Goal: Task Accomplishment & Management: Manage account settings

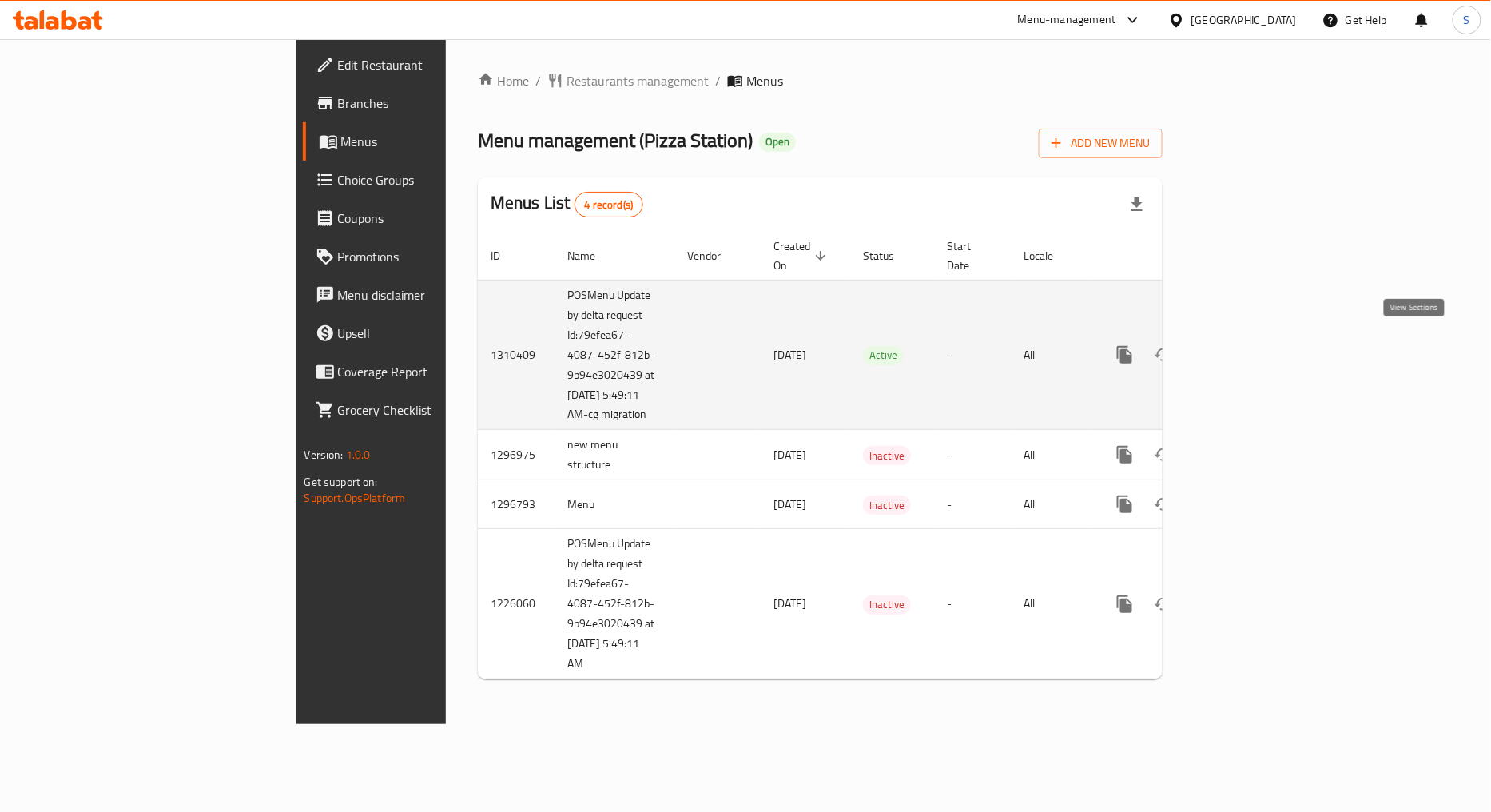
click at [1249, 345] on icon "enhanced table" at bounding box center [1240, 355] width 19 height 19
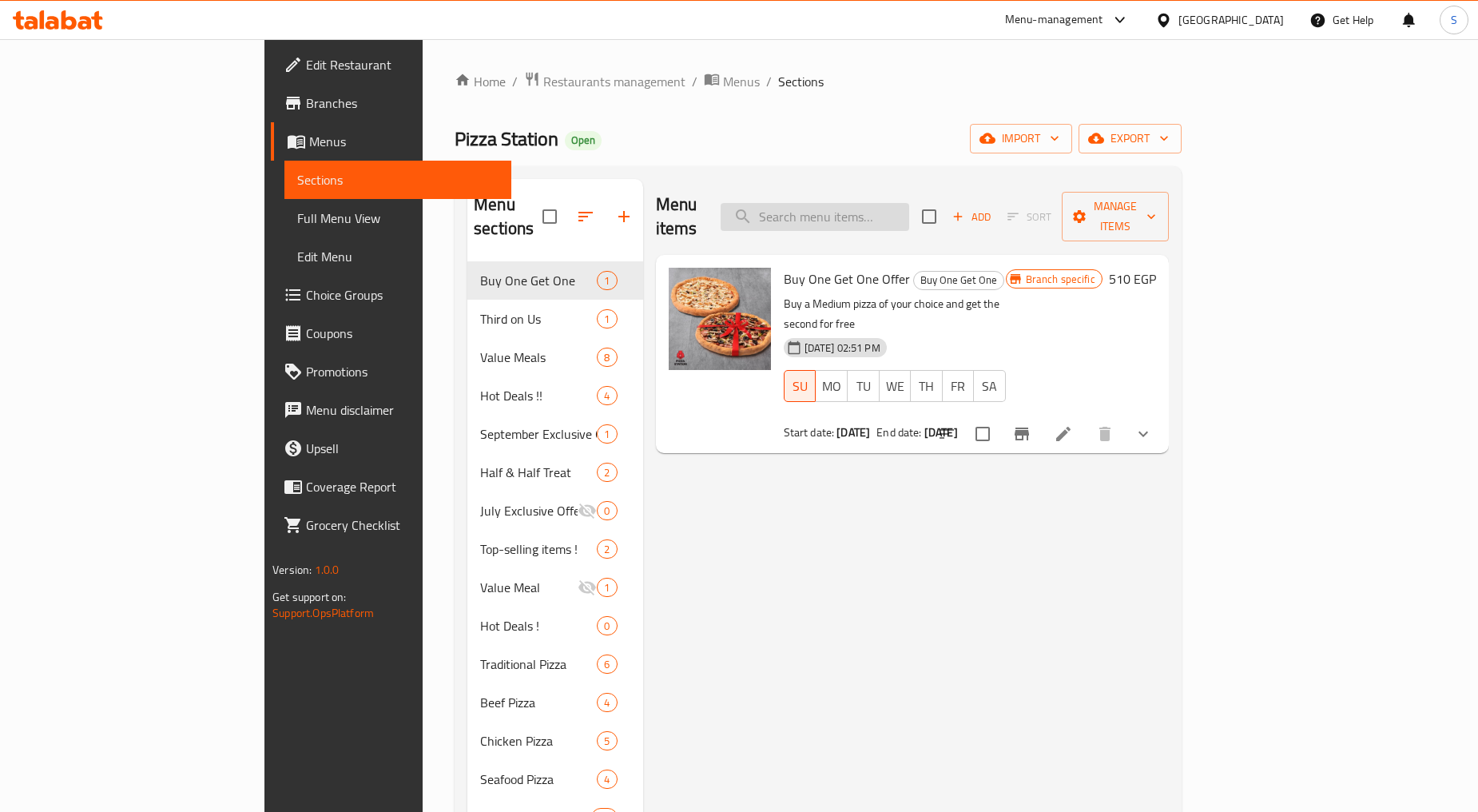
click at [909, 203] on input "search" at bounding box center [815, 217] width 189 height 28
paste input "سوبر فاميلي ميل"
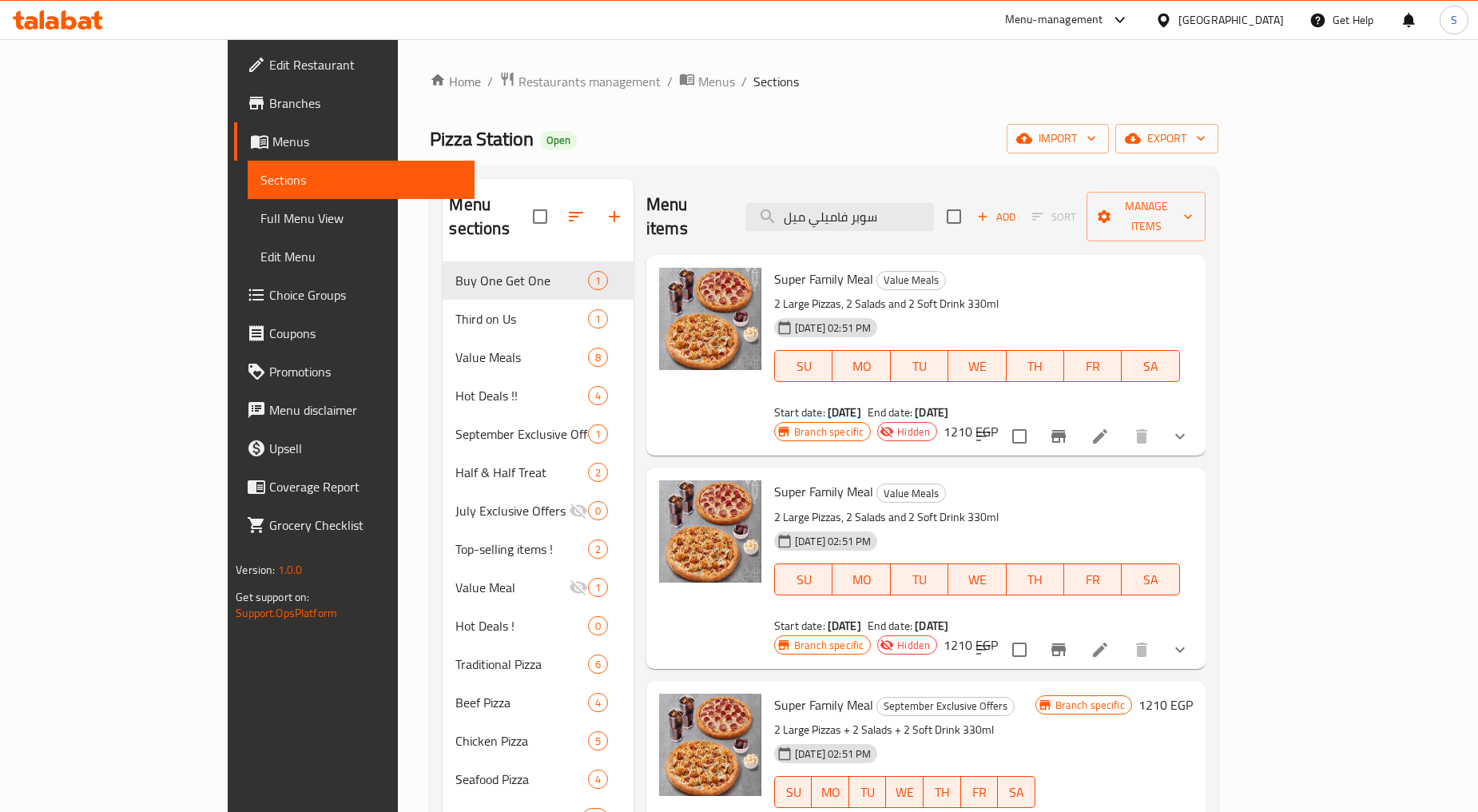
click at [1190, 427] on icon "show more" at bounding box center [1180, 436] width 19 height 19
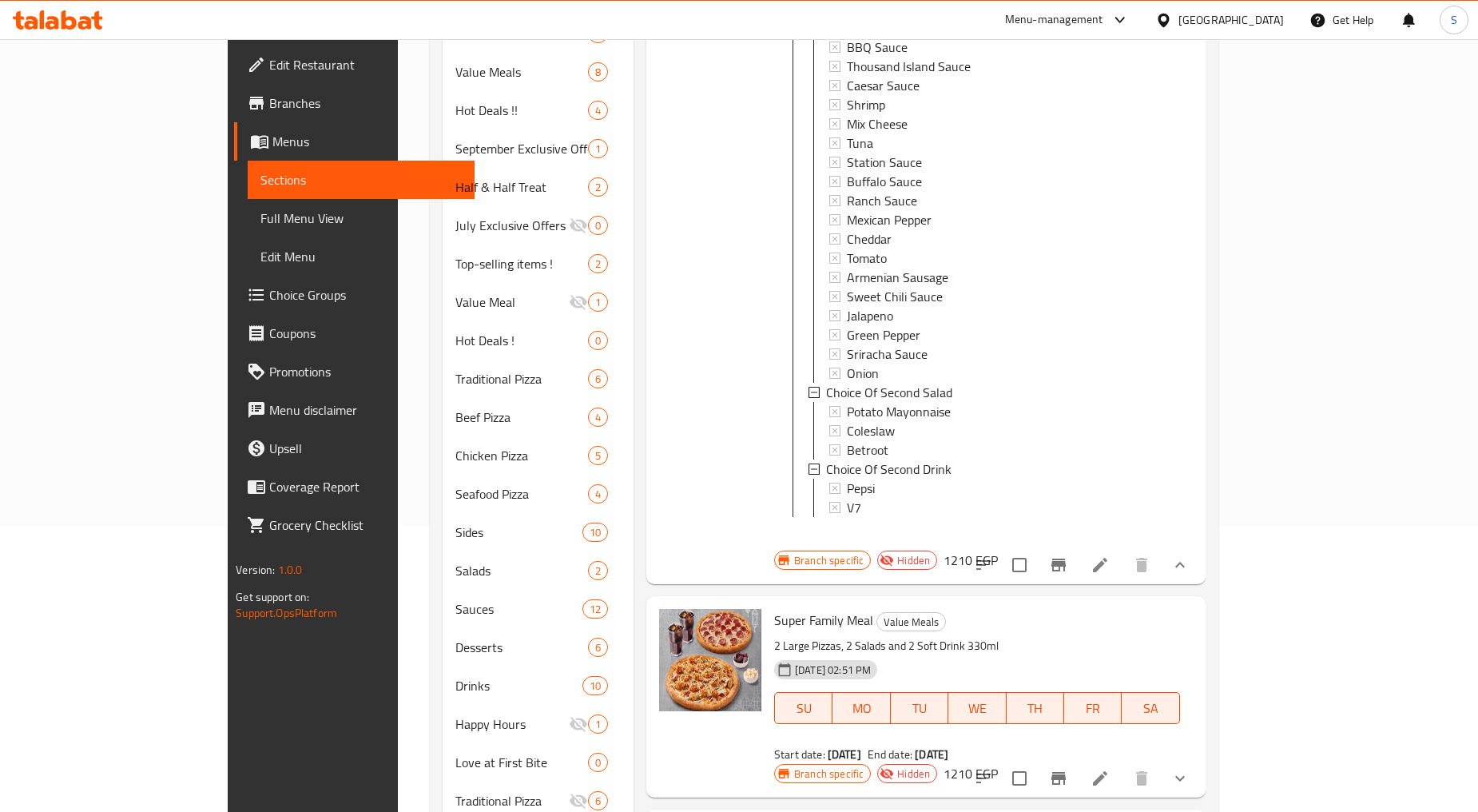
scroll to position [434, 0]
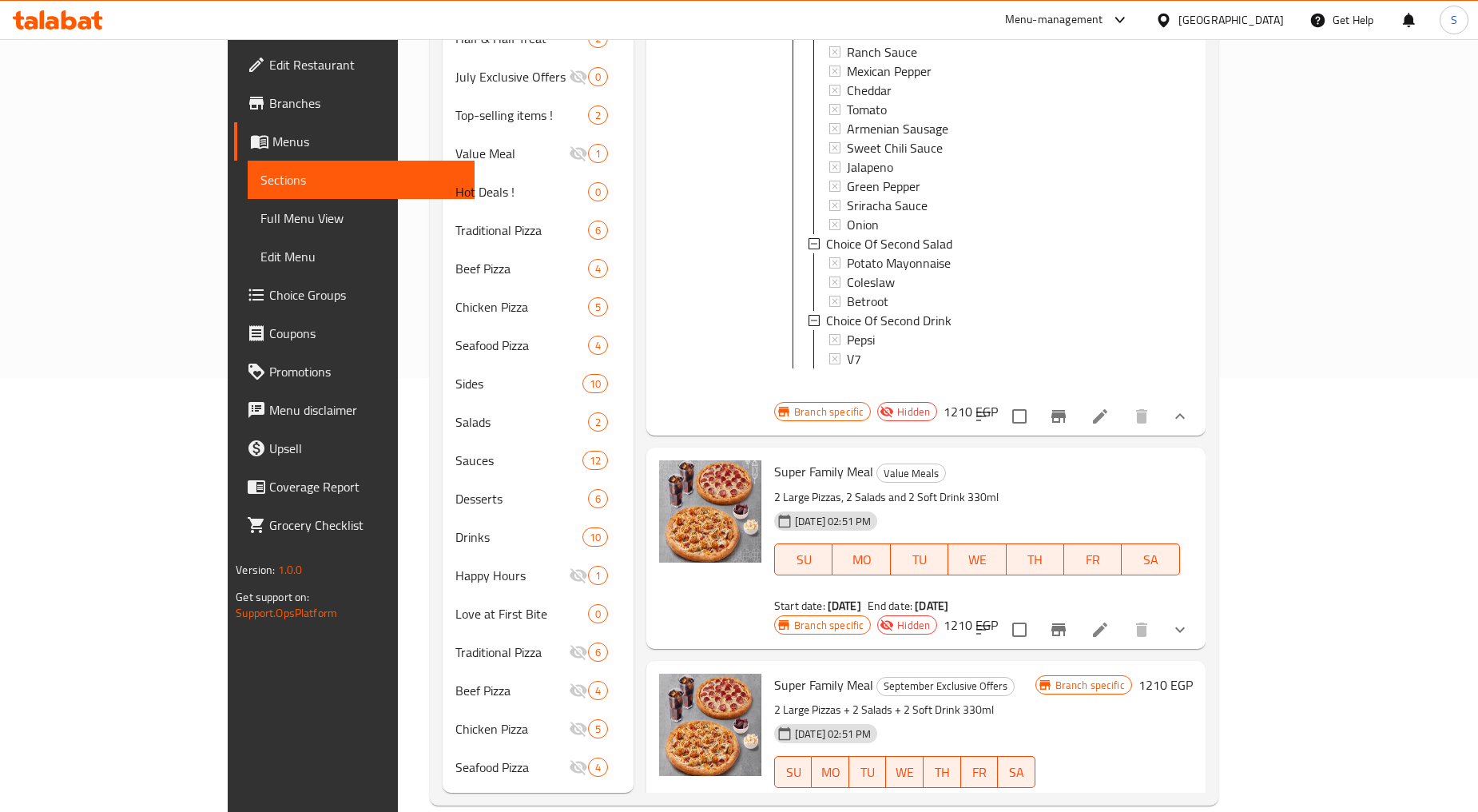
click at [1190, 620] on icon "show more" at bounding box center [1180, 630] width 19 height 19
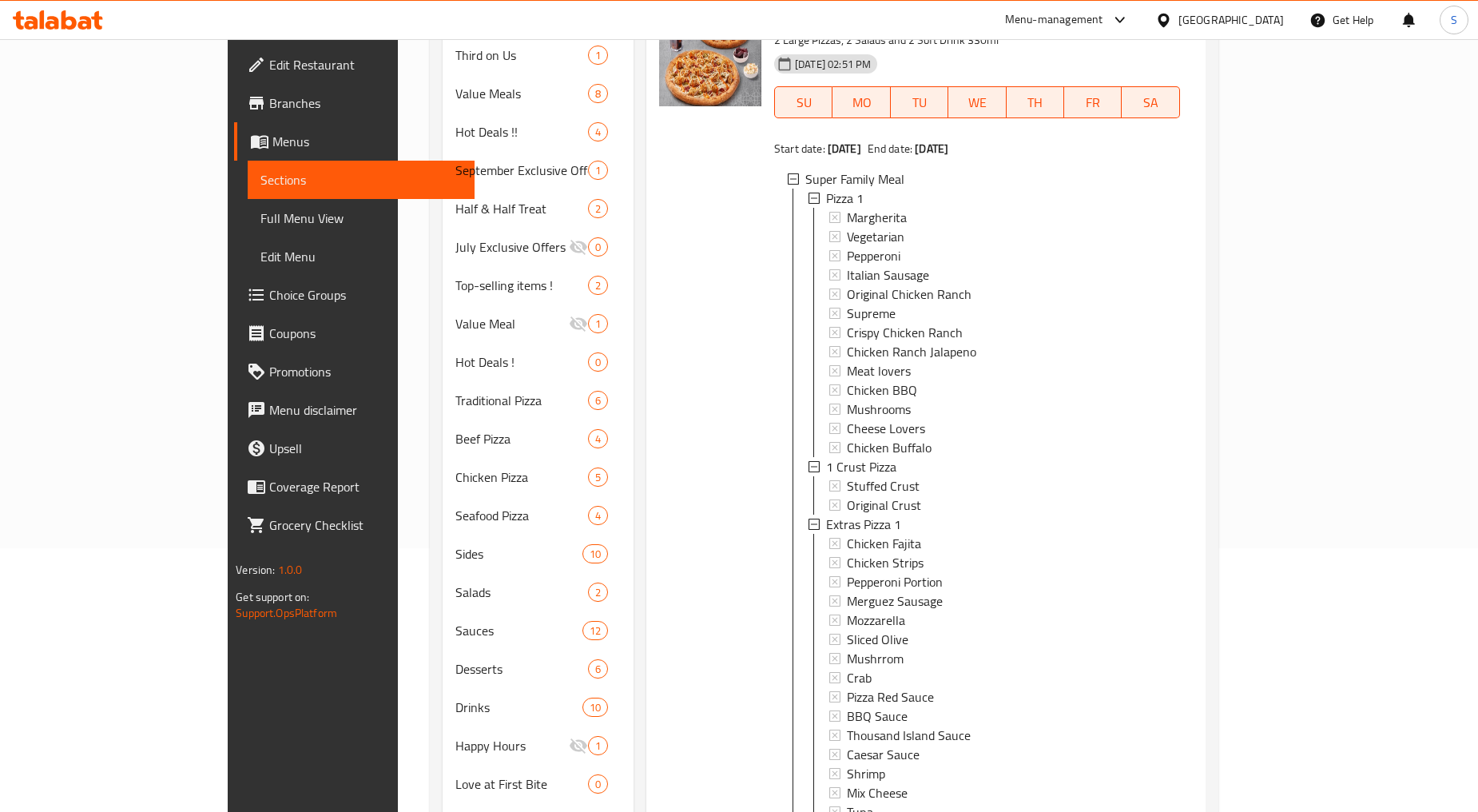
scroll to position [0, 0]
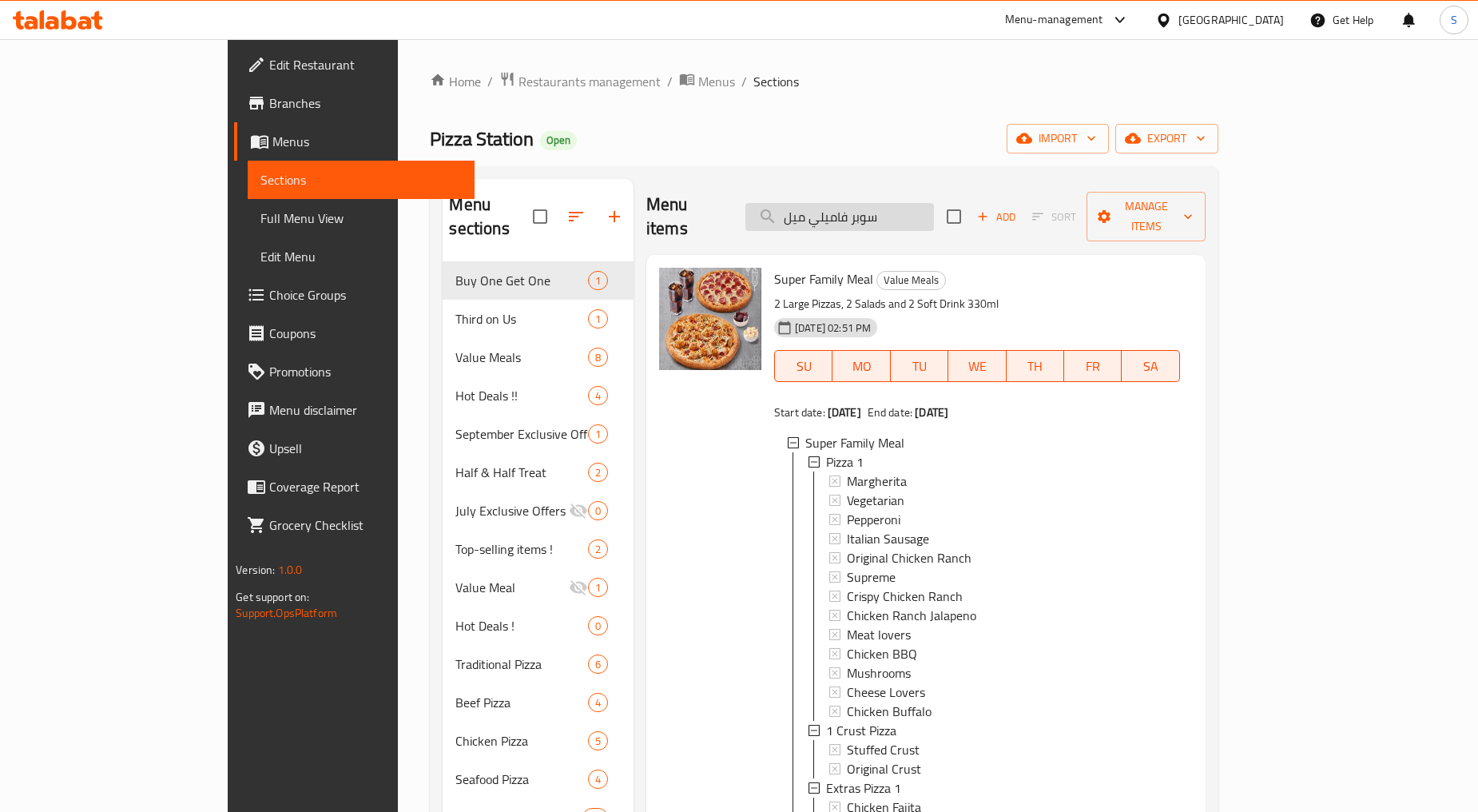
click at [866, 219] on input "سوبر فاميلي ميل" at bounding box center [840, 217] width 189 height 28
paste input "تيشن ميل ميديم"
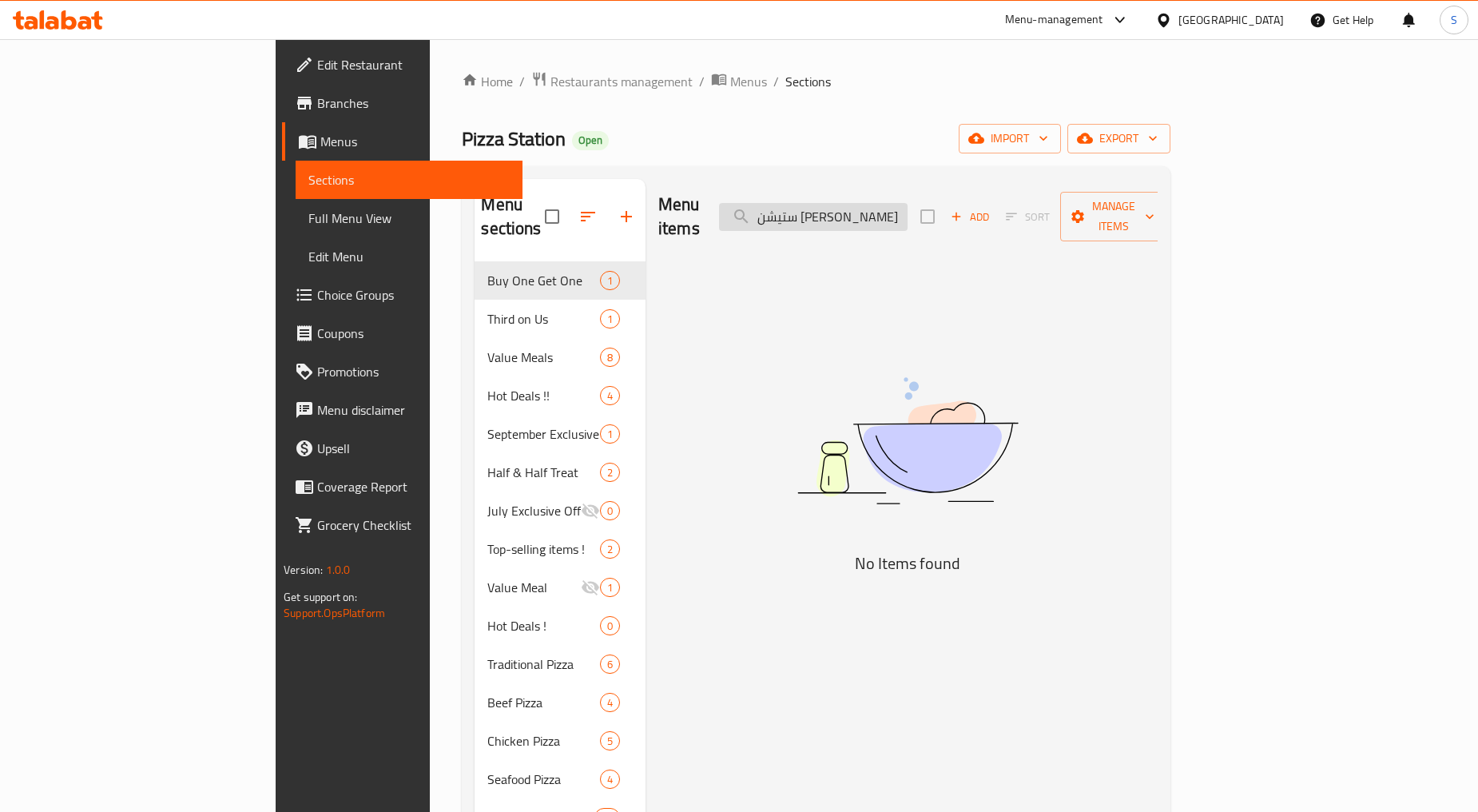
click at [883, 216] on input "ستيشن [PERSON_NAME]" at bounding box center [814, 217] width 189 height 28
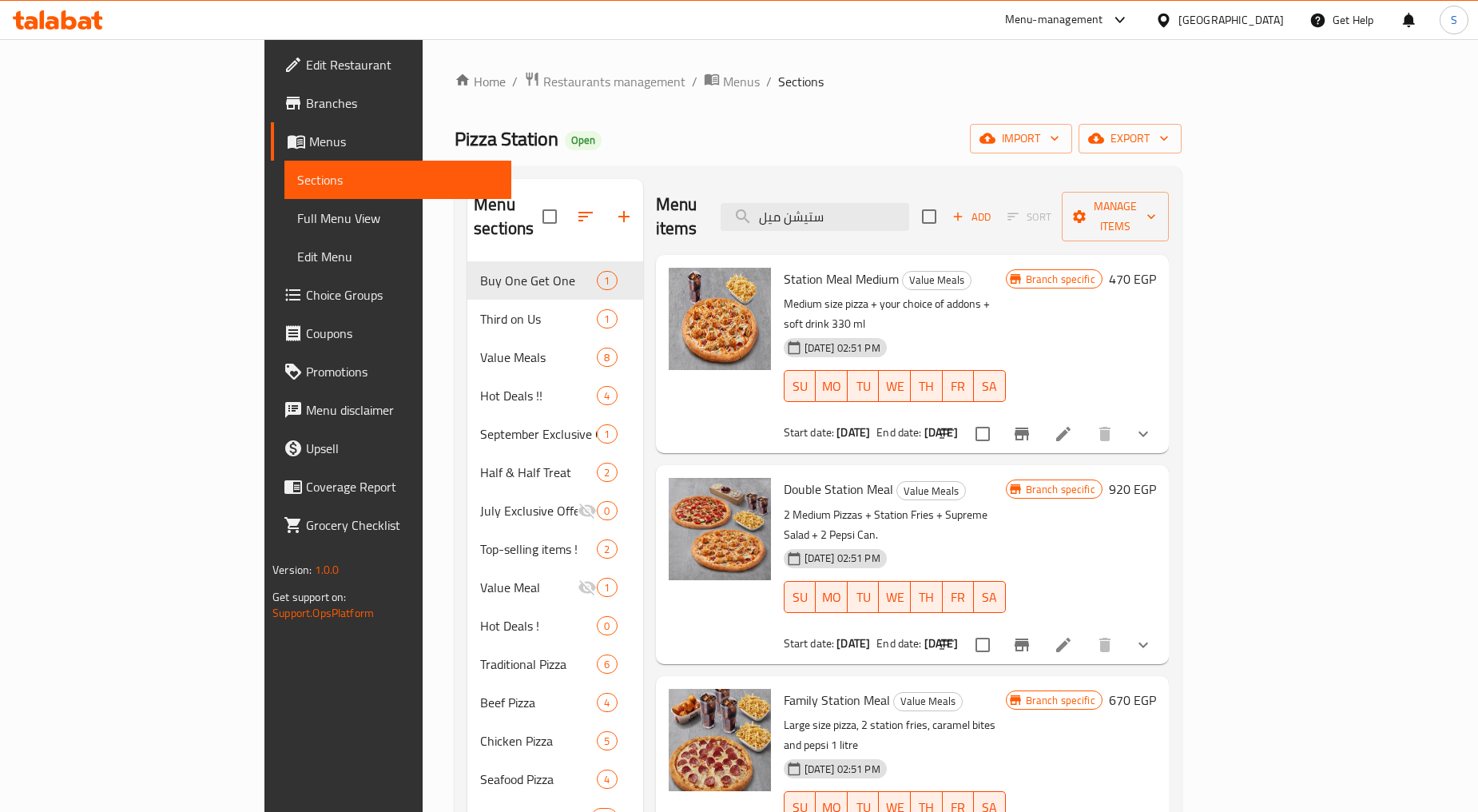
click at [784, 267] on span "Station Meal Medium" at bounding box center [841, 279] width 115 height 24
copy h6 "Station Meal Medium"
click at [909, 210] on input "ستيشن ميل" at bounding box center [815, 217] width 189 height 28
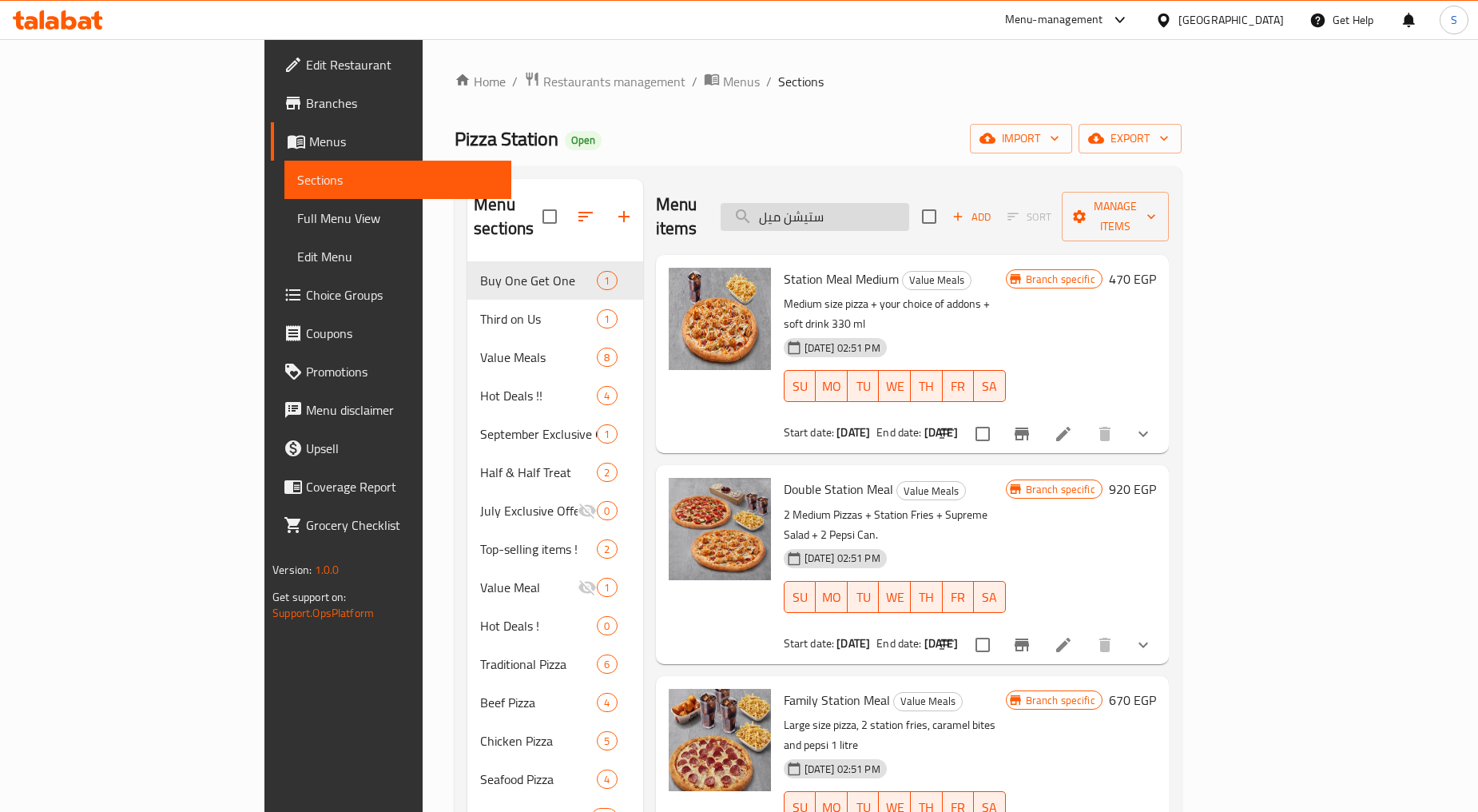
click at [909, 210] on input "ستيشن ميل" at bounding box center [815, 217] width 189 height 28
paste input "Station Meal Medium"
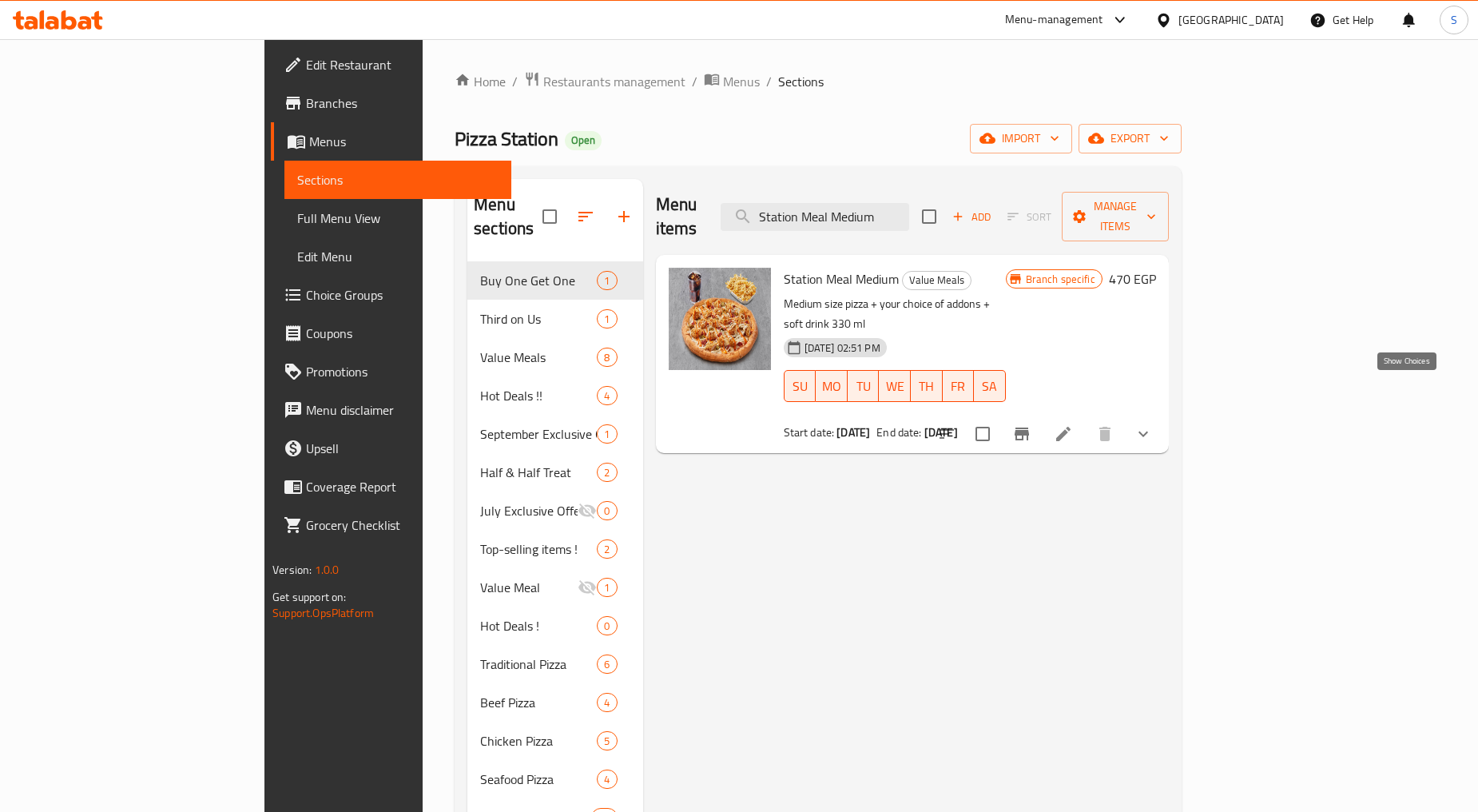
click at [1153, 424] on icon "show more" at bounding box center [1143, 433] width 19 height 19
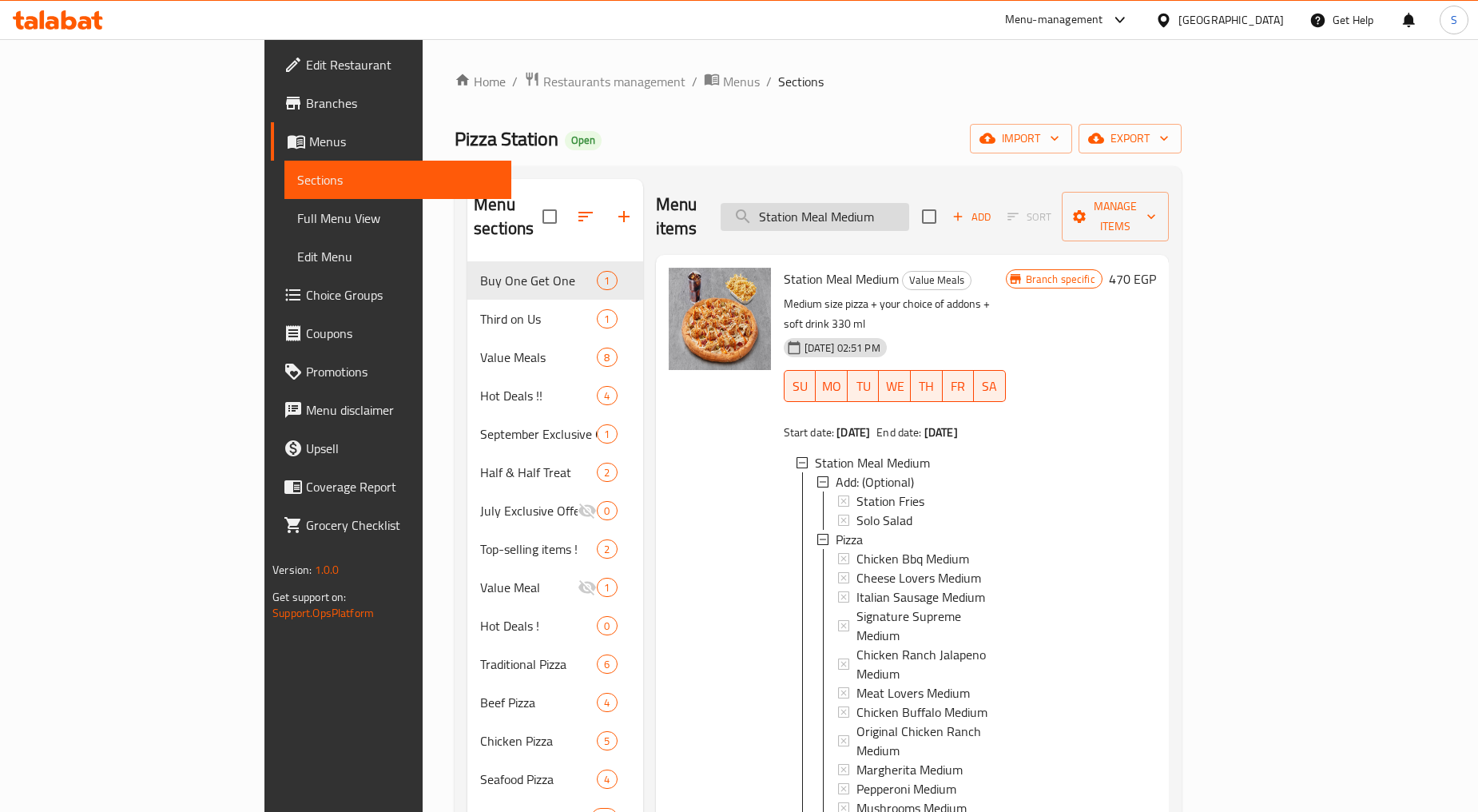
click at [909, 206] on input "Station Meal Medium" at bounding box center [815, 217] width 189 height 28
paste input "ترين بوكس"
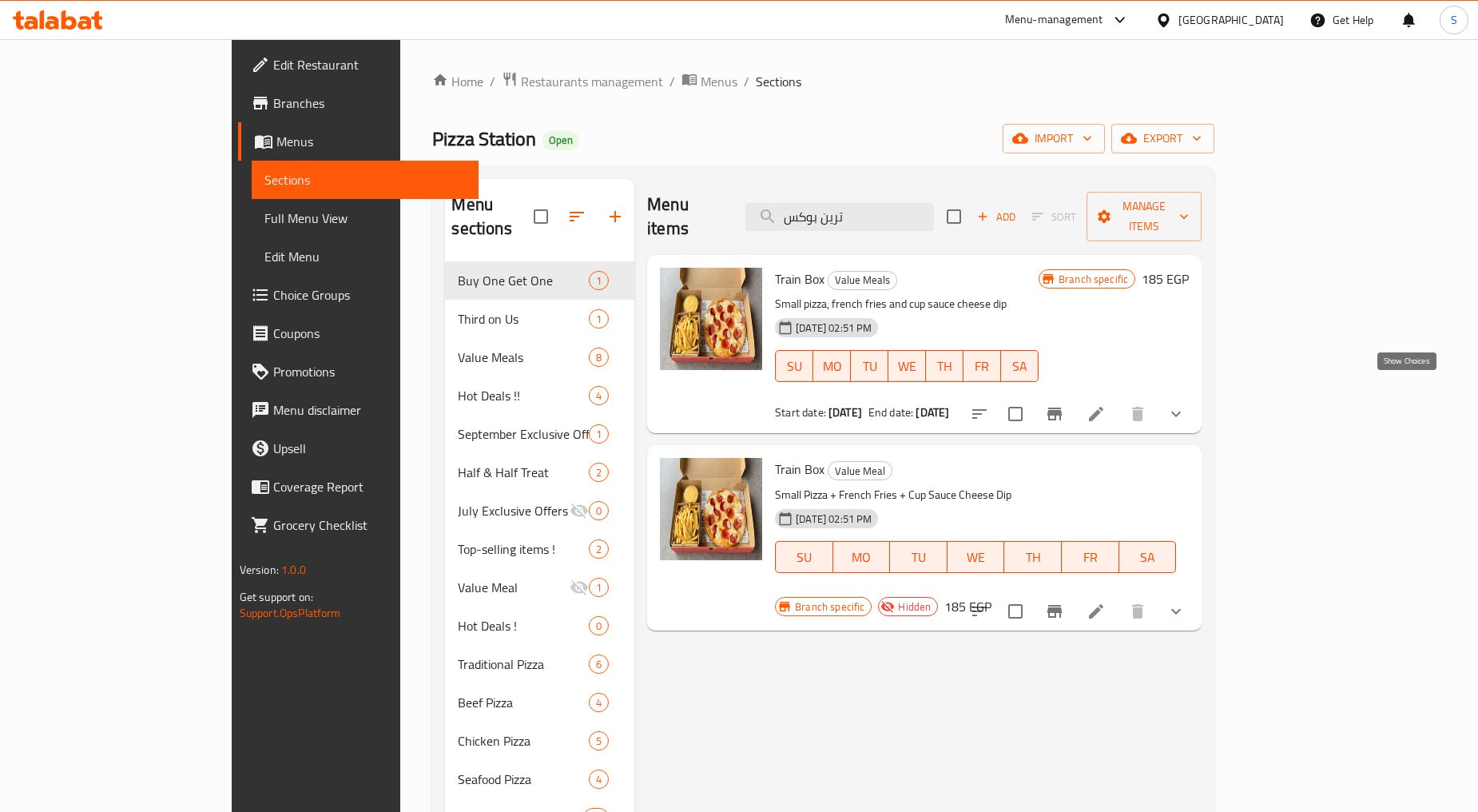
click at [1185, 405] on icon "show more" at bounding box center [1176, 414] width 19 height 19
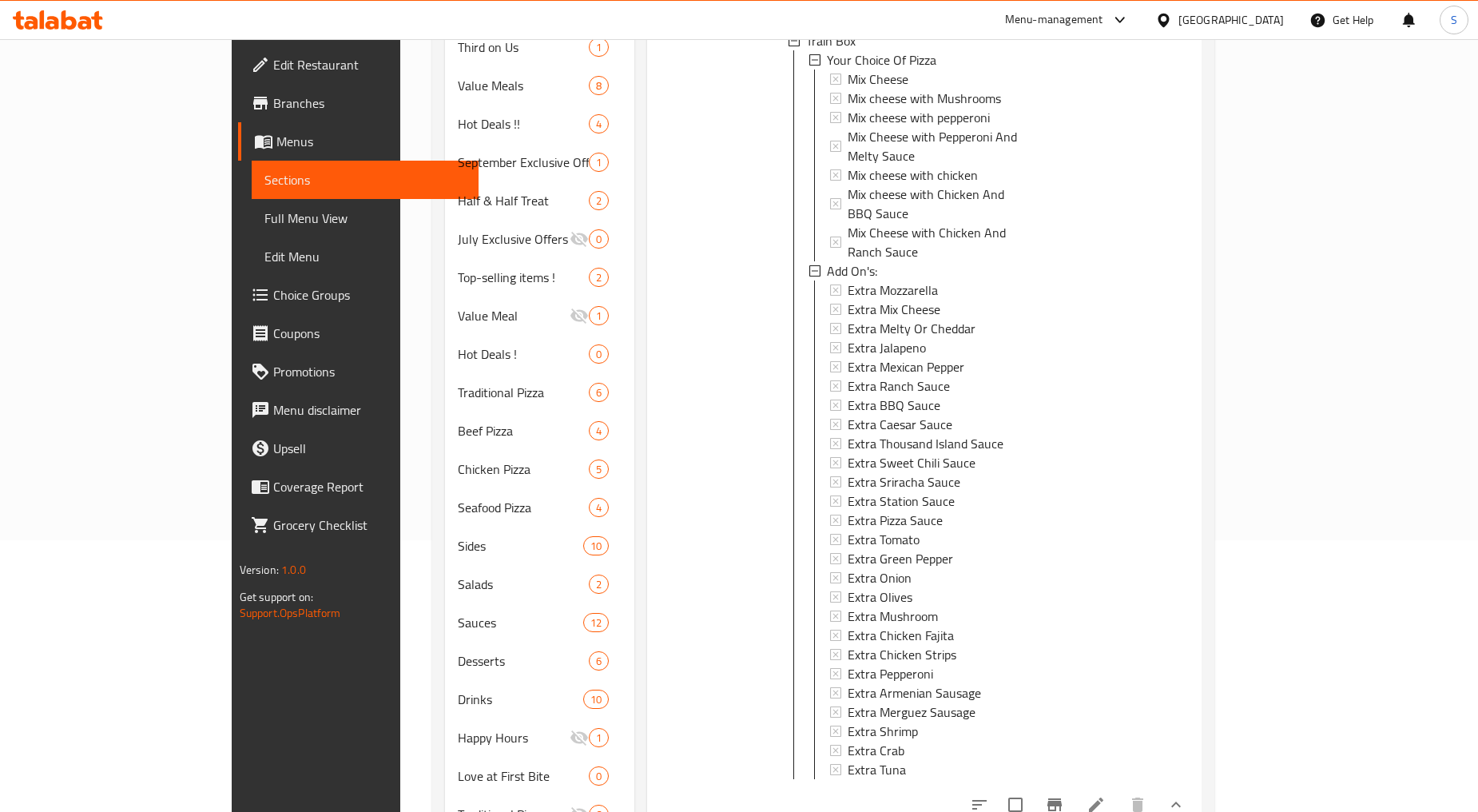
scroll to position [434, 0]
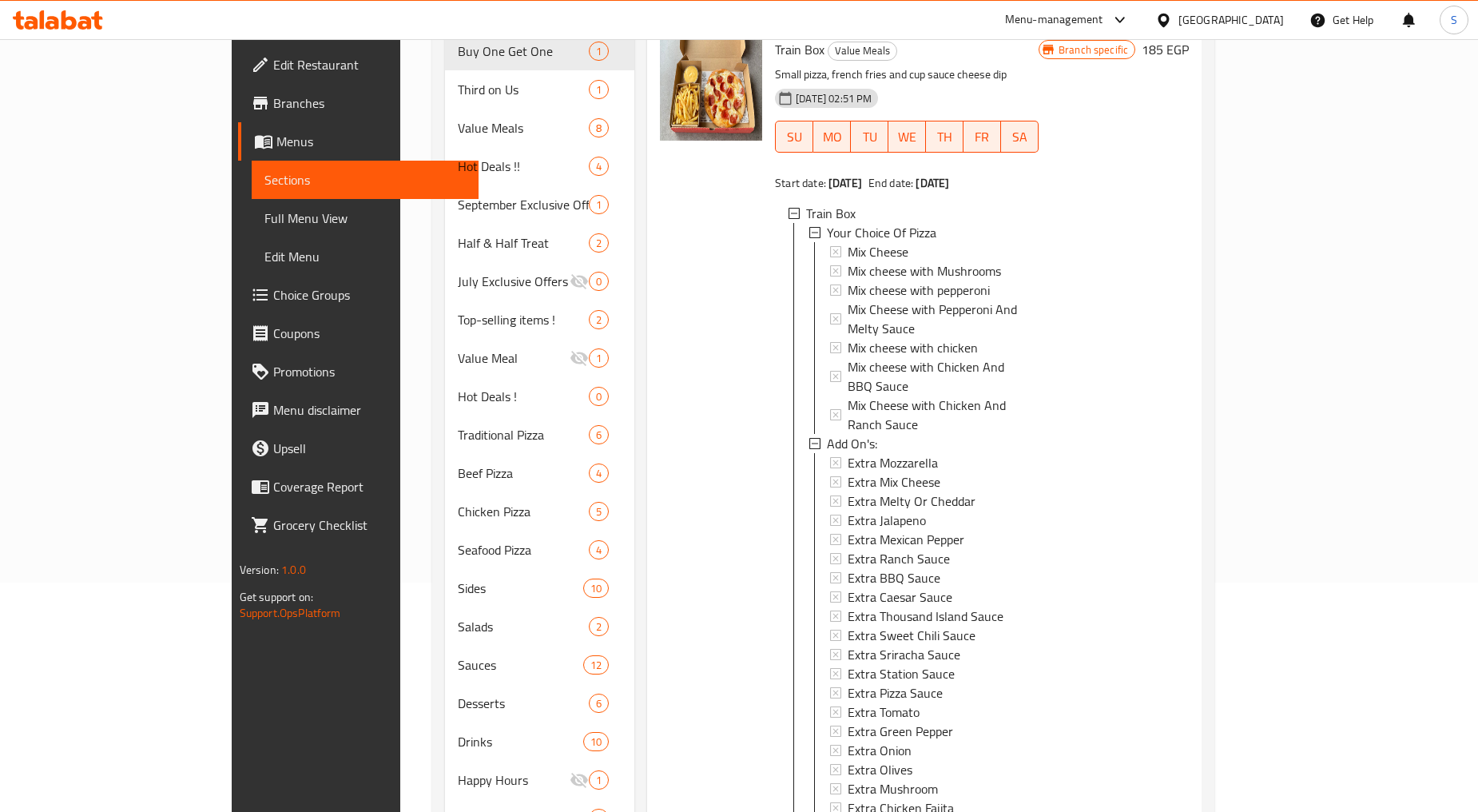
scroll to position [0, 0]
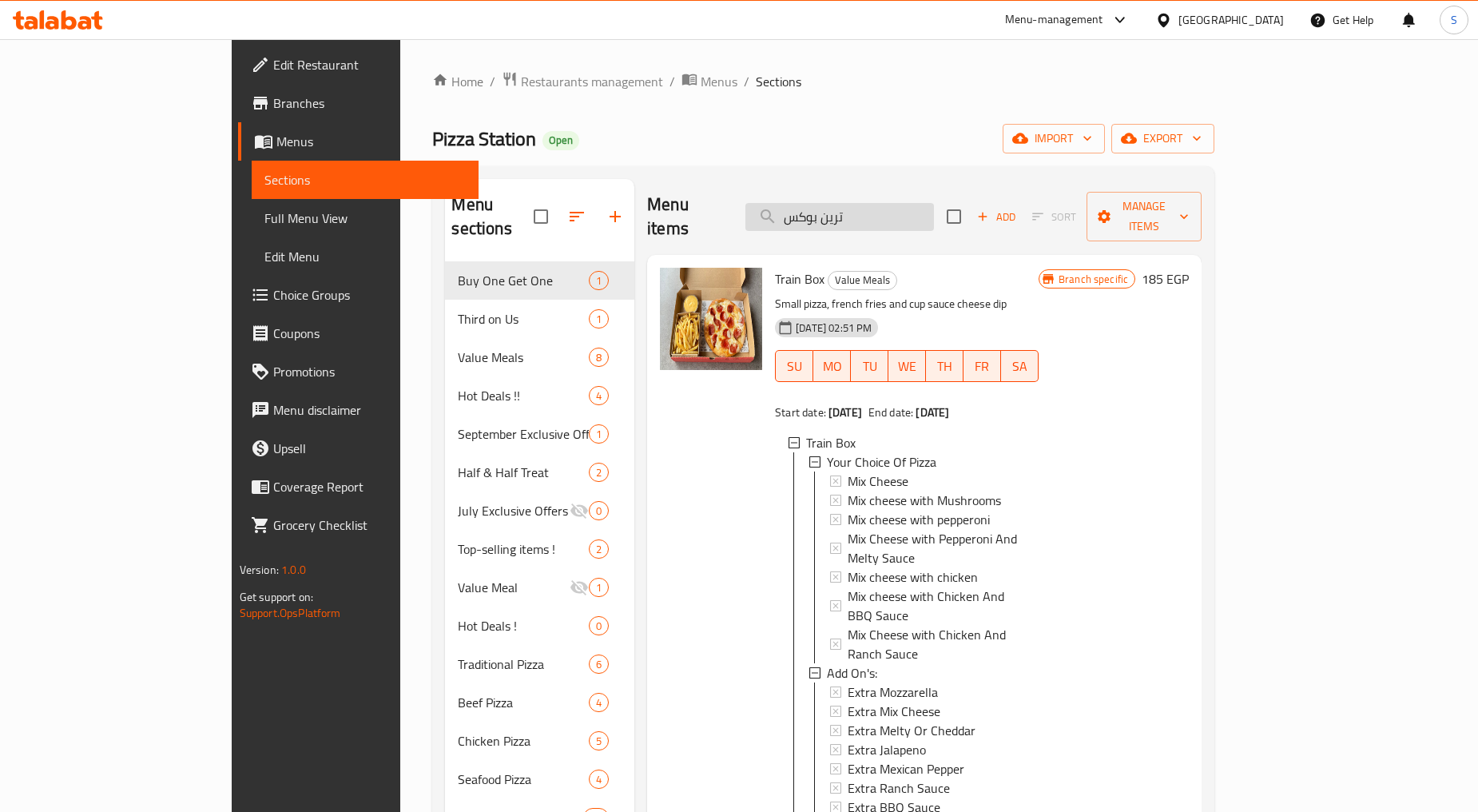
click at [884, 213] on input "ترين بوكس" at bounding box center [840, 217] width 189 height 28
paste input "وبر دبل ديل"
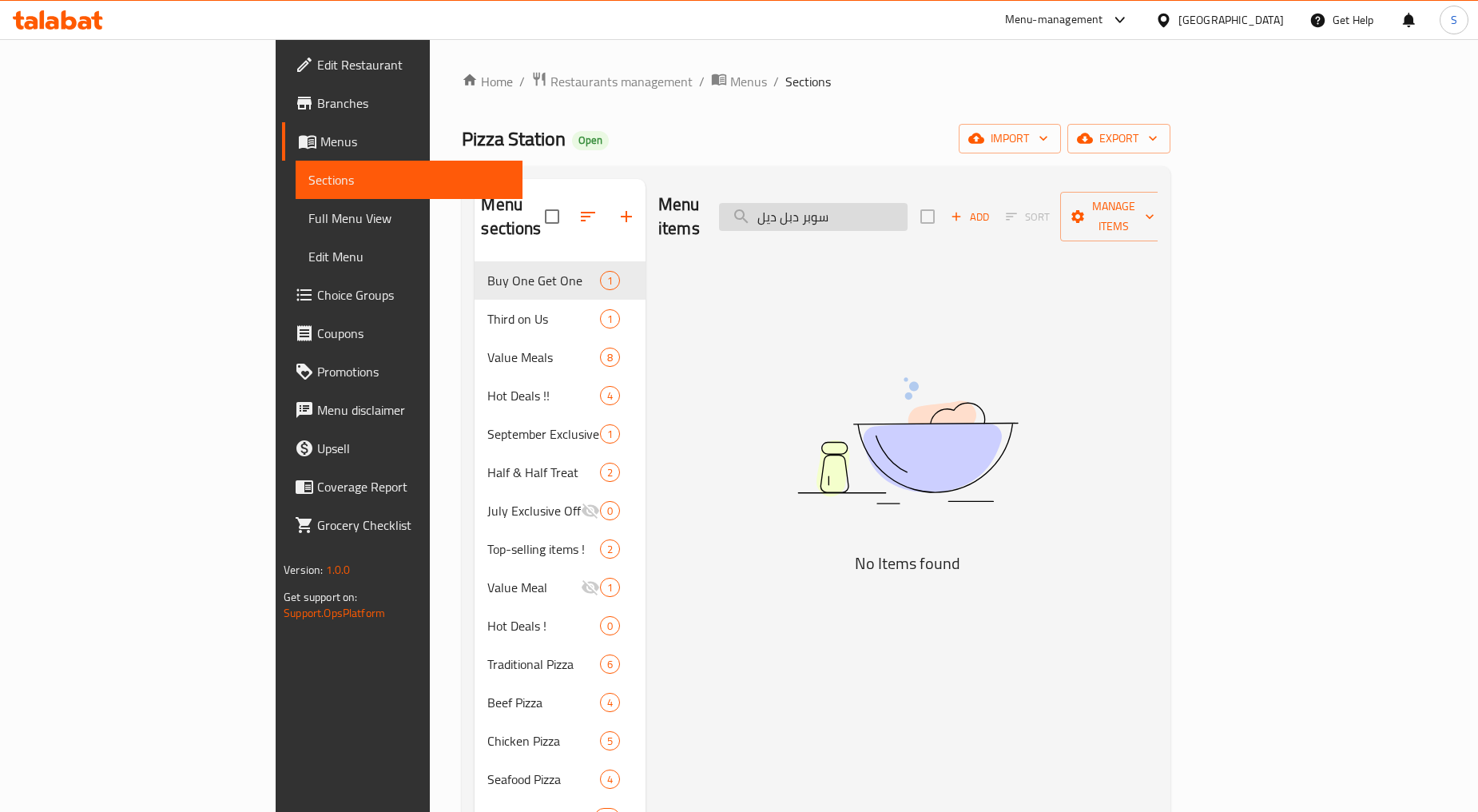
click at [871, 208] on input "سوبر دبل ديل" at bounding box center [814, 217] width 189 height 28
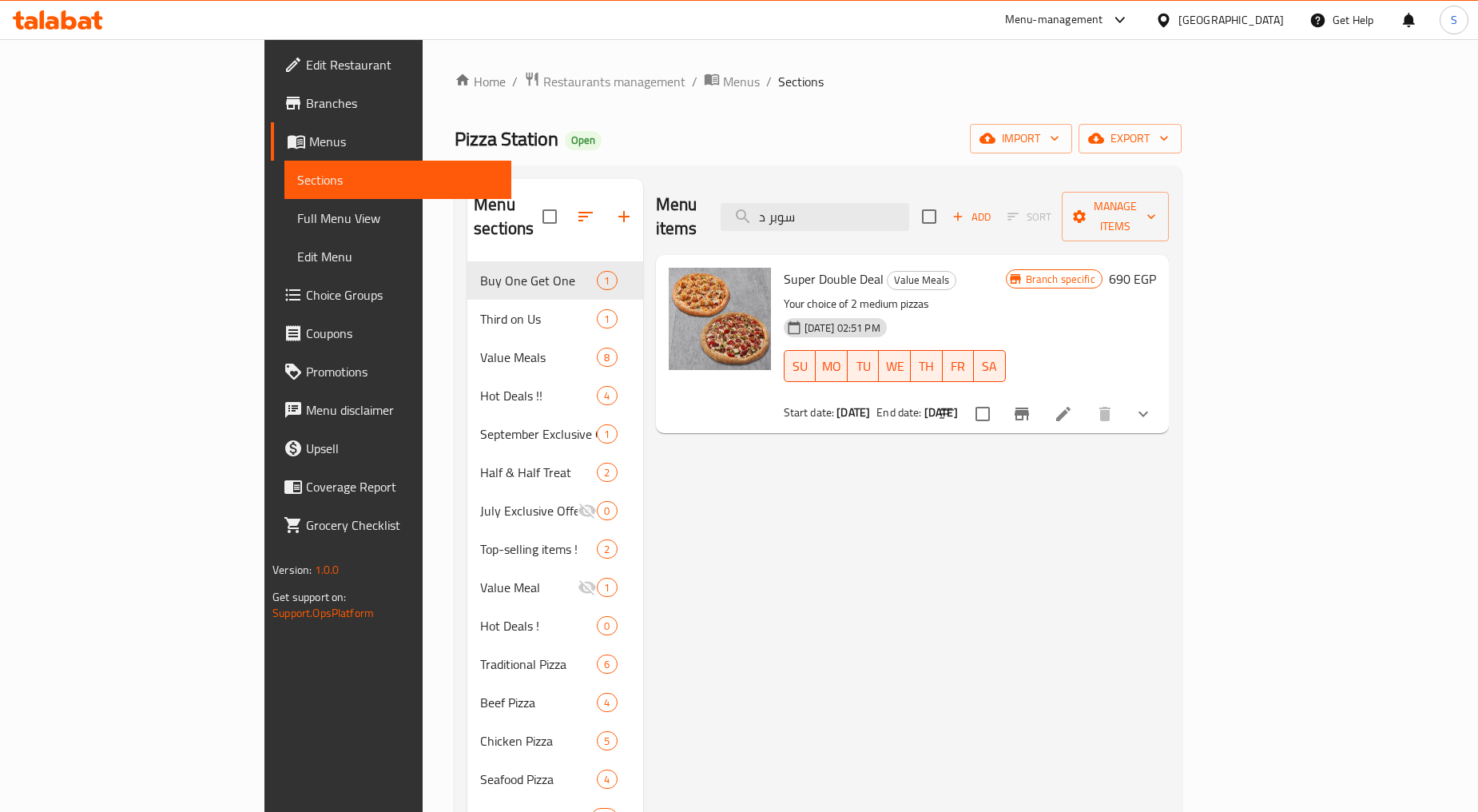
click at [795, 267] on span "Super Double Deal" at bounding box center [833, 279] width 100 height 24
click at [795, 267] on span "Super Double Deal" at bounding box center [833, 279] width 100 height 24
copy h6 "Super Double Deal"
click at [891, 189] on div "Menu items سوبر د Add Sort Manage items" at bounding box center [912, 217] width 513 height 76
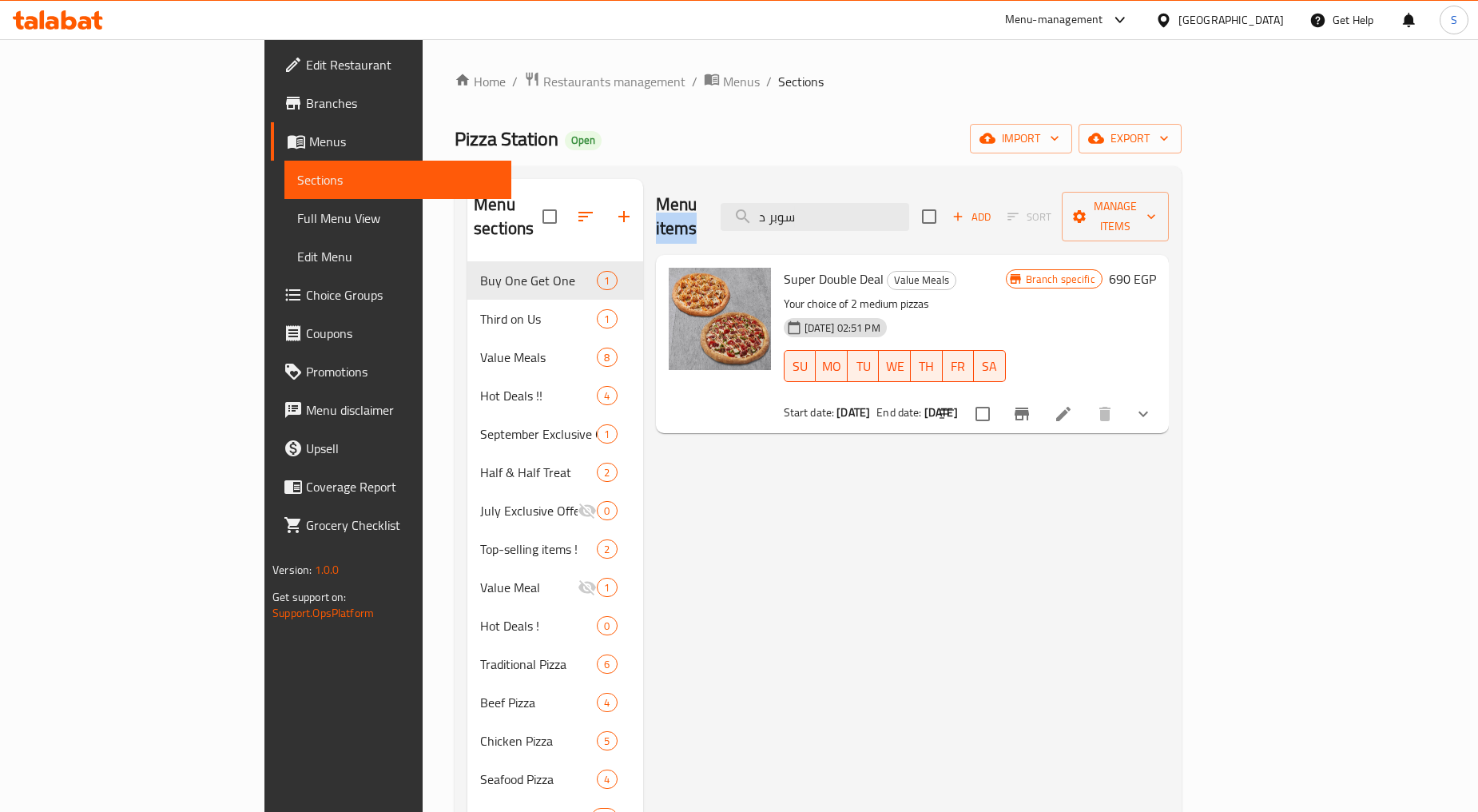
click at [891, 189] on div "Menu items سوبر د Add Sort Manage items" at bounding box center [912, 217] width 513 height 76
click at [889, 217] on input "سوبر د" at bounding box center [815, 217] width 189 height 28
paste input "Super Double Deal"
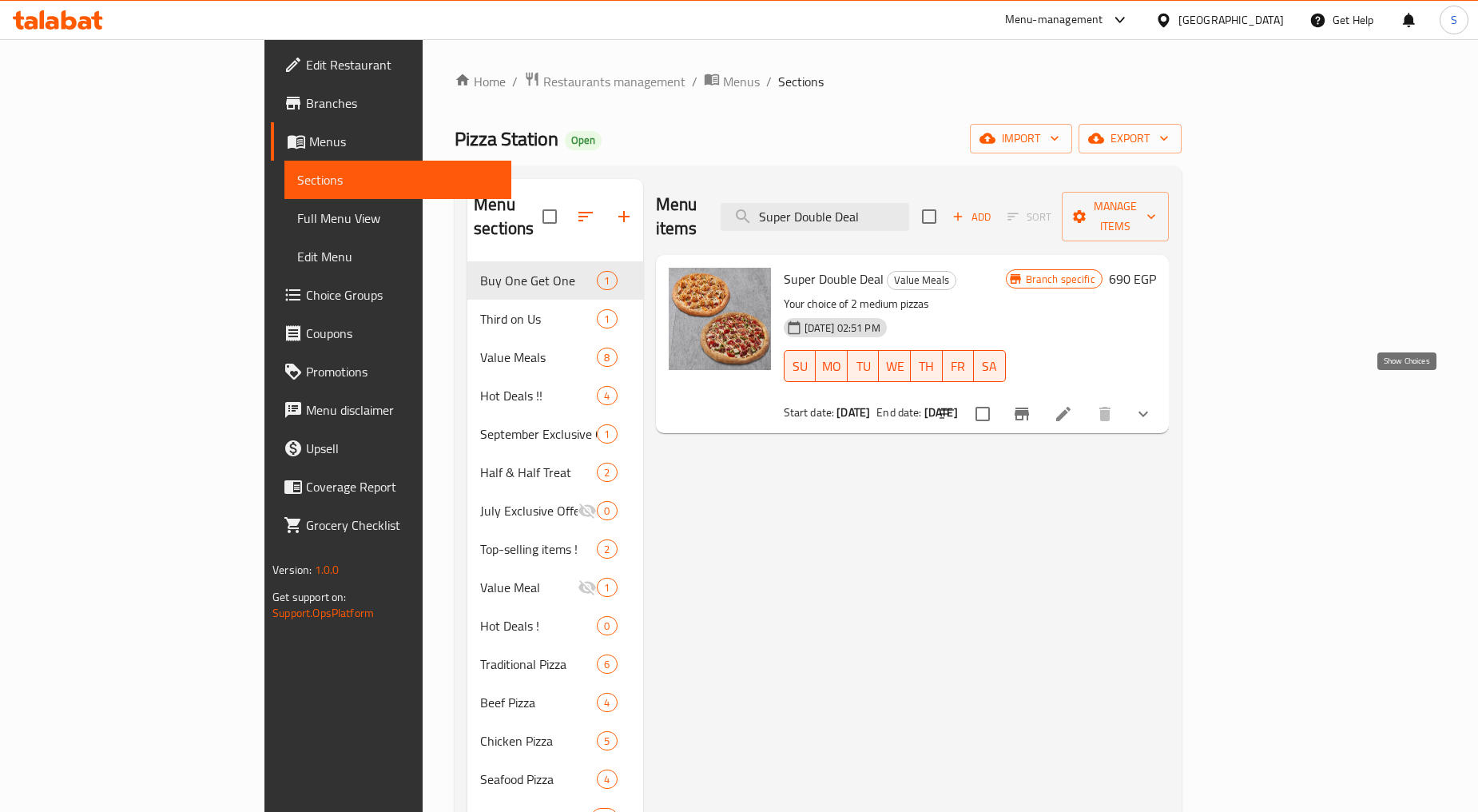
click at [1148, 411] on icon "show more" at bounding box center [1144, 414] width 9 height 6
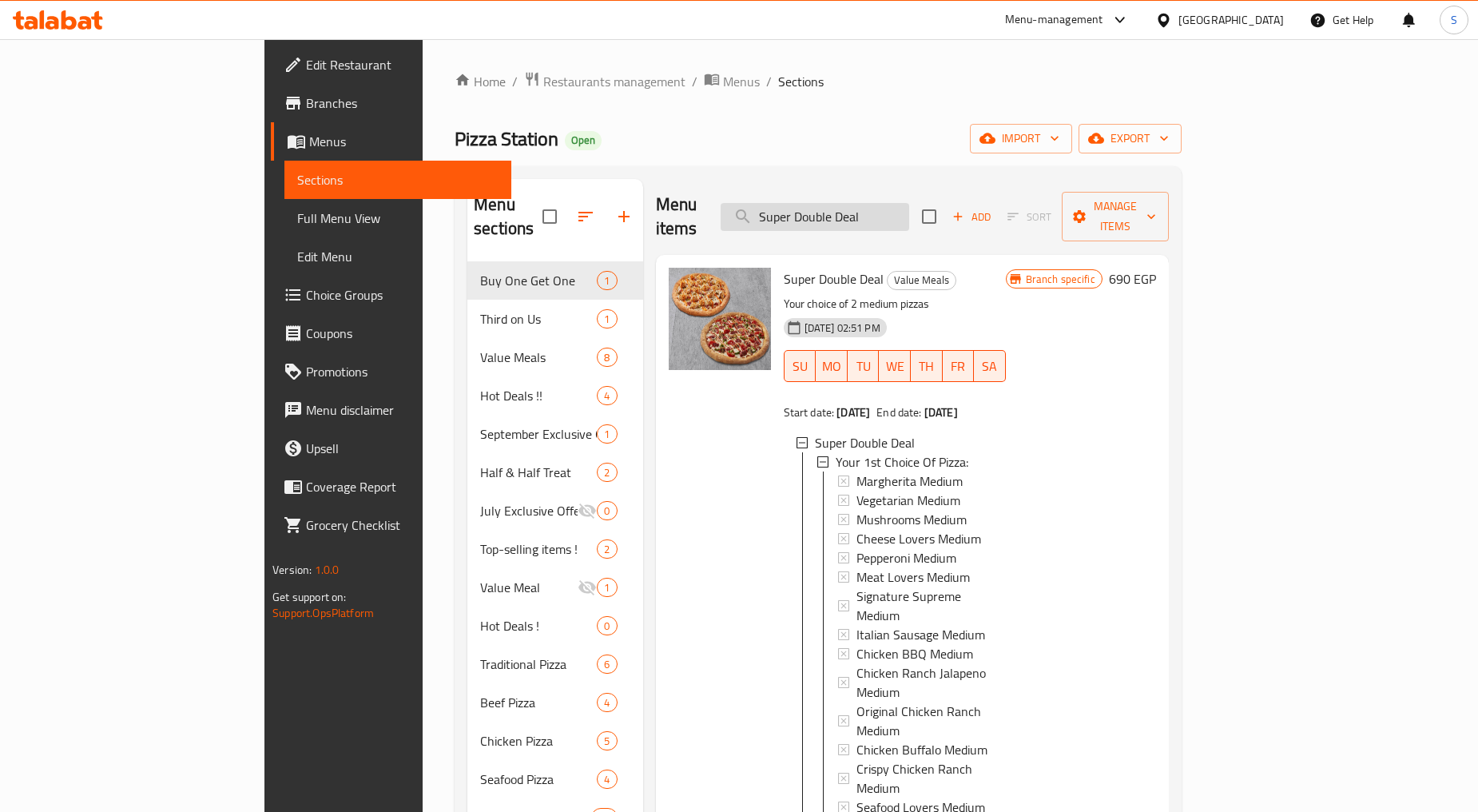
click at [909, 203] on input "Super Double Deal" at bounding box center [815, 217] width 189 height 28
paste input "دبل ديل لارج"
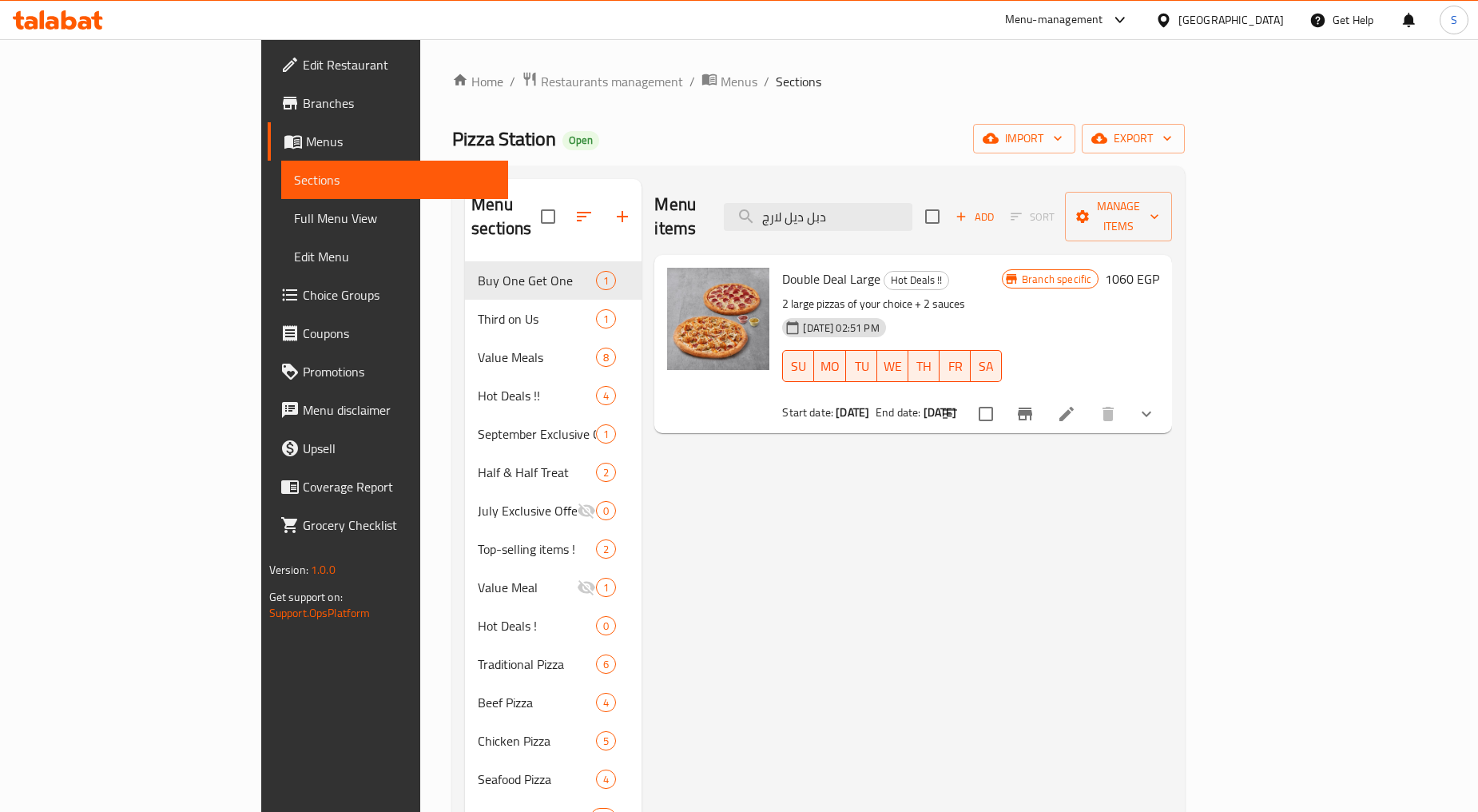
click at [783, 267] on span "Double Deal Large" at bounding box center [832, 279] width 98 height 24
copy h6 "Double Deal Large"
click at [868, 212] on input "دبل ديل لارج" at bounding box center [819, 217] width 189 height 28
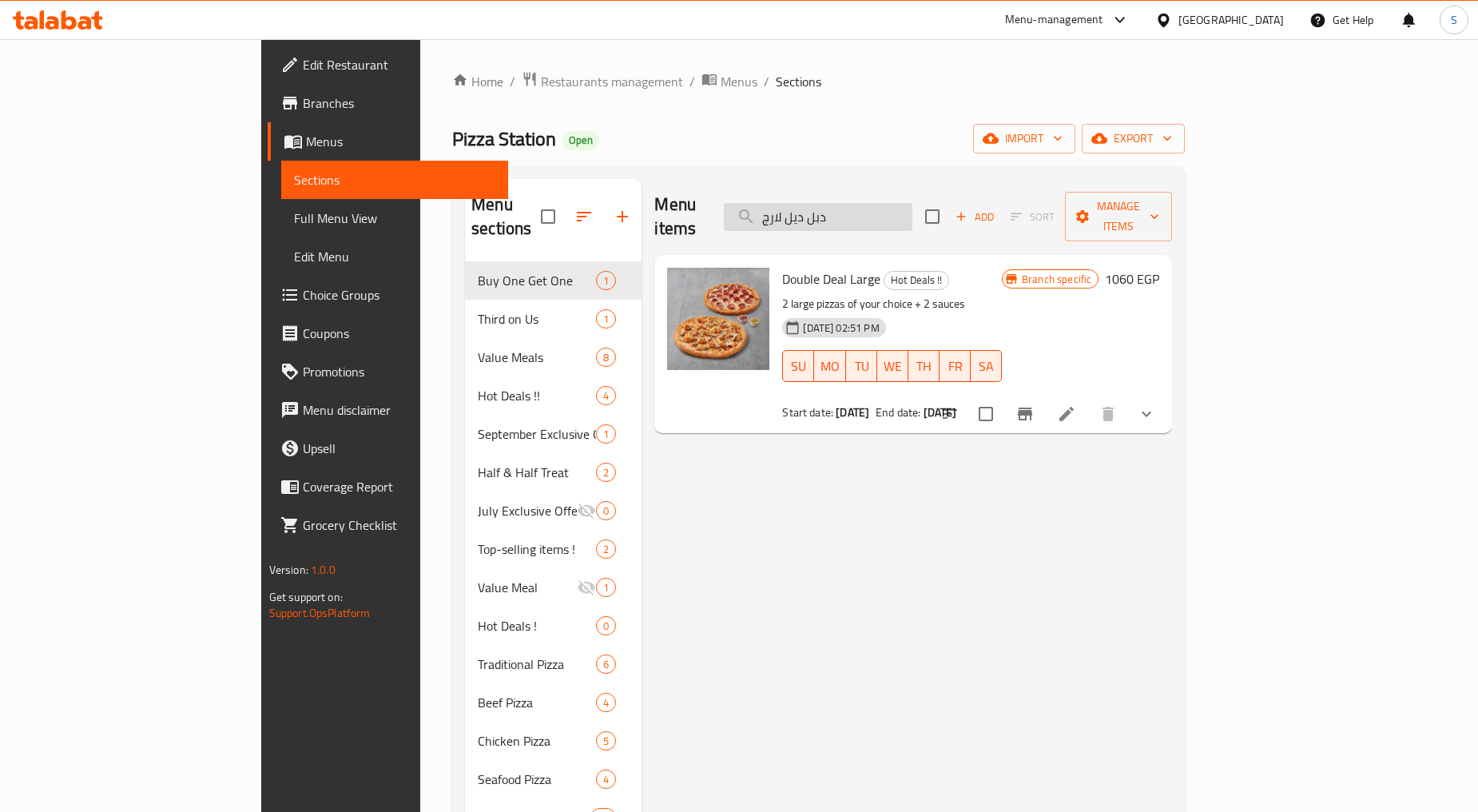
click at [868, 212] on input "دبل ديل لارج" at bounding box center [819, 217] width 189 height 28
paste input "Double Deal Large"
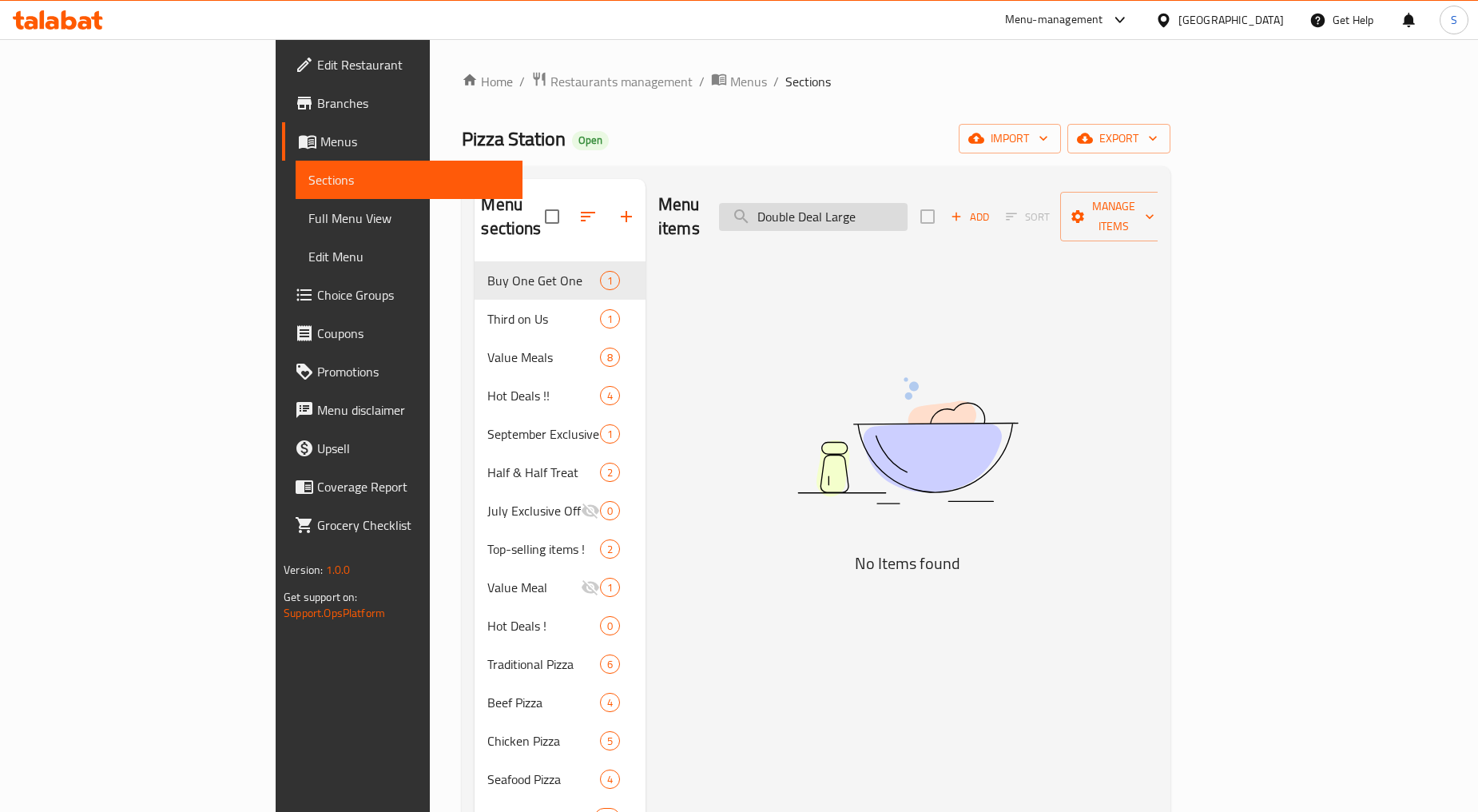
click at [908, 206] on input "Double Deal Large" at bounding box center [814, 217] width 189 height 28
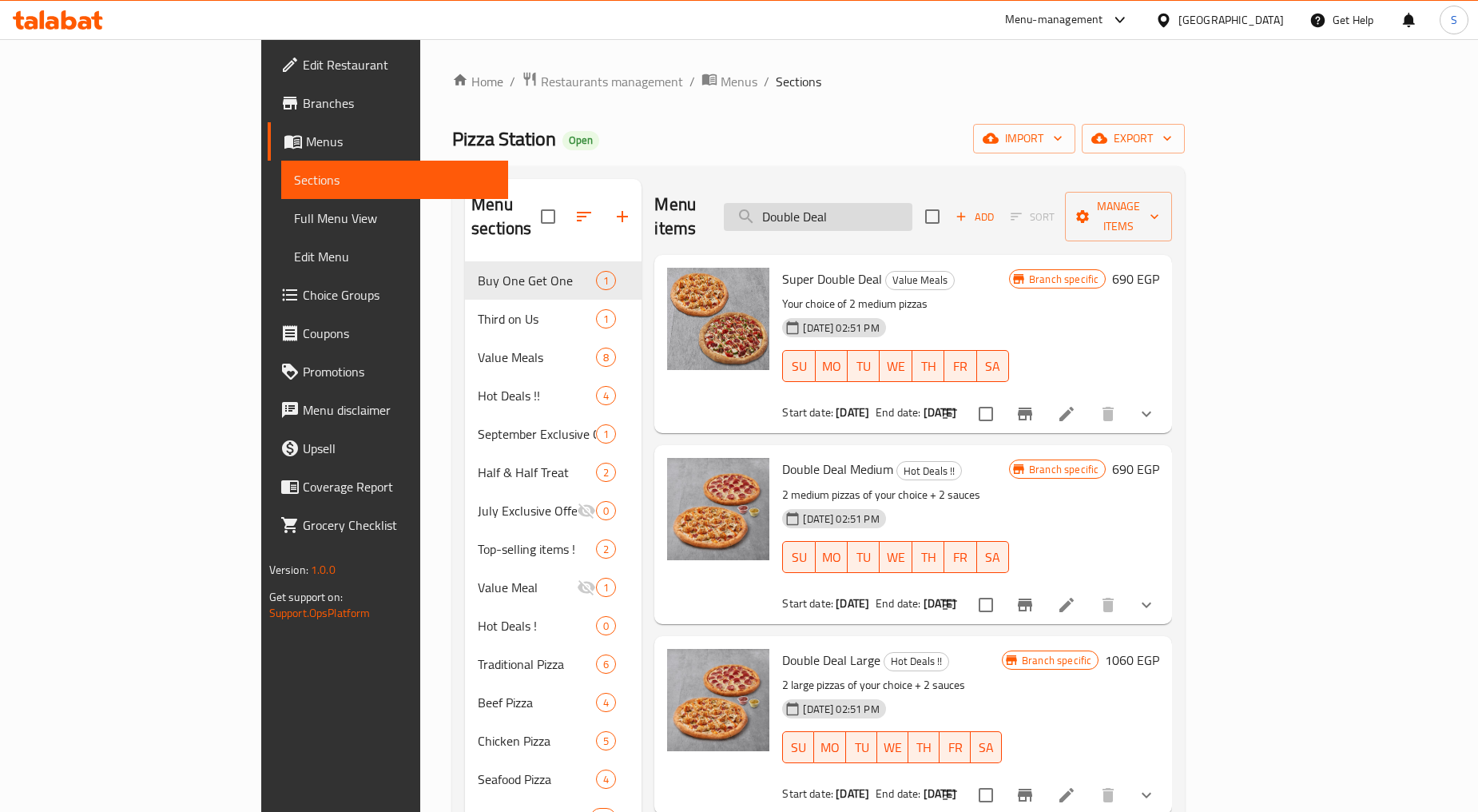
click at [870, 208] on input "Double Deal" at bounding box center [819, 217] width 189 height 28
paste input "BOGO"
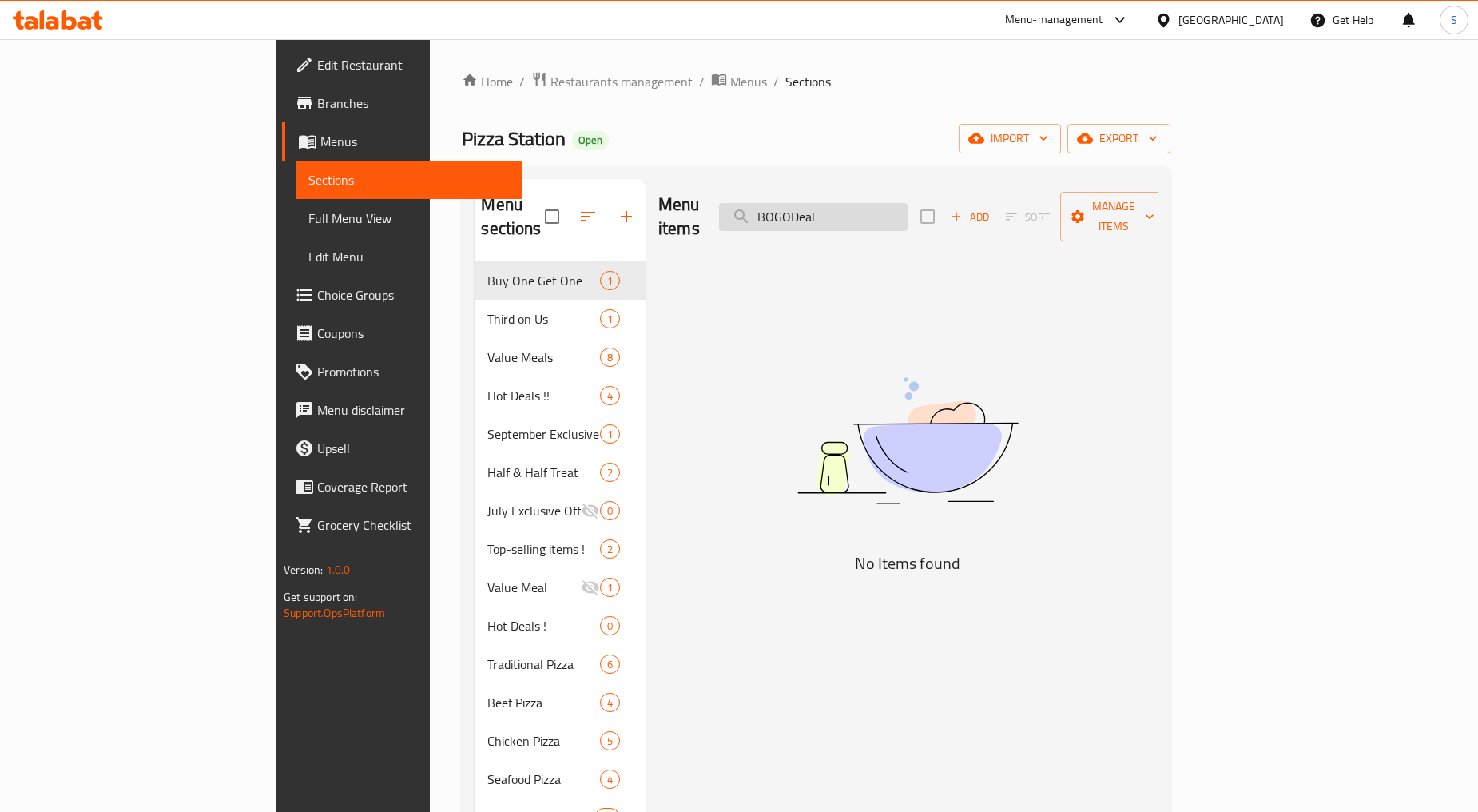
click at [908, 206] on input "BOGODeal" at bounding box center [814, 217] width 189 height 28
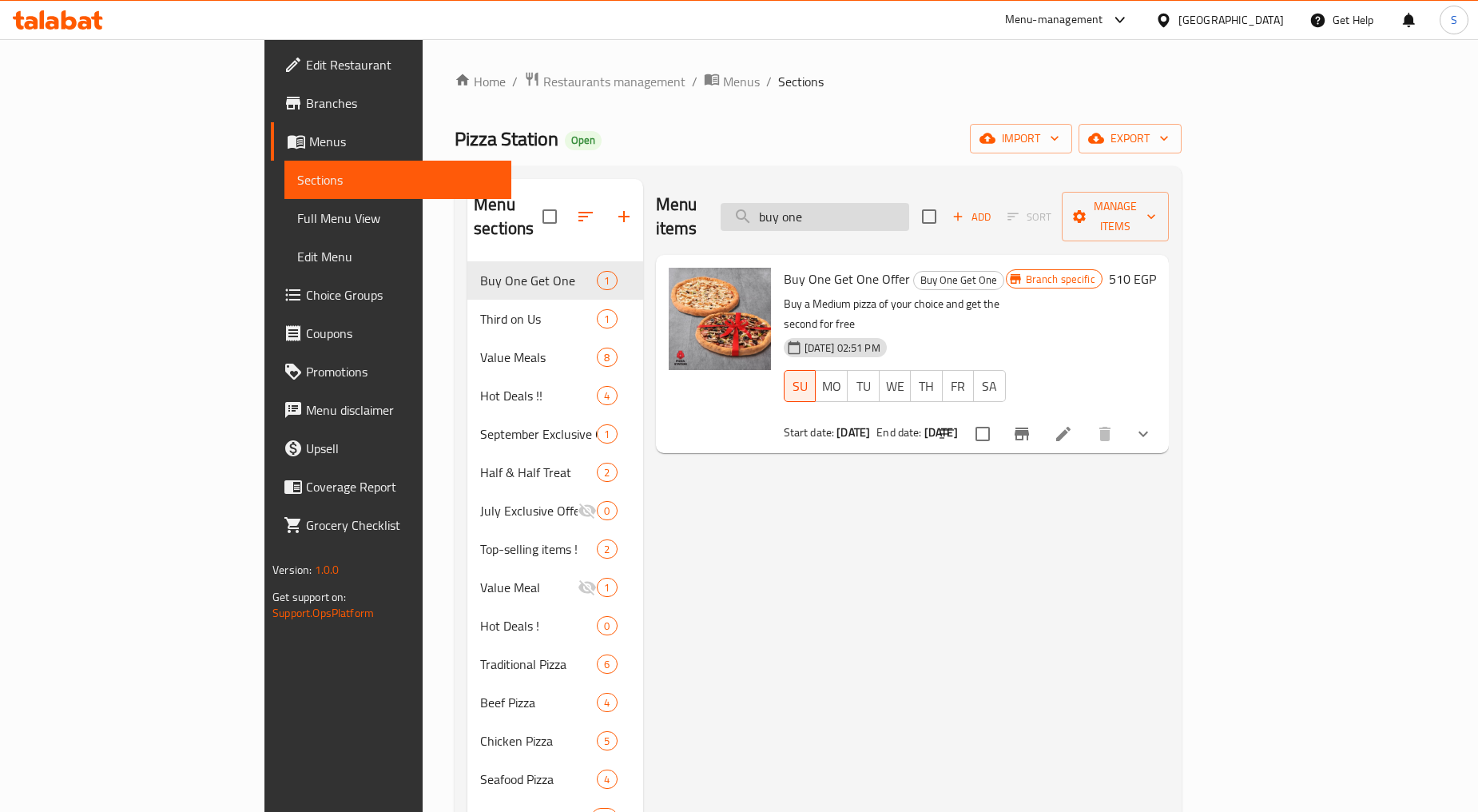
click at [909, 203] on input "buy one" at bounding box center [815, 217] width 189 height 28
paste input "Buy 2, Get 1 Medium"
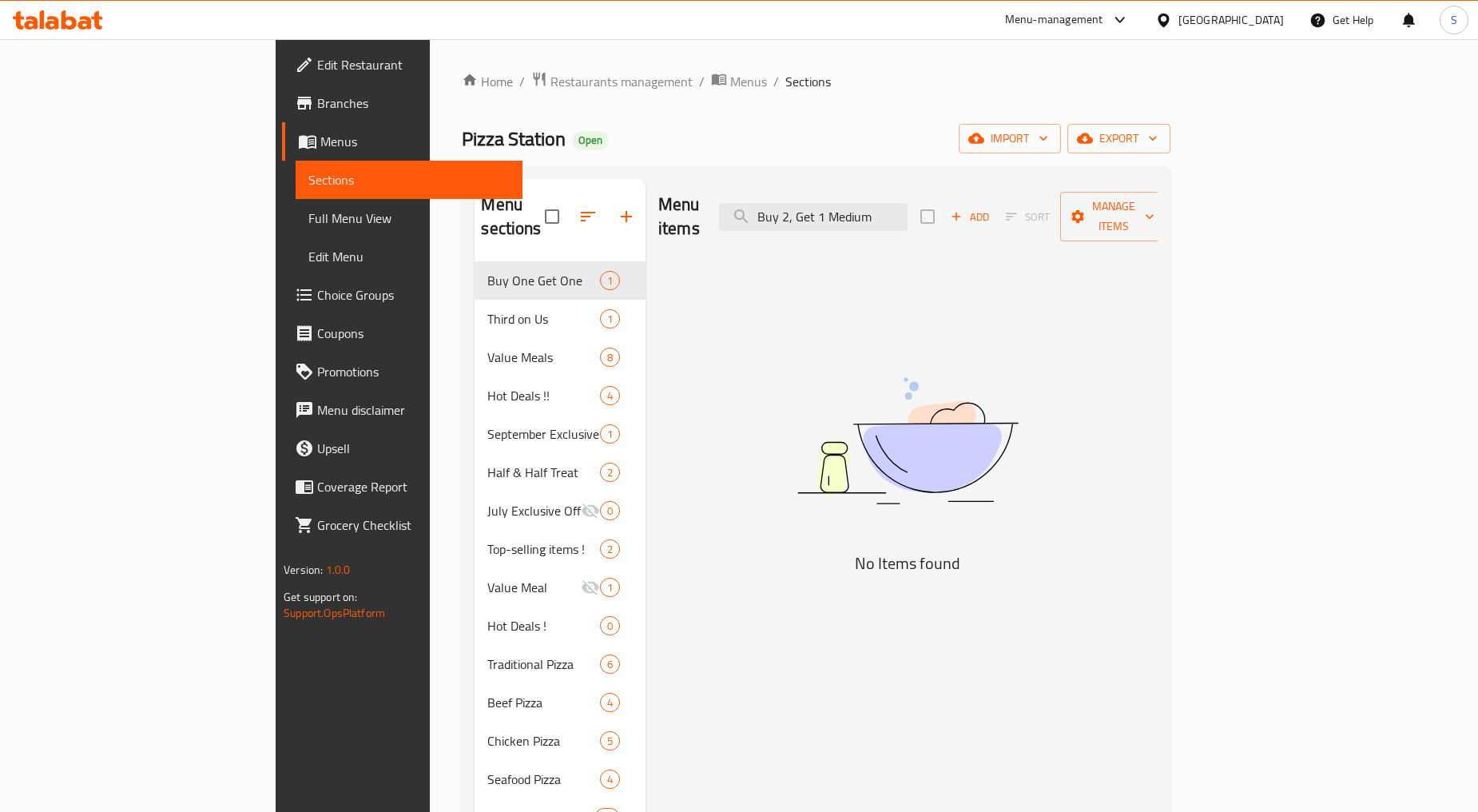
drag, startPoint x: 892, startPoint y: 210, endPoint x: 1019, endPoint y: 216, distance: 127.1
click at [1019, 216] on div "Menu items Buy 2, Get 1 Medium Add Sort Manage items" at bounding box center [908, 217] width 499 height 76
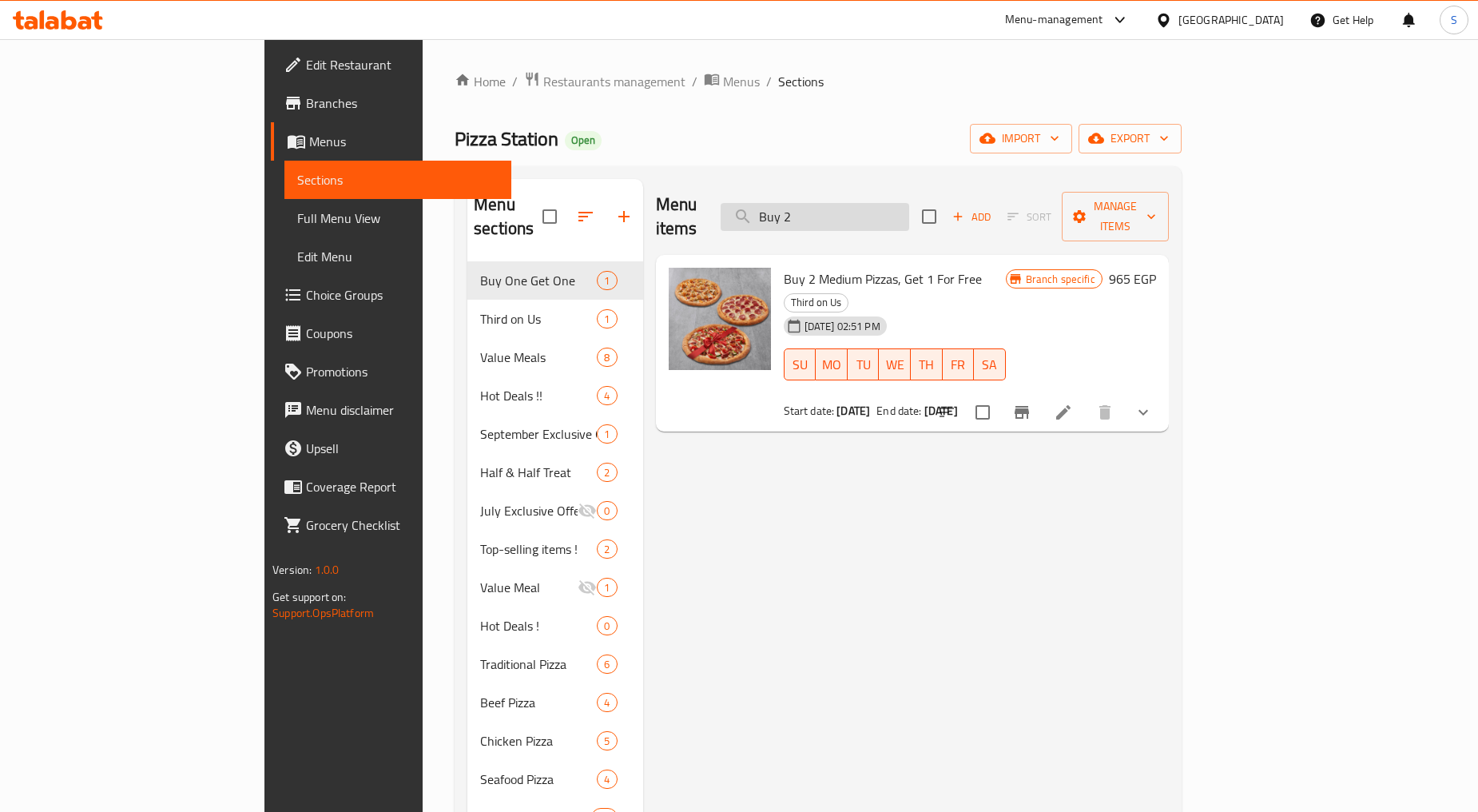
click at [909, 203] on input "Buy 2" at bounding box center [815, 217] width 189 height 28
paste input "نص ونص لارج"
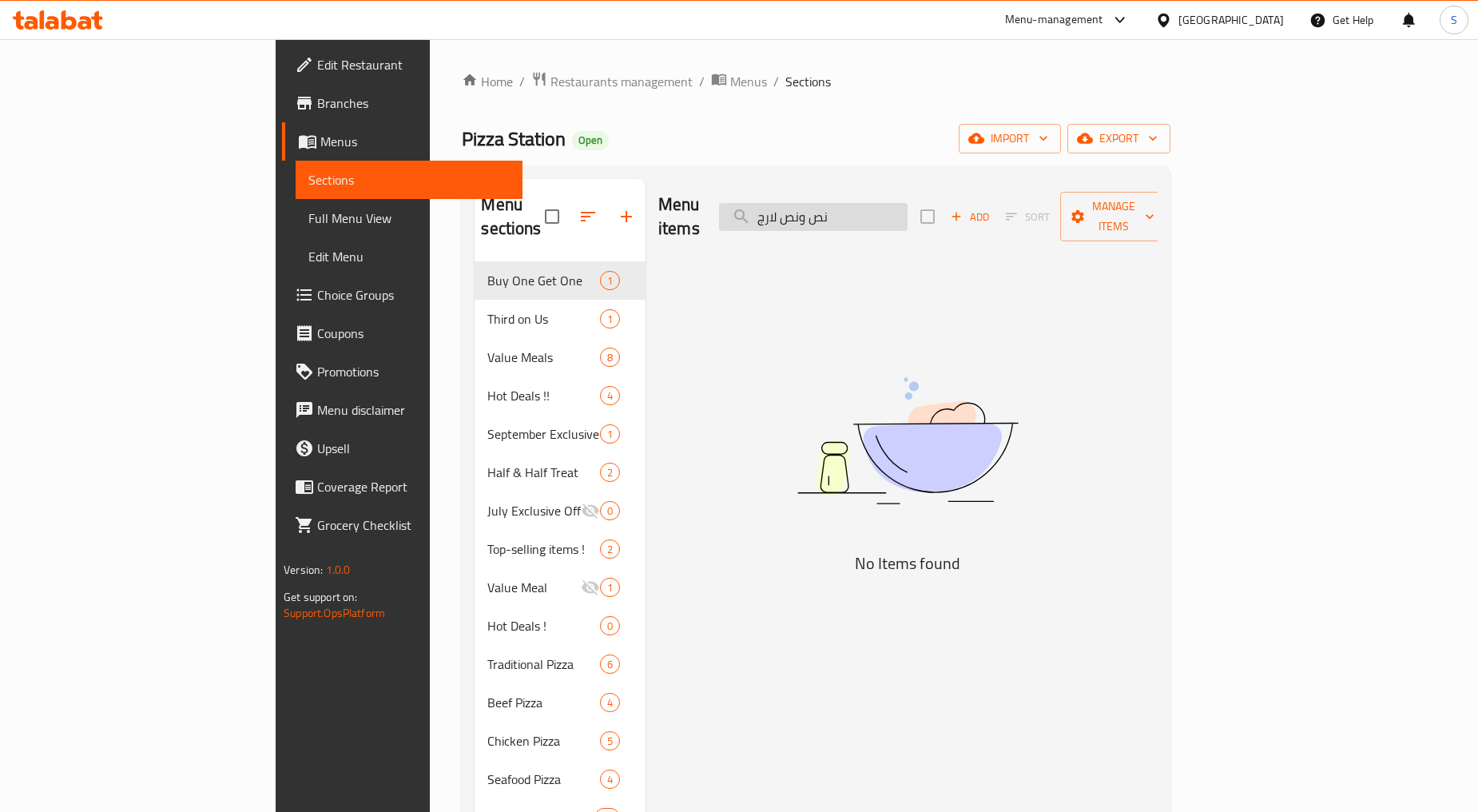
click at [900, 208] on input "نص ونص لارج" at bounding box center [814, 217] width 189 height 28
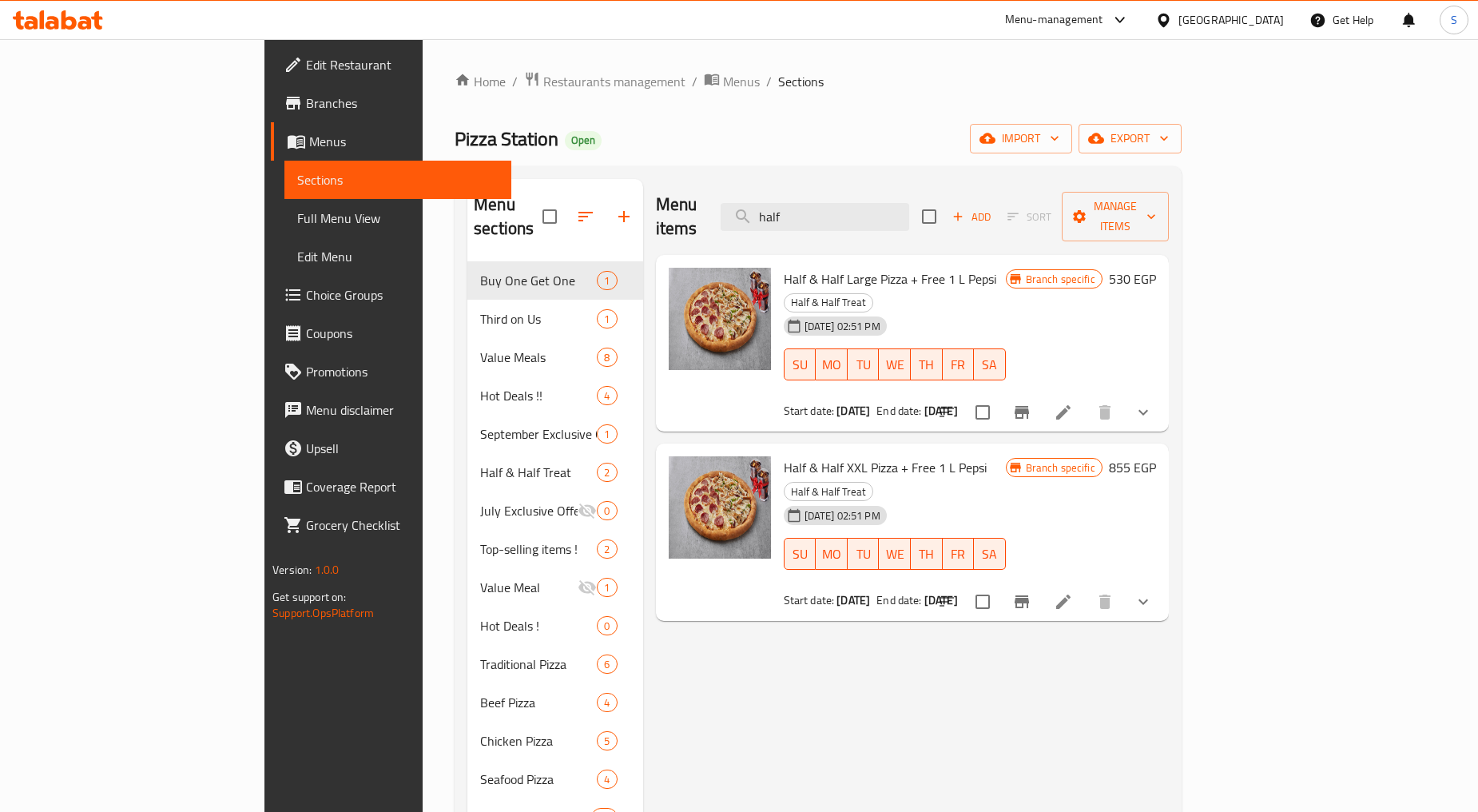
type input "half"
click at [1153, 403] on icon "show more" at bounding box center [1143, 412] width 19 height 19
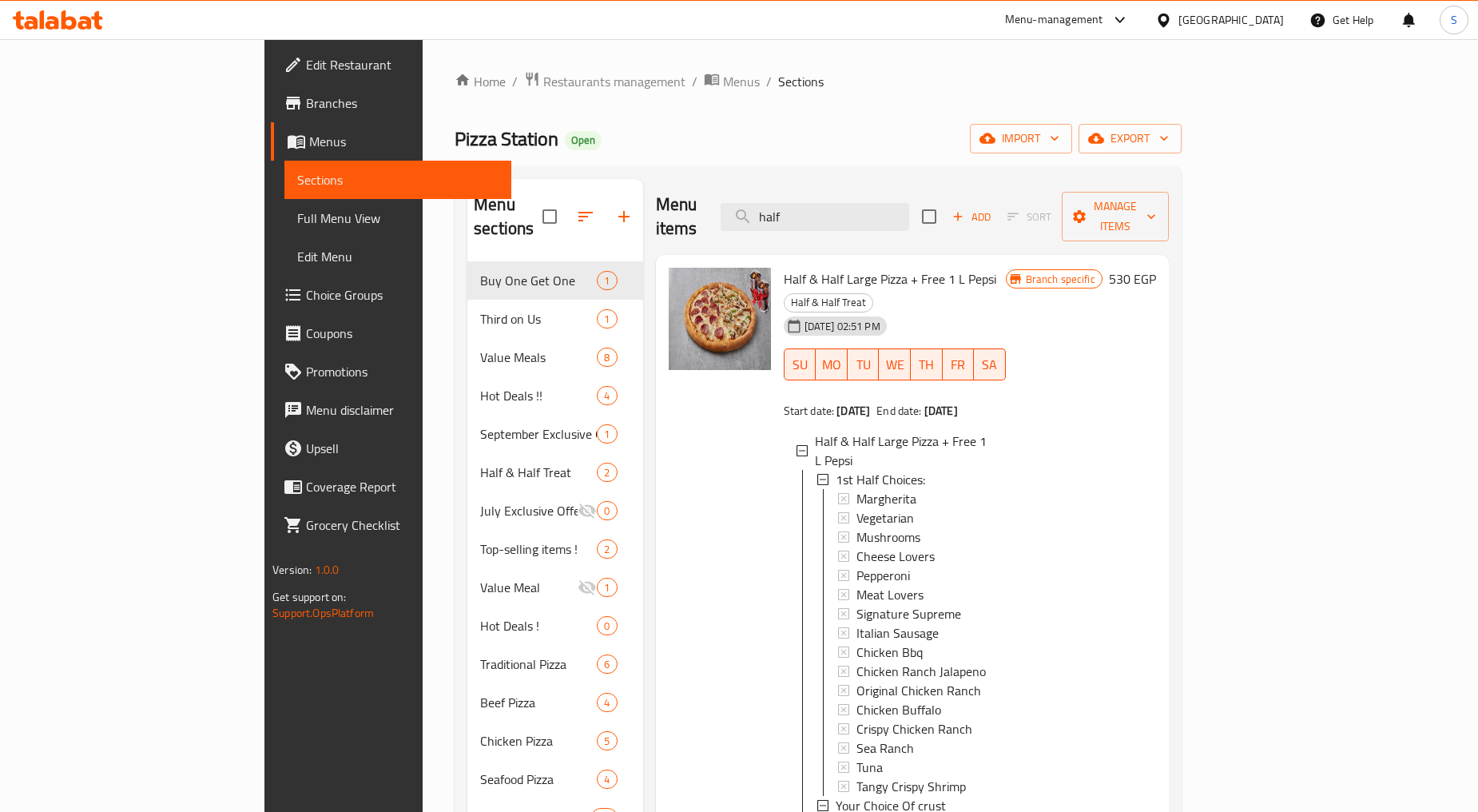
click at [271, 88] on link "Branches" at bounding box center [392, 103] width 241 height 38
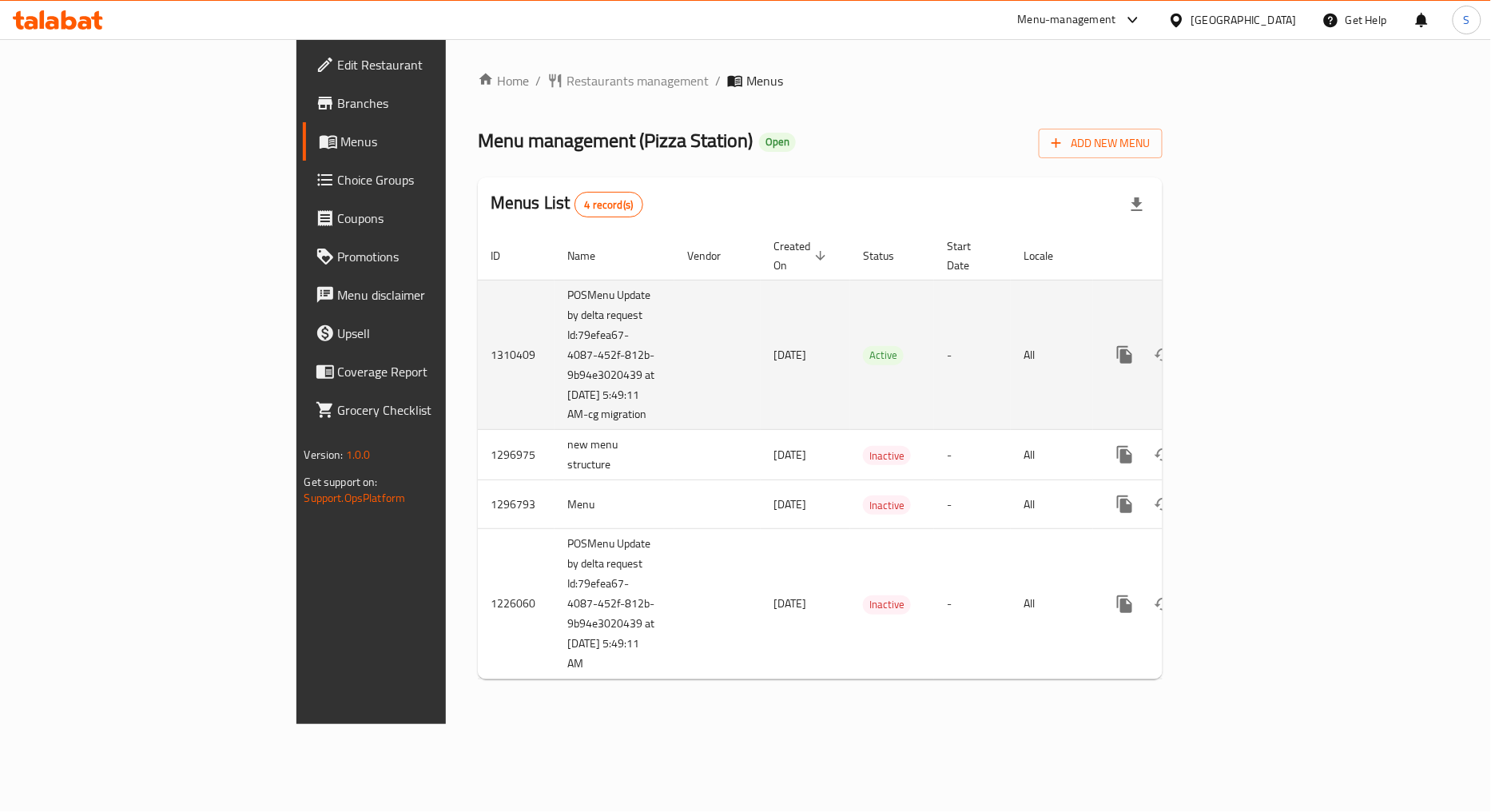
click at [1249, 346] on icon "enhanced table" at bounding box center [1240, 355] width 19 height 19
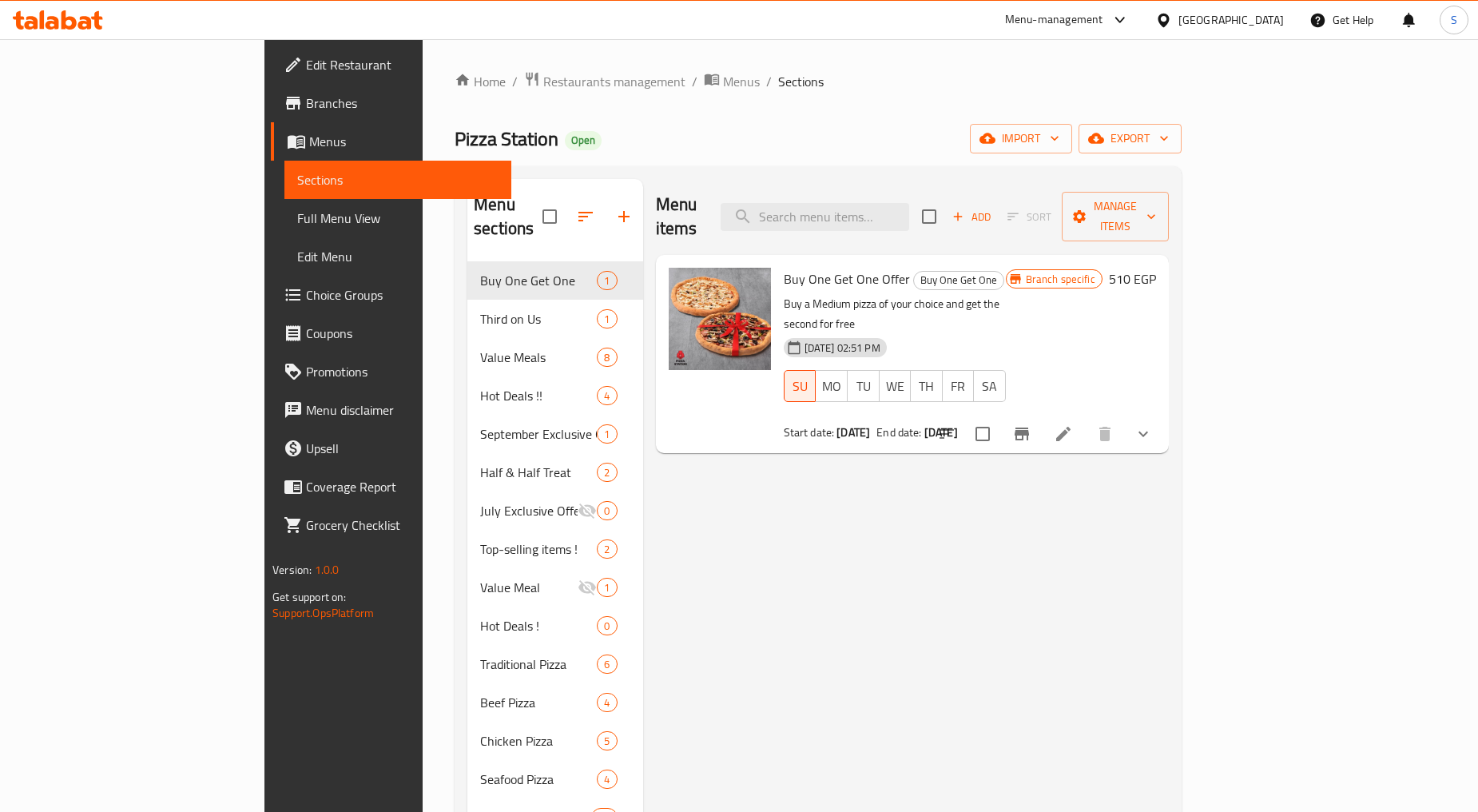
click at [801, 593] on div "Menu items Add Sort Manage items Buy One Get One Offer Buy One Get One Buy a Me…" at bounding box center [907, 702] width 526 height 1047
click at [945, 188] on div "Menu items Add Sort Manage items" at bounding box center [912, 217] width 513 height 76
click at [909, 203] on input "search" at bounding box center [815, 217] width 189 height 28
paste input "سوبر فاميلي ميل"
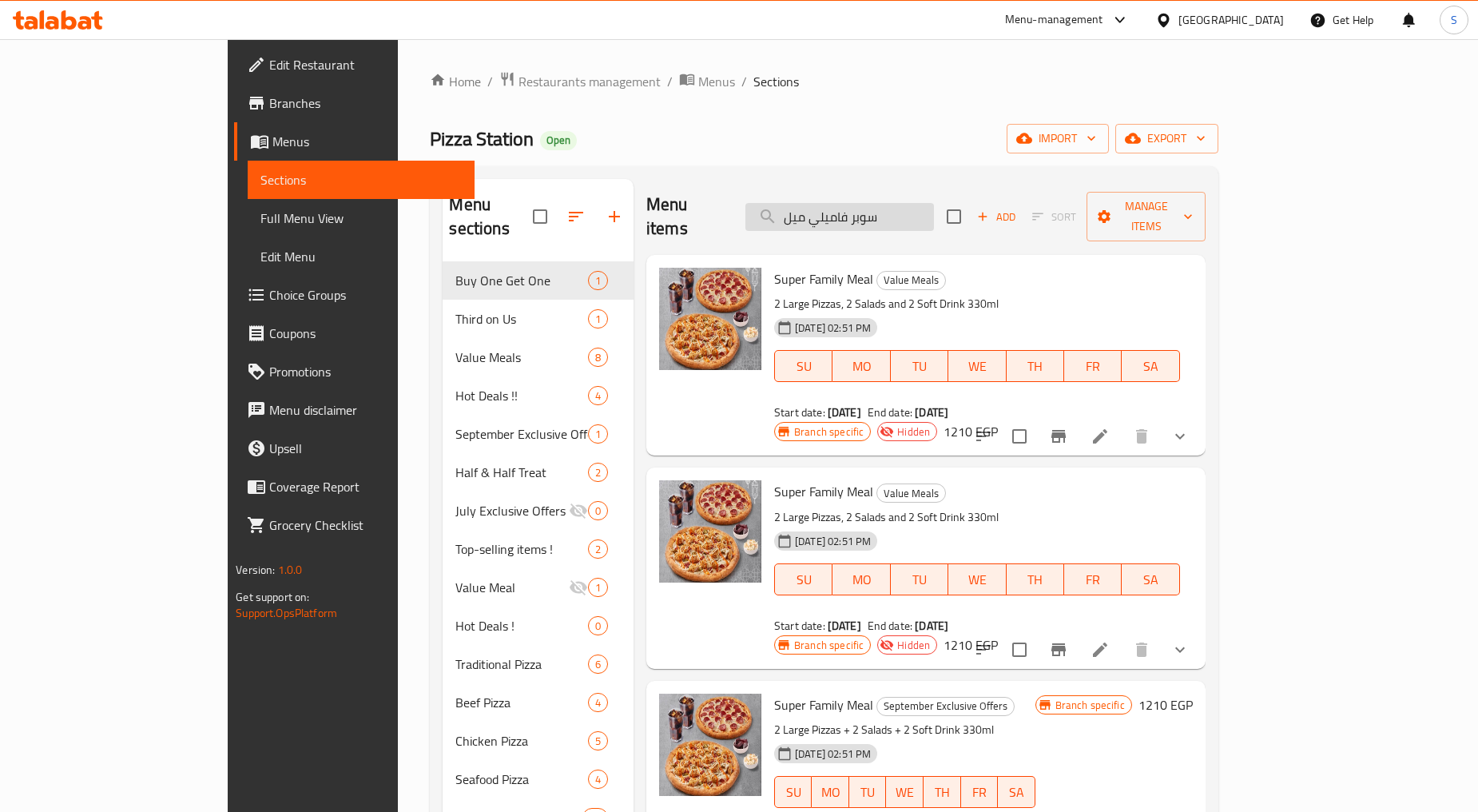
click at [934, 213] on input "سوبر فاميلي ميل" at bounding box center [840, 217] width 189 height 28
paste input "تيشن ميل ميديم"
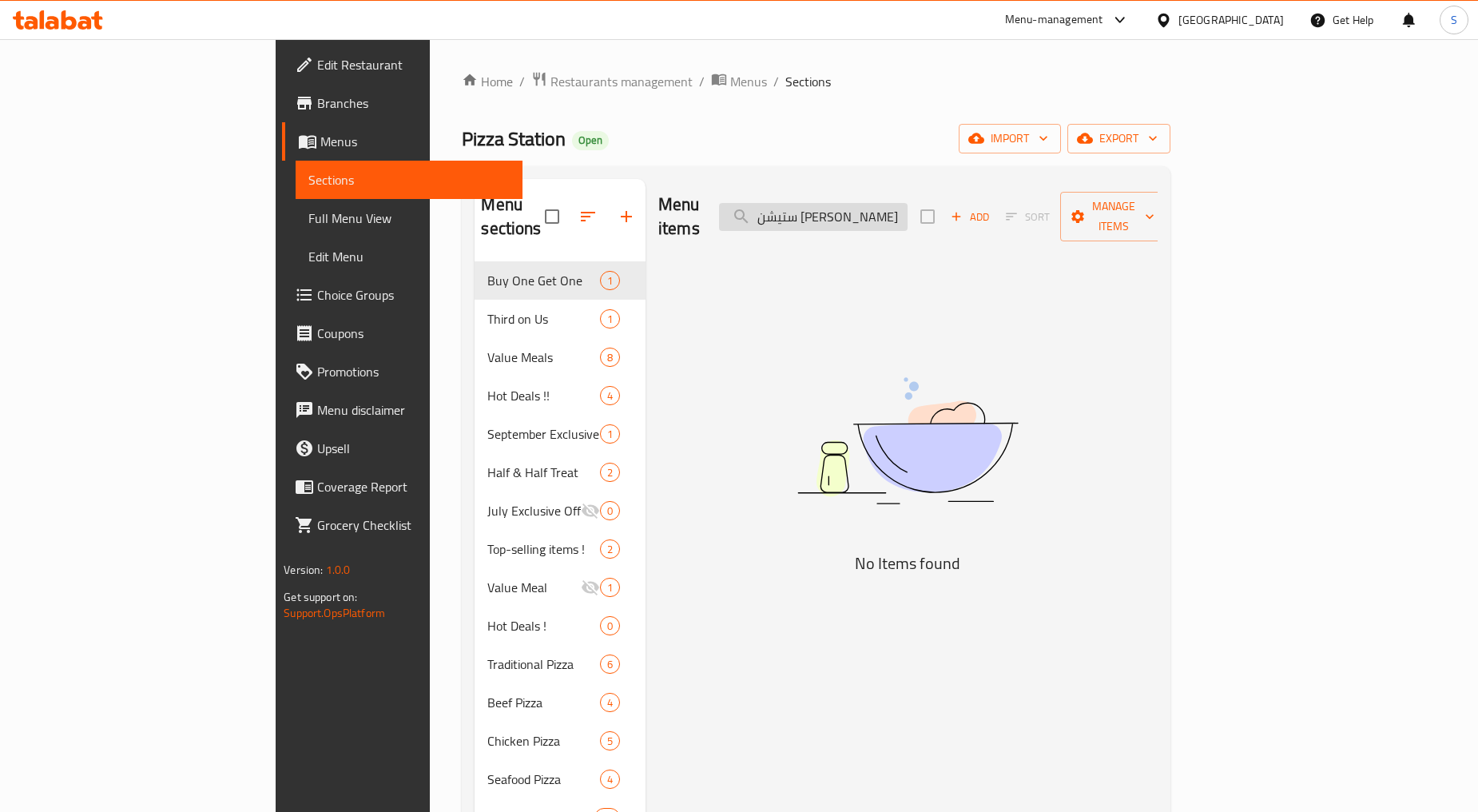
click at [871, 206] on input "ستيشن [PERSON_NAME]" at bounding box center [814, 217] width 189 height 28
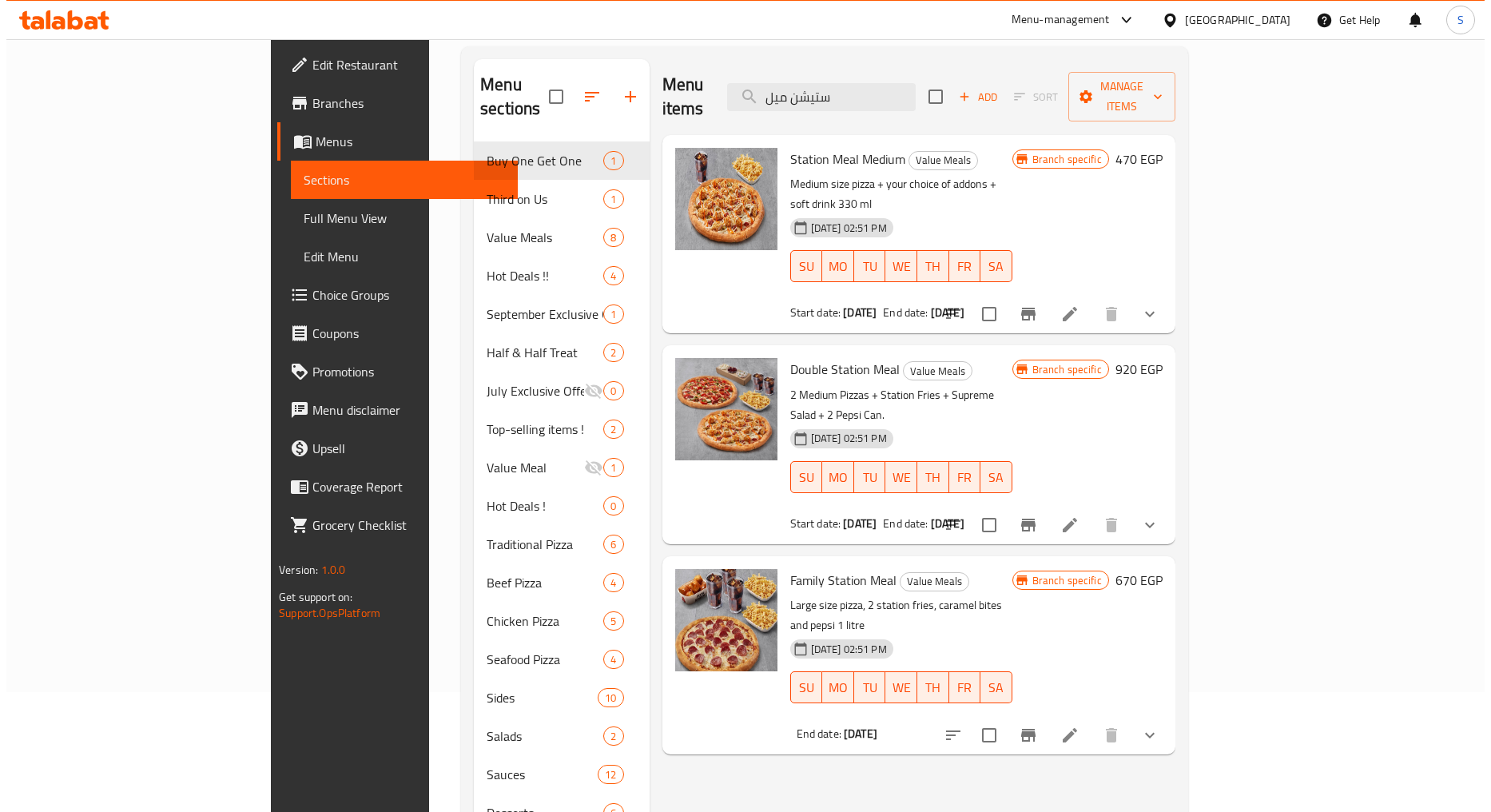
scroll to position [89, 0]
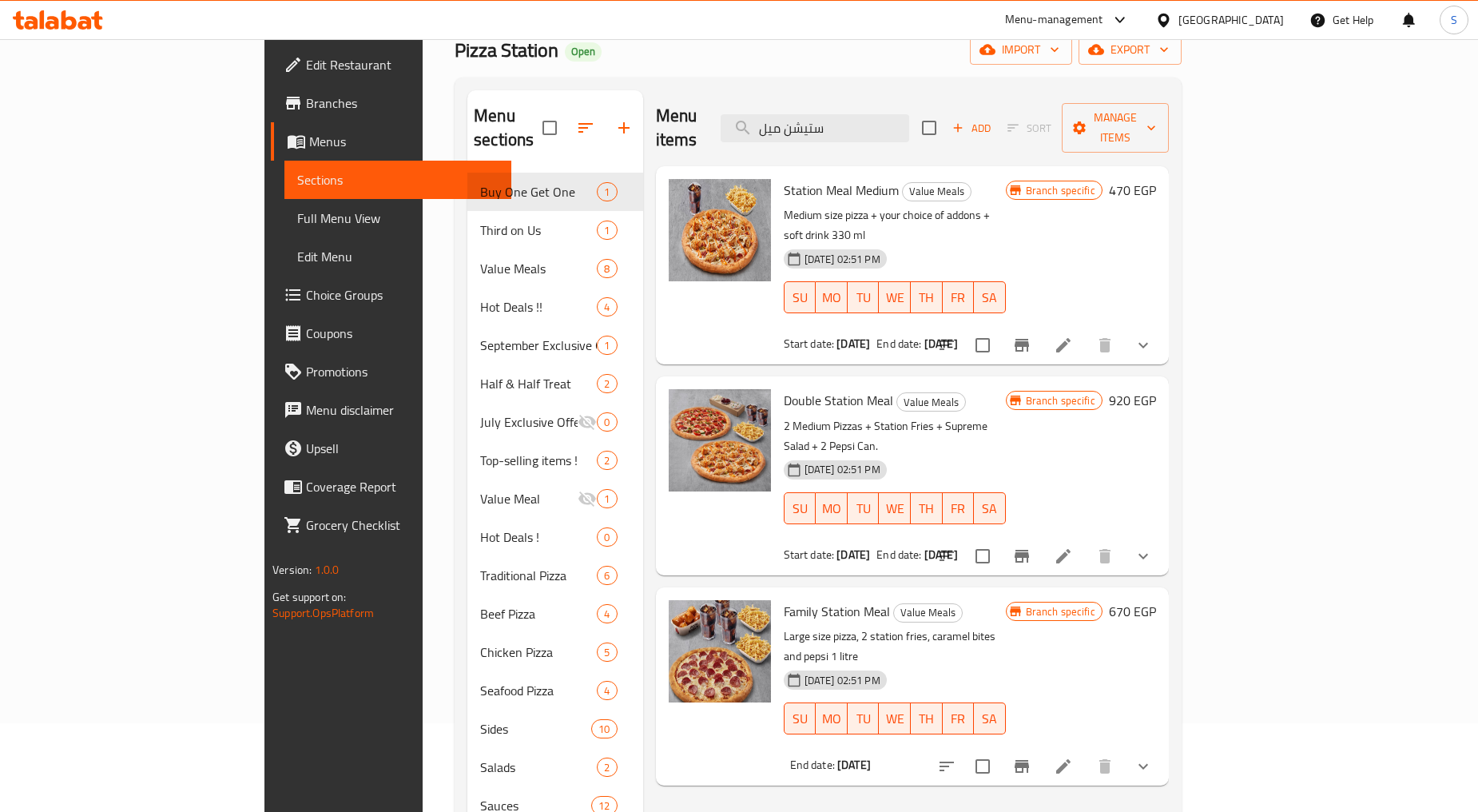
click at [791, 178] on span "Station Meal Medium" at bounding box center [841, 190] width 115 height 24
copy h6 "Station Meal Medium"
click at [909, 114] on input "ستيشن ميل" at bounding box center [815, 128] width 189 height 28
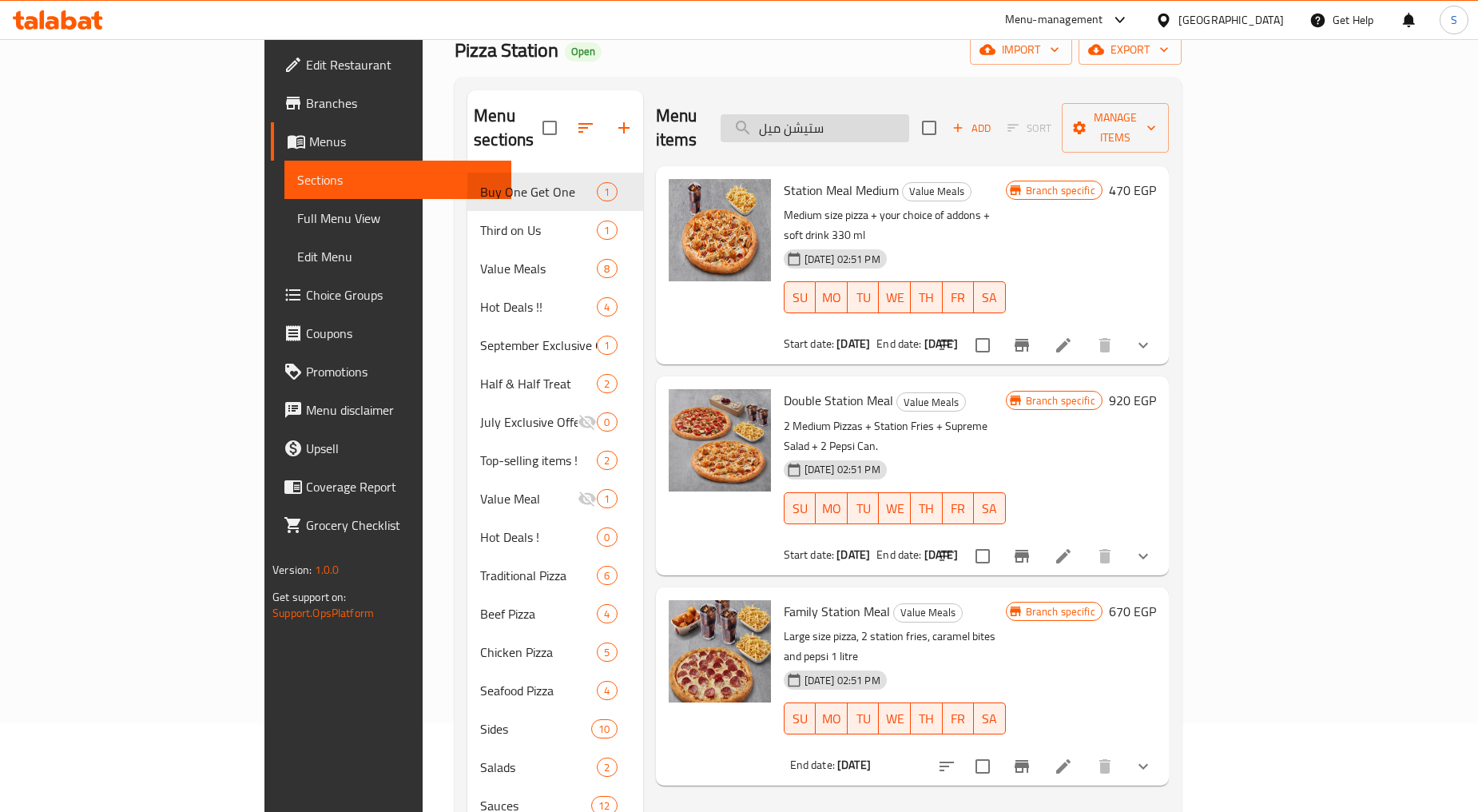
click at [909, 114] on input "ستيشن ميل" at bounding box center [815, 128] width 189 height 28
paste input "Station Meal Medium"
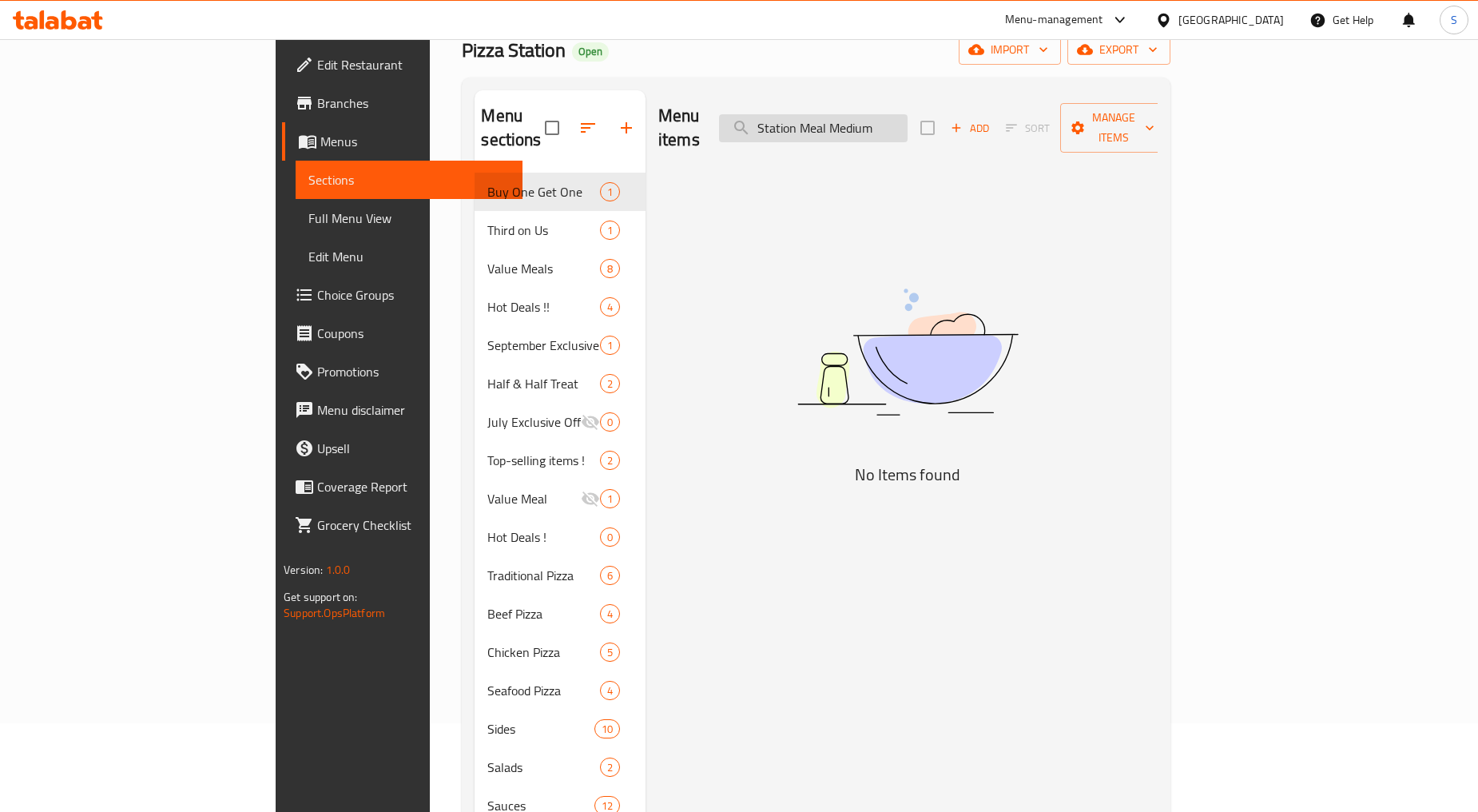
click at [908, 118] on input "Station Meal Medium" at bounding box center [814, 128] width 189 height 28
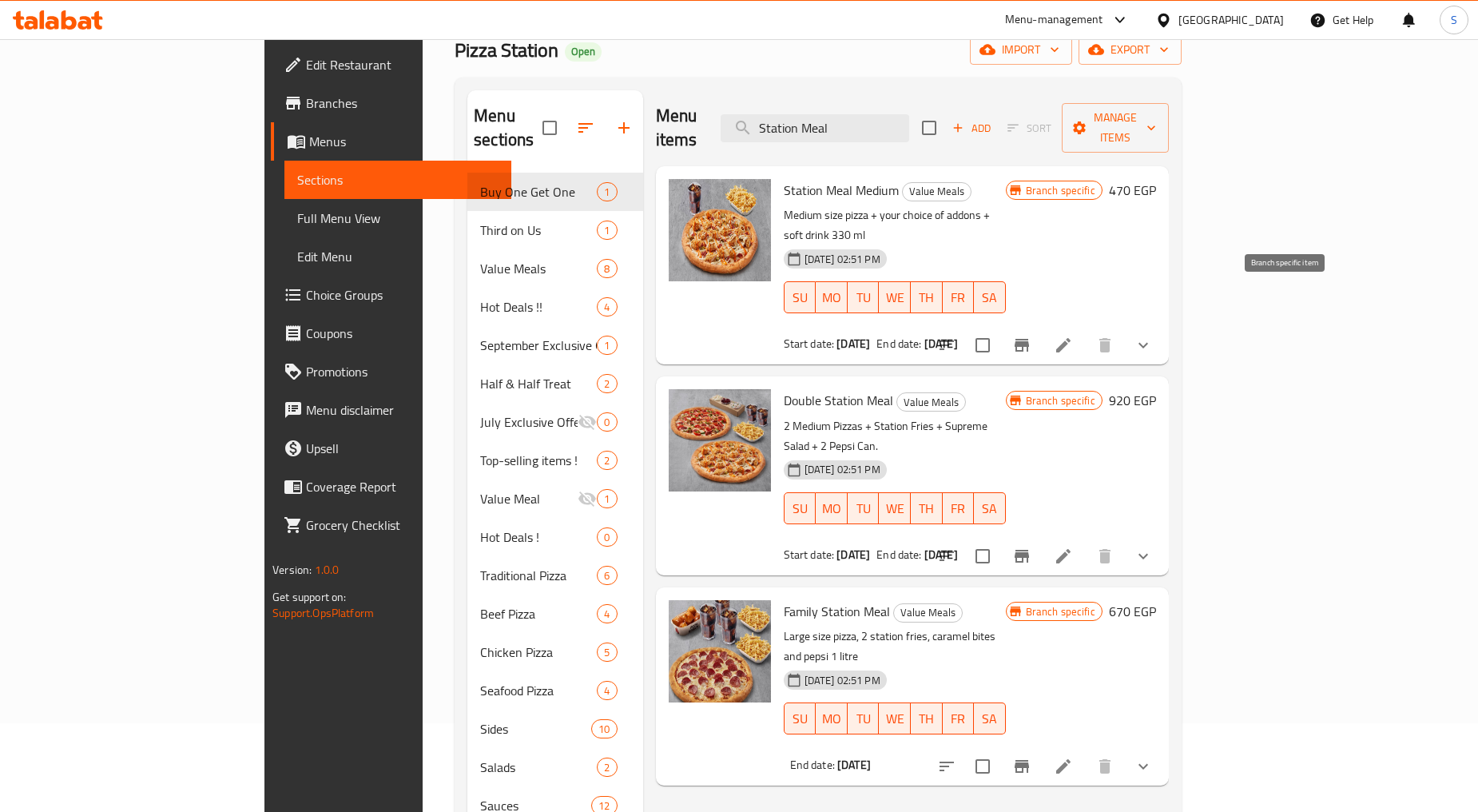
type input "Station Meal"
click at [1029, 339] on icon "Branch-specific-item" at bounding box center [1022, 345] width 15 height 13
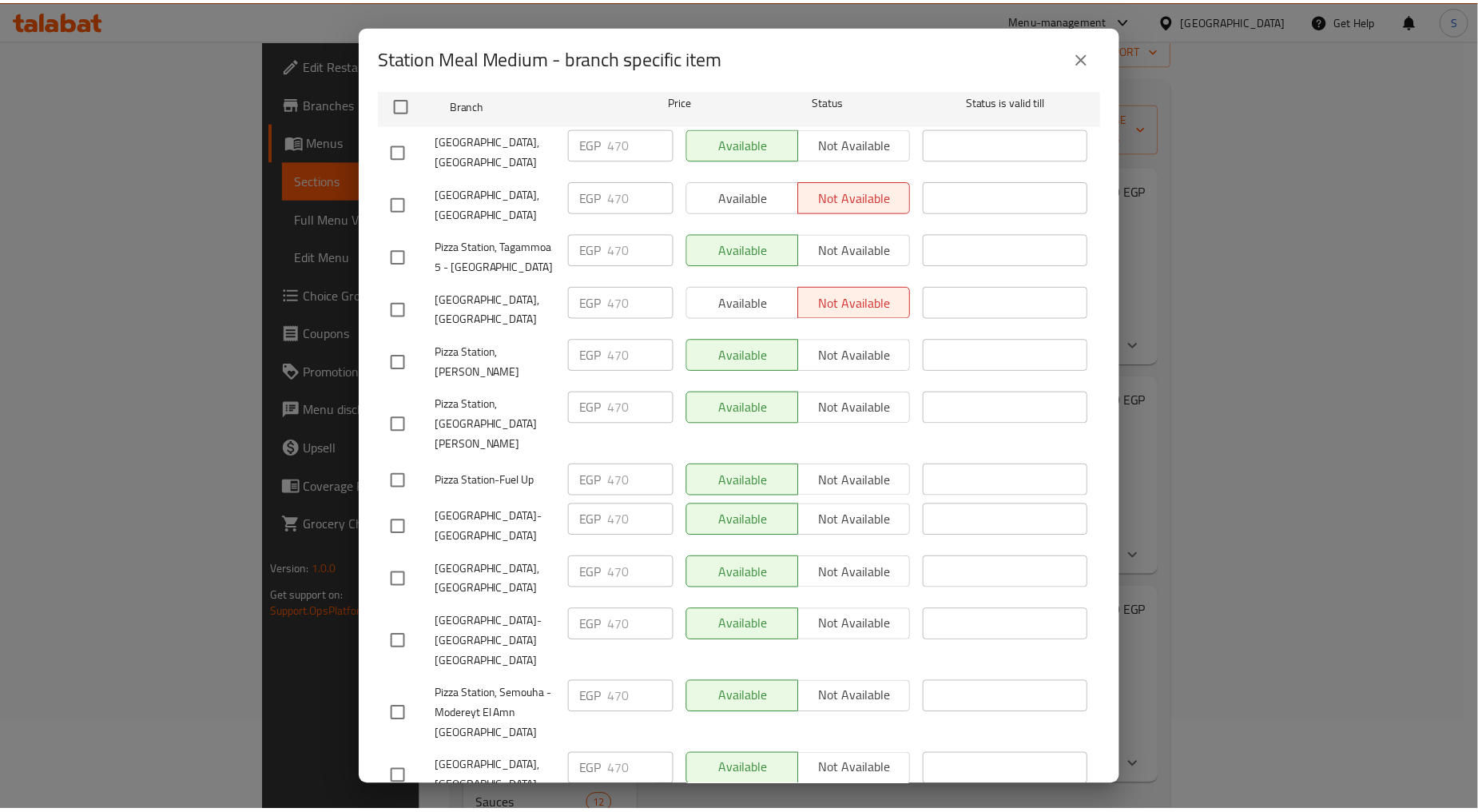
scroll to position [366, 0]
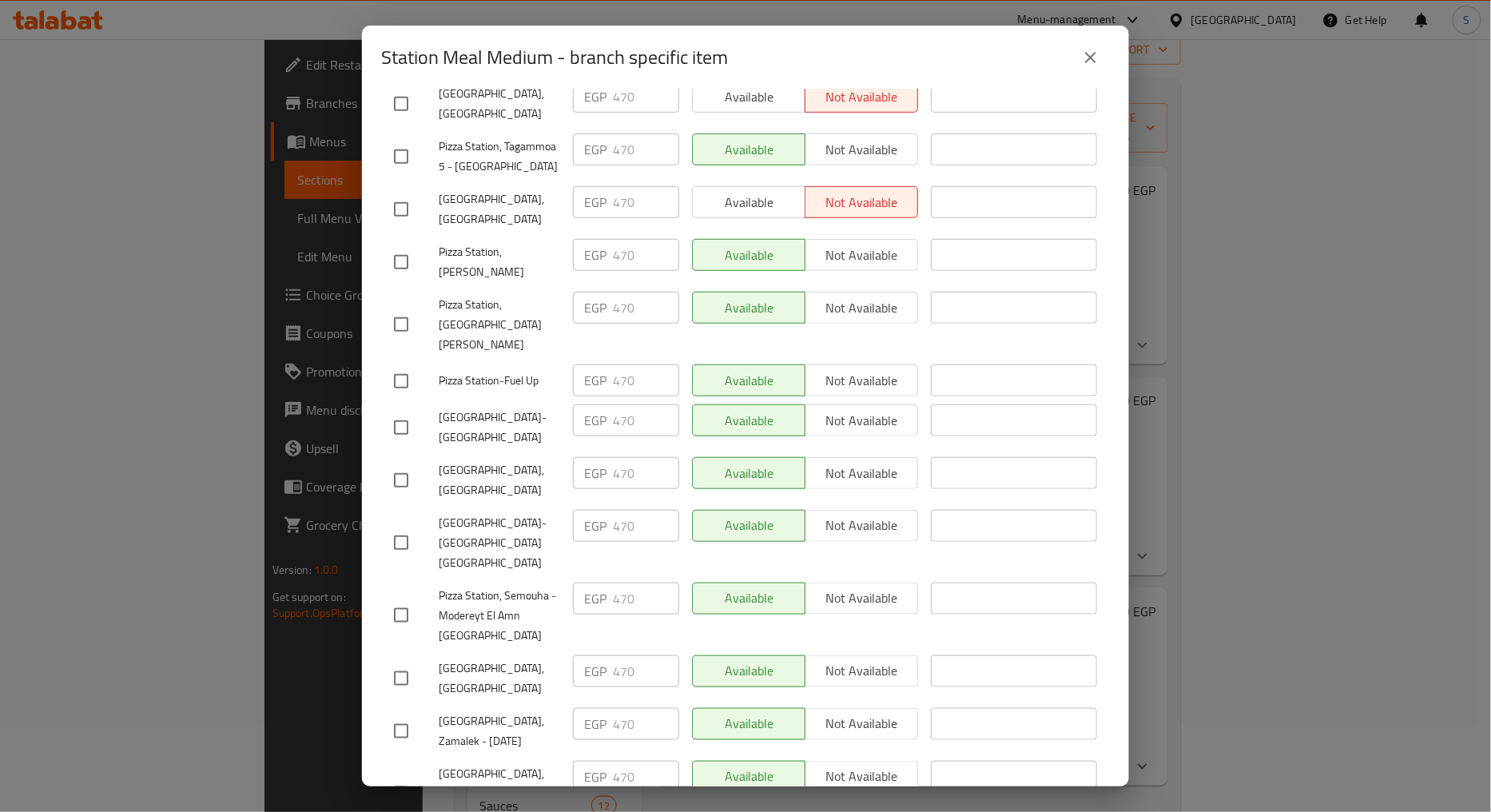
click at [1097, 44] on button "close" at bounding box center [1090, 56] width 38 height 38
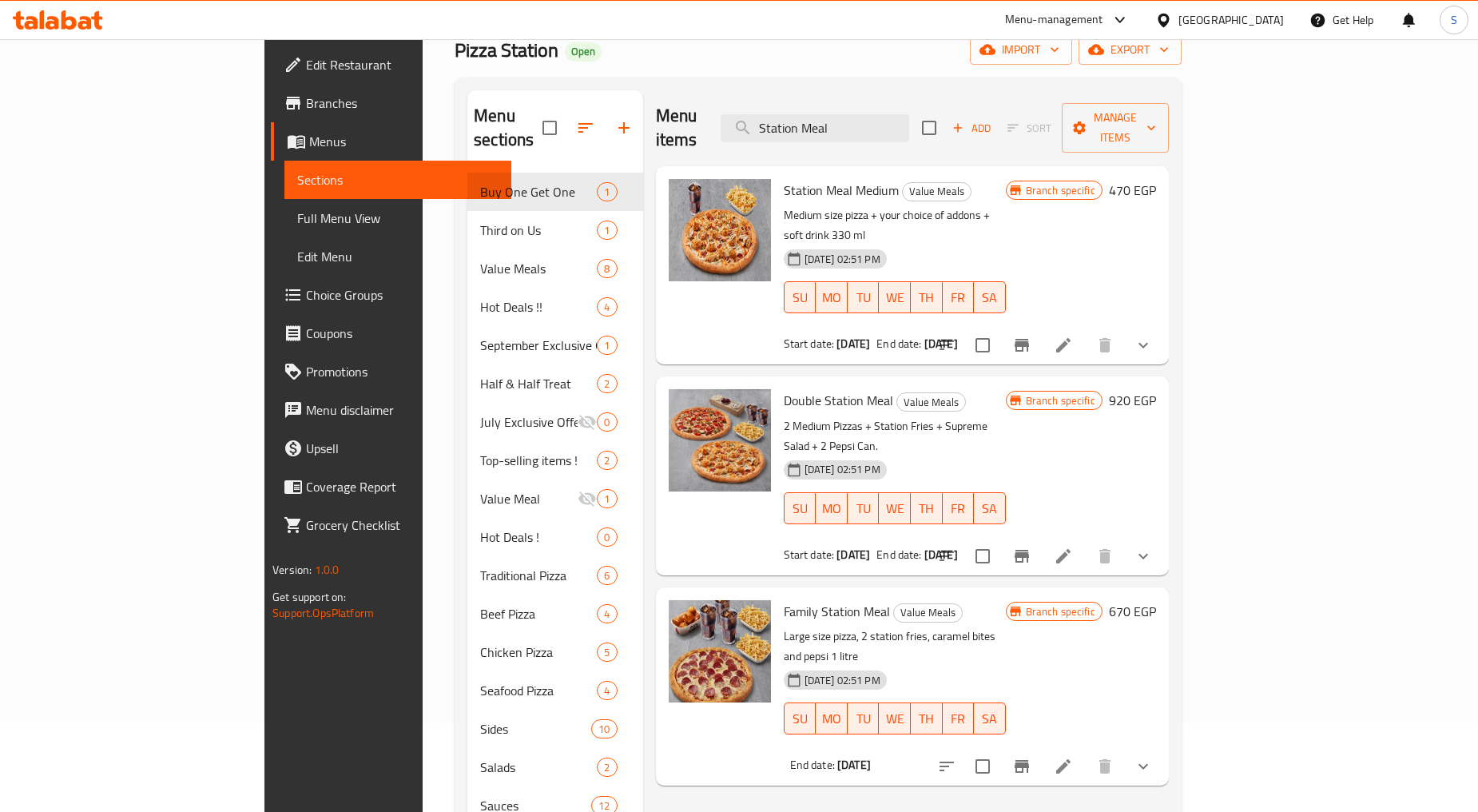
click at [1041, 326] on button "Branch-specific-item" at bounding box center [1021, 344] width 38 height 38
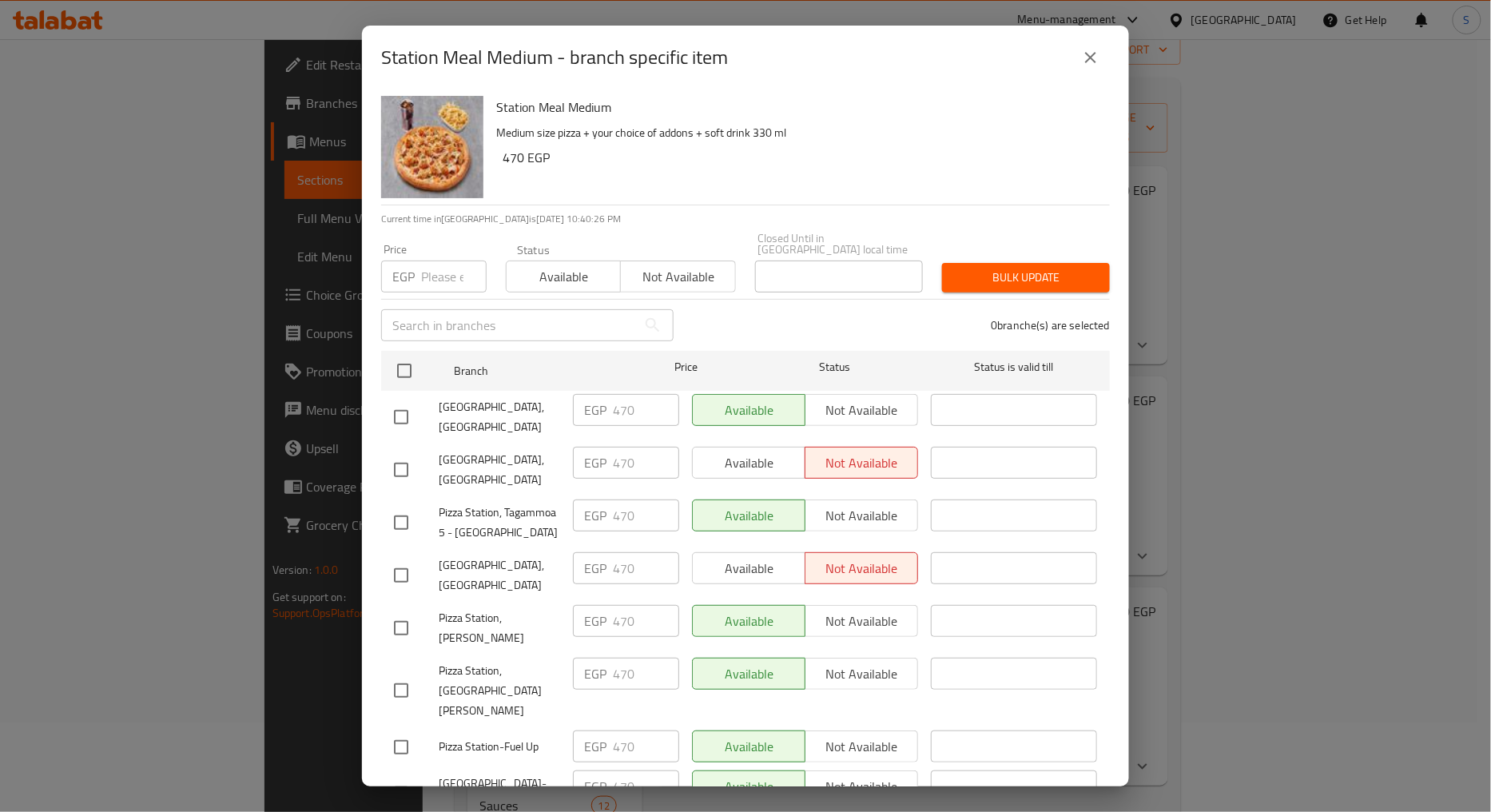
click at [452, 401] on span "Pizza Station,El Rehab City" at bounding box center [499, 417] width 121 height 40
click at [452, 400] on span "Pizza Station,El Rehab City" at bounding box center [499, 417] width 121 height 40
copy span "Pizza Station,El Rehab City"
drag, startPoint x: 381, startPoint y: 52, endPoint x: 548, endPoint y: 65, distance: 167.5
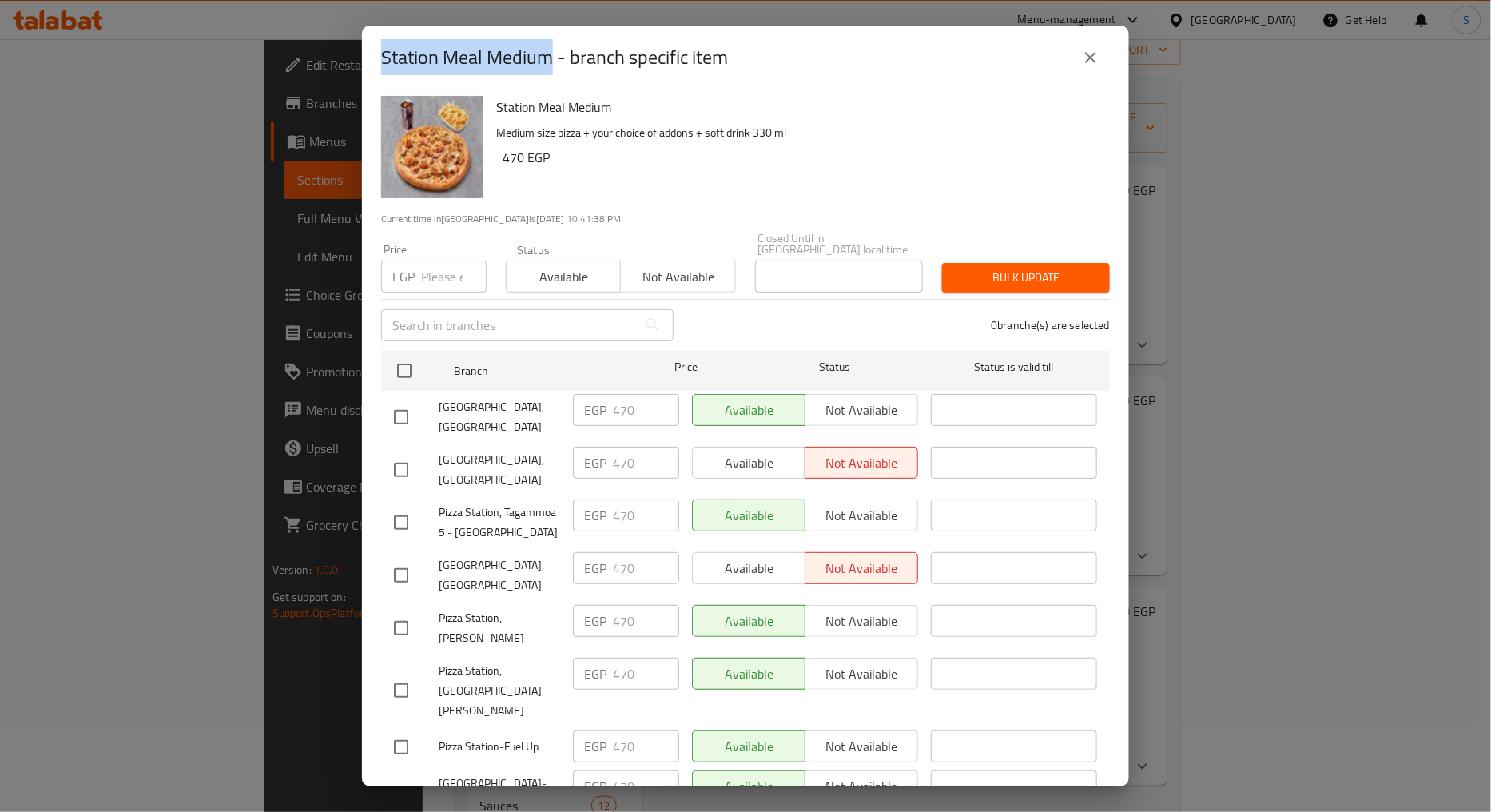
click at [548, 65] on h2 "Station Meal Medium - branch specific item" at bounding box center [555, 57] width 346 height 26
copy h2 "Station Meal Medium"
click at [1100, 53] on button "close" at bounding box center [1090, 56] width 38 height 38
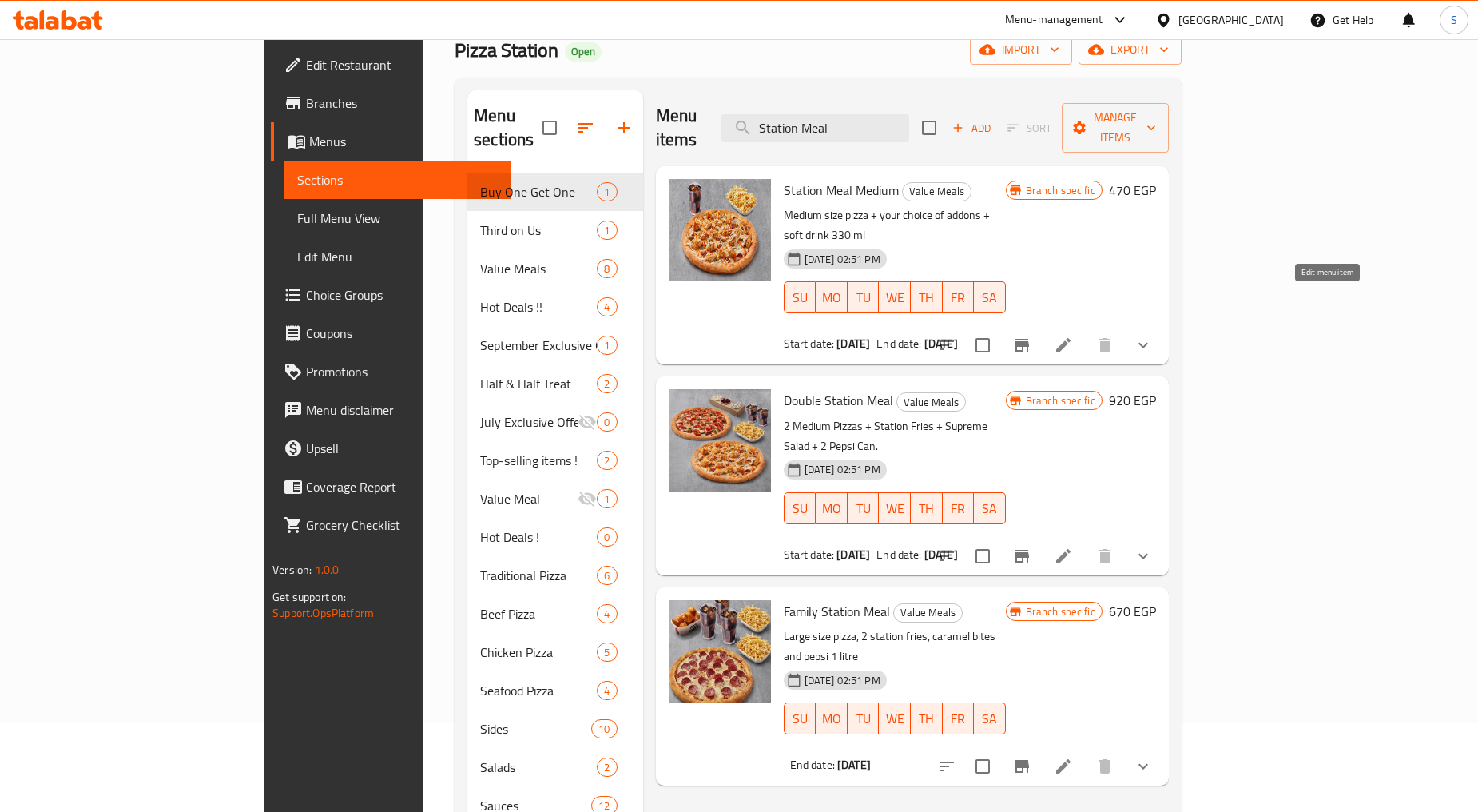
click at [1071, 338] on icon at bounding box center [1064, 345] width 15 height 15
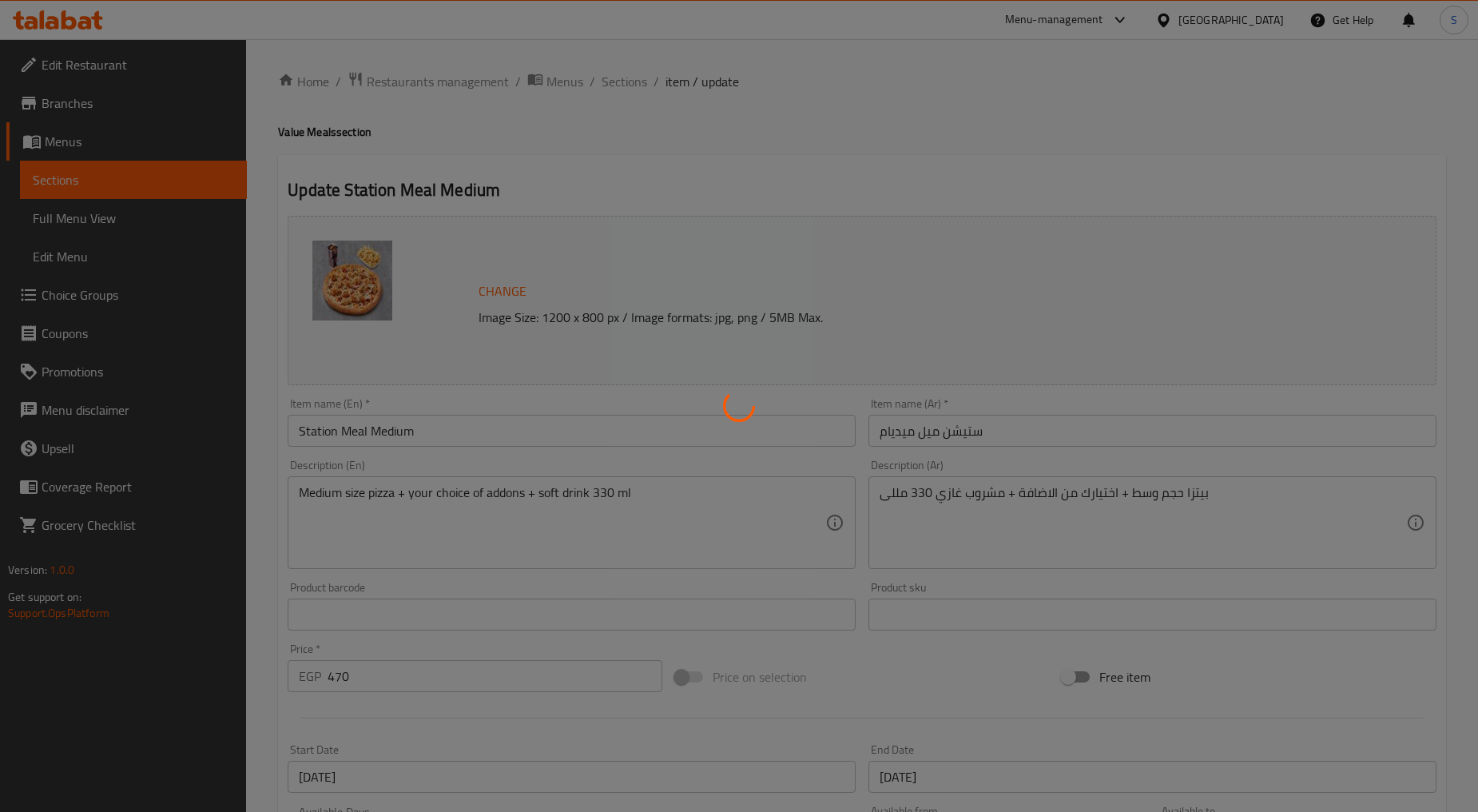
type input "إضافة: (اختياري)"
type input "0"
type input "1"
type input "بيتزا"
type input "1"
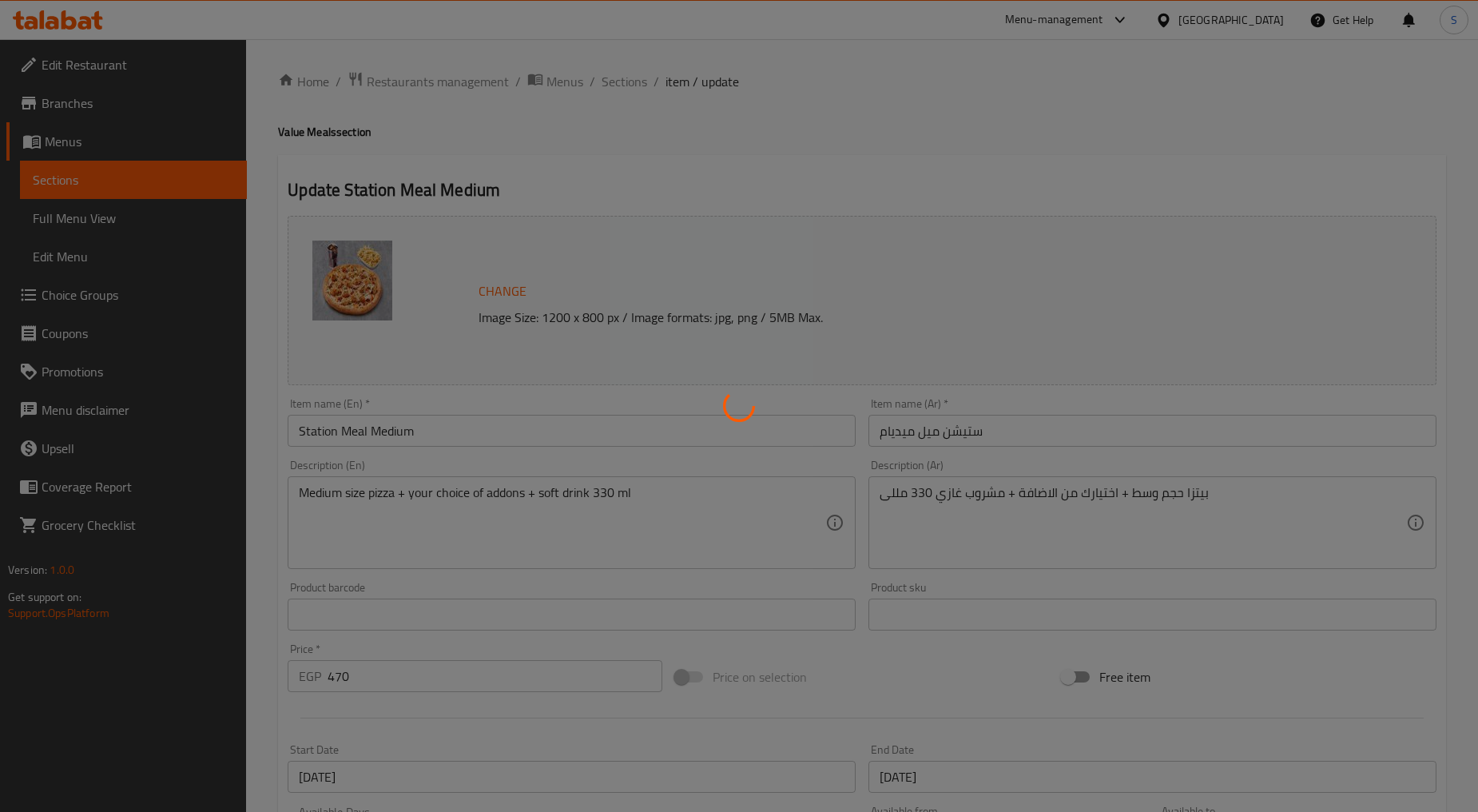
type input "1"
type input "المشروب"
type input "1"
type input "اكسترا للبيتزا الوسط"
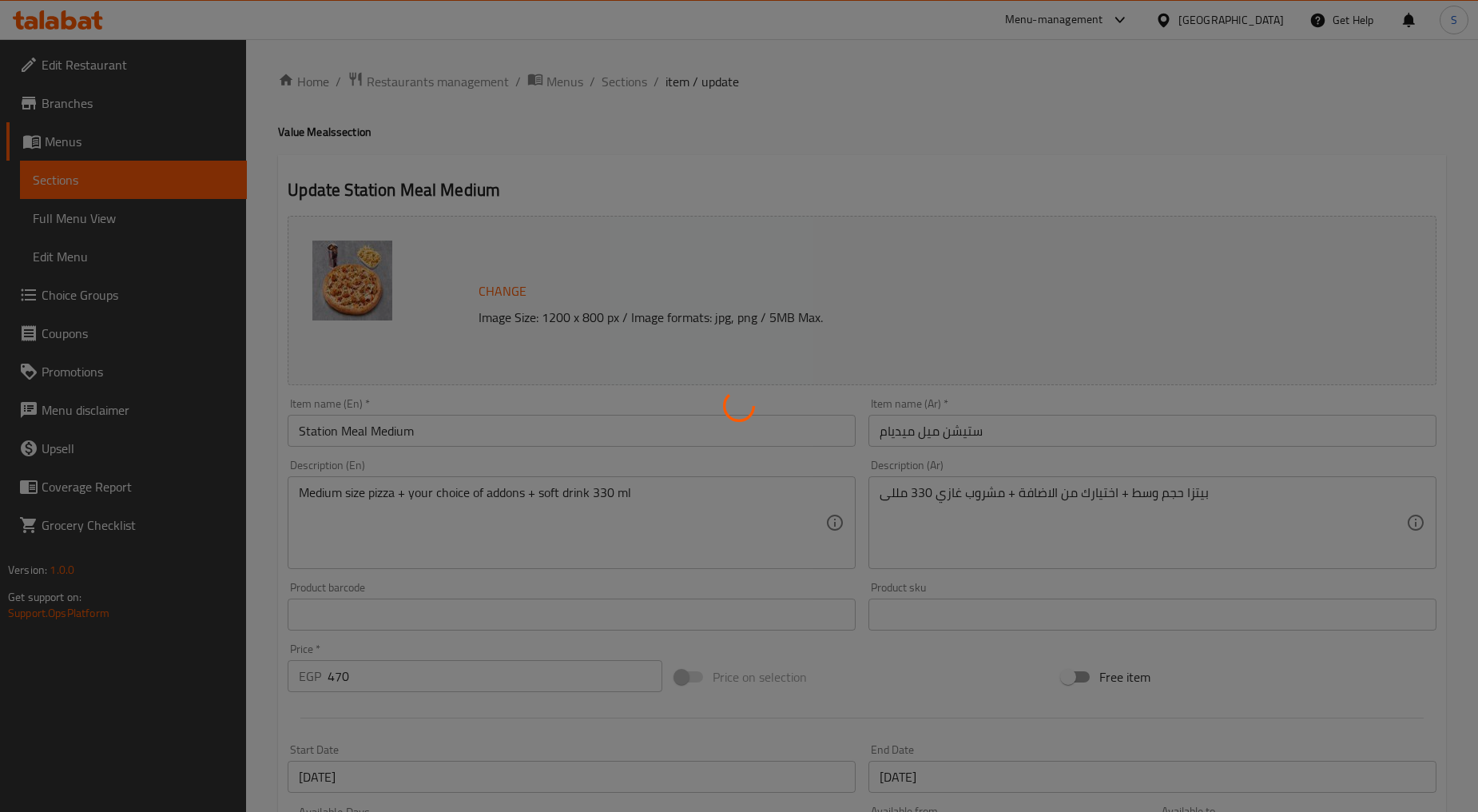
type input "0"
type input "الاطراف"
type input "1"
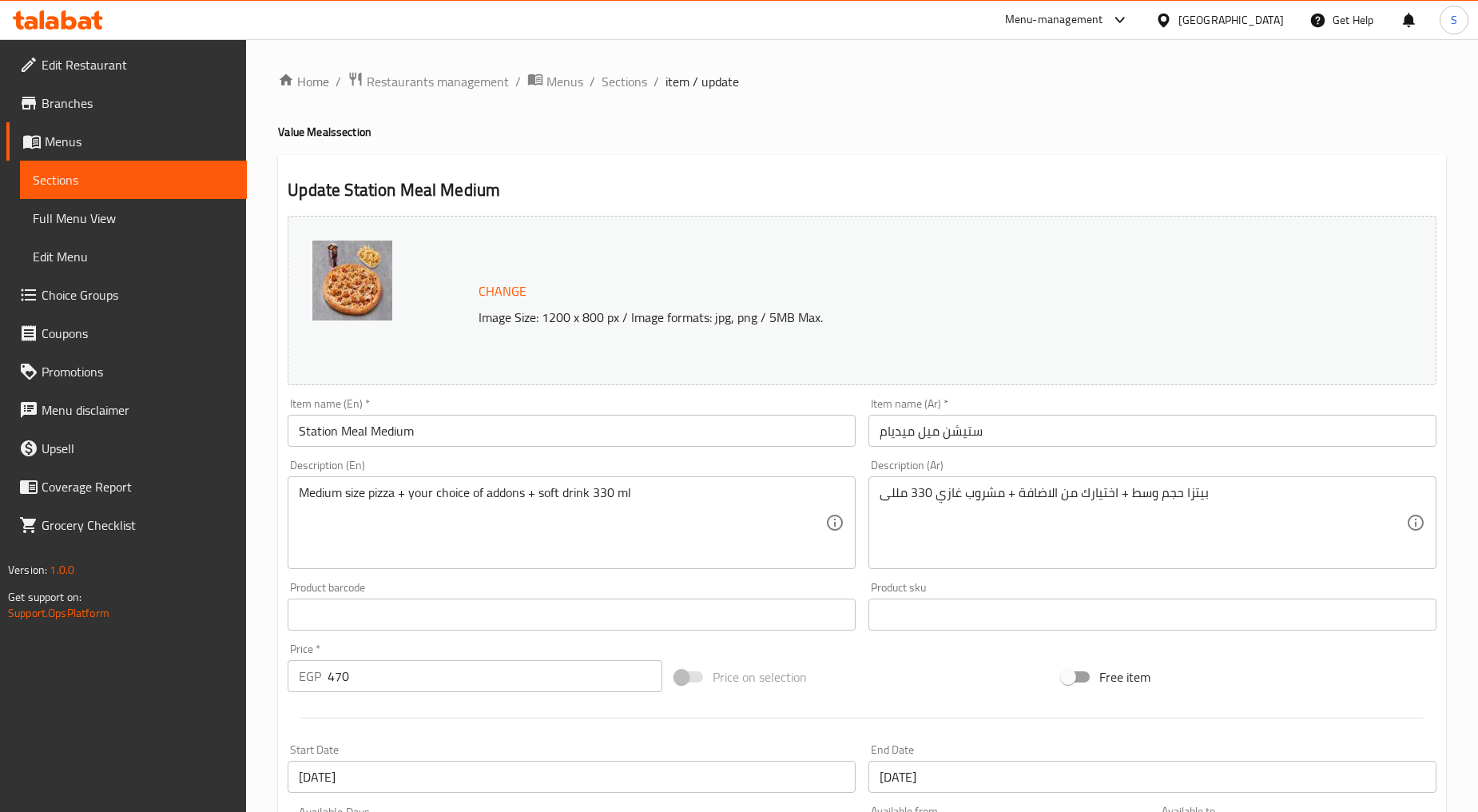
click at [377, 445] on input "Station Meal Medium" at bounding box center [571, 431] width 568 height 32
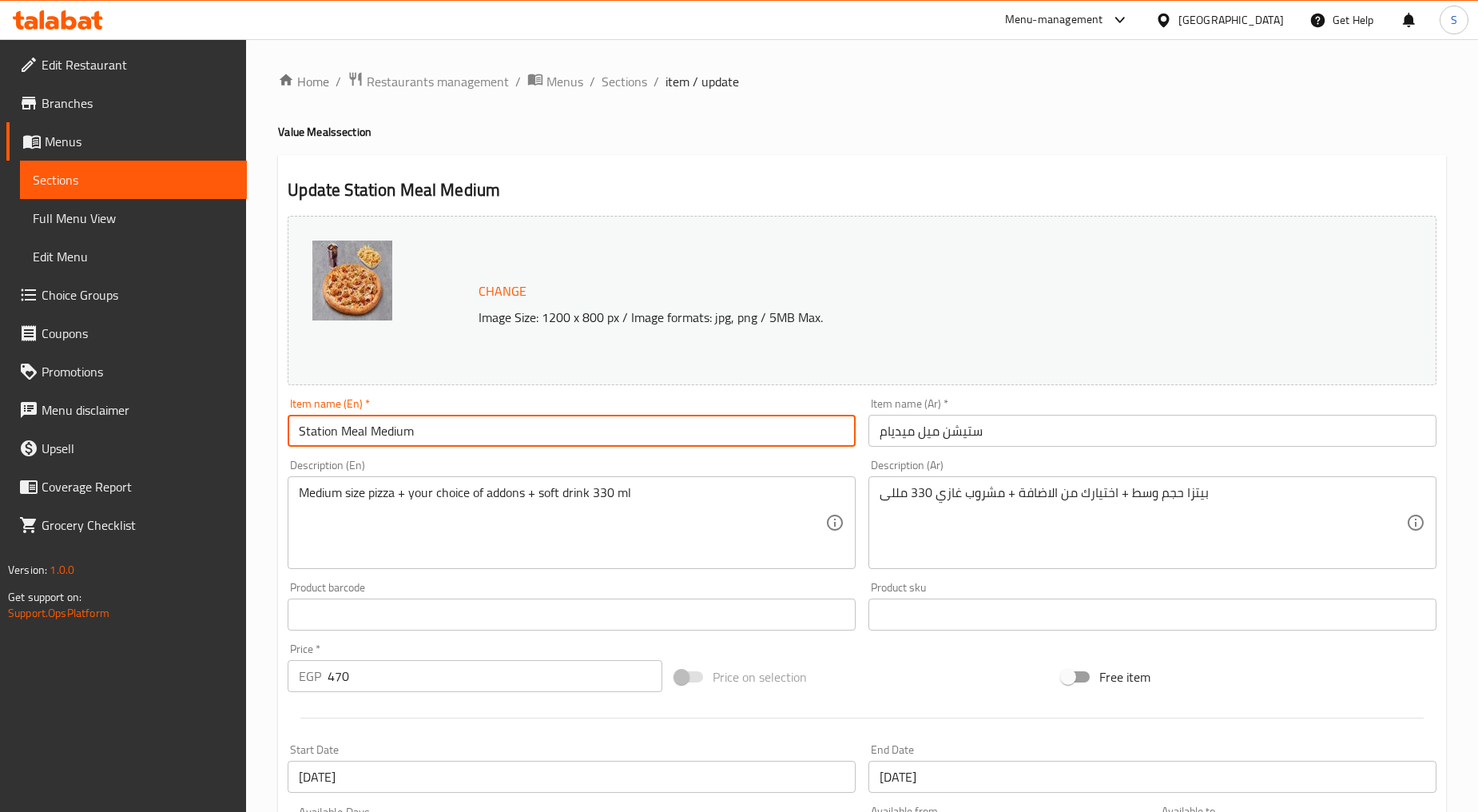
click at [377, 445] on input "Station Meal Medium" at bounding box center [571, 431] width 568 height 32
click at [377, 444] on input "Station Meal Medium" at bounding box center [571, 431] width 568 height 32
click at [635, 80] on span "Sections" at bounding box center [624, 81] width 45 height 19
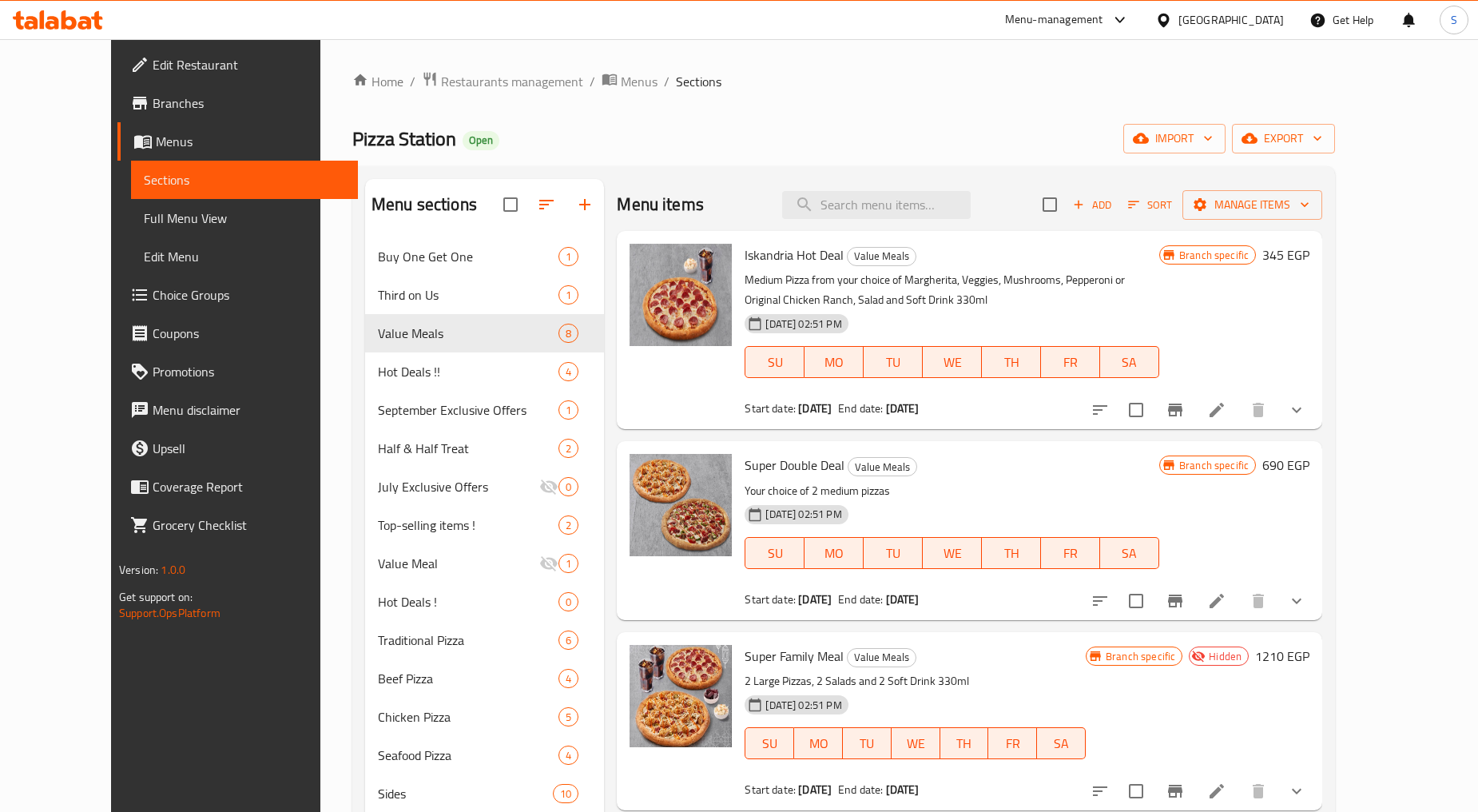
click at [861, 189] on div "Menu items Add Sort Manage items" at bounding box center [970, 205] width 706 height 52
click at [883, 197] on input "search" at bounding box center [877, 205] width 189 height 28
paste input "Station Meal Medium"
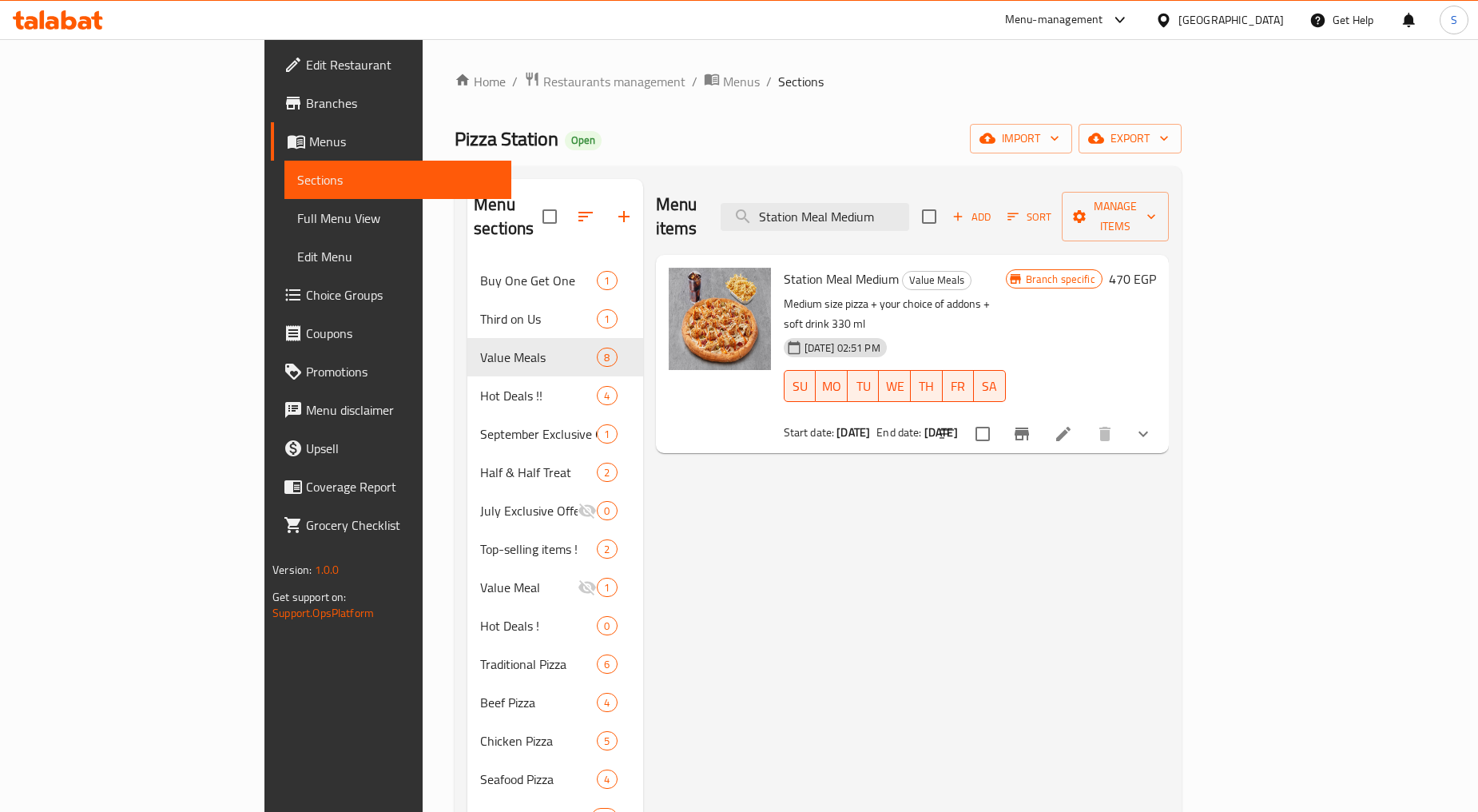
click at [933, 543] on div "Menu items Station Meal Medium Add Sort Manage items Station Meal Medium Value …" at bounding box center [907, 702] width 526 height 1047
click at [1032, 424] on icon "Branch-specific-item" at bounding box center [1021, 433] width 19 height 19
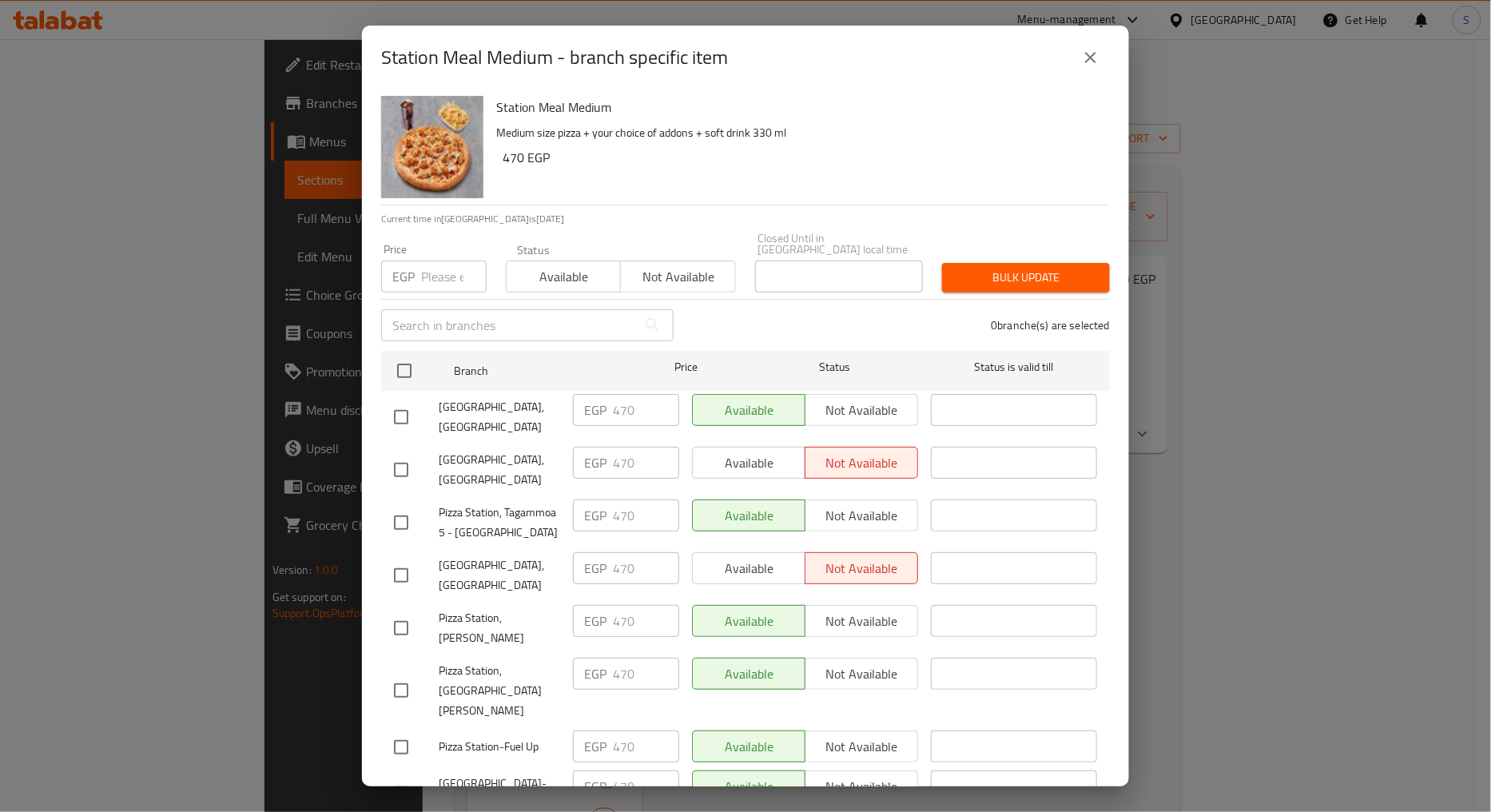
click at [470, 410] on span "Pizza Station,El Rehab City" at bounding box center [499, 417] width 121 height 40
copy span "Pizza Station,El Rehab City"
click at [488, 522] on span "Pizza Station, Tagammoa 5 - Cairo Festival City" at bounding box center [499, 522] width 121 height 40
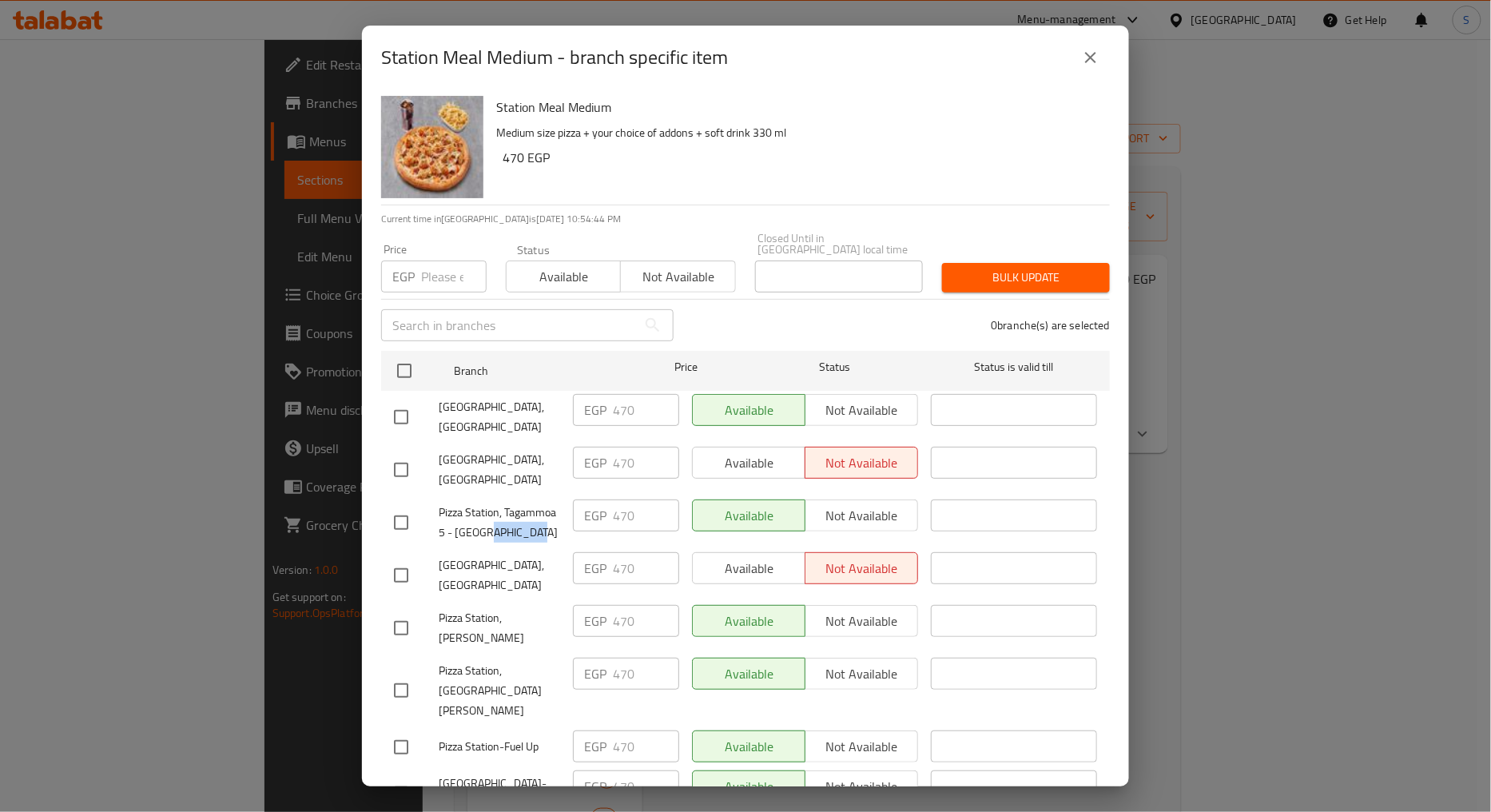
click at [488, 522] on span "Pizza Station, Tagammoa 5 - Cairo Festival City" at bounding box center [499, 522] width 121 height 40
copy span "Pizza Station, Tagammoa 5 - Cairo Festival City"
click at [1101, 58] on button "close" at bounding box center [1090, 56] width 38 height 38
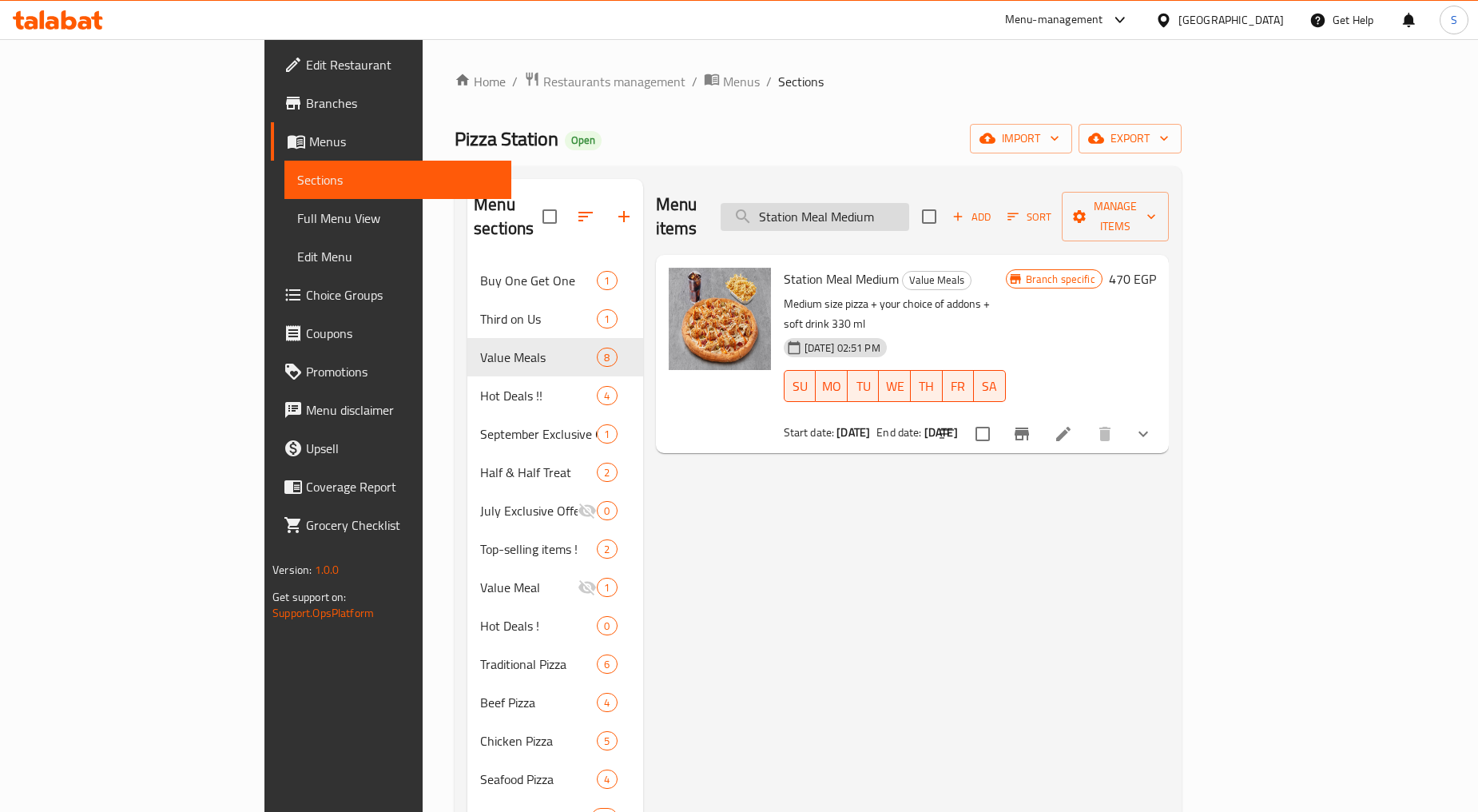
click at [909, 210] on input "Station Meal Medium" at bounding box center [815, 217] width 189 height 28
paste input "سوبر فاميلي ميل"
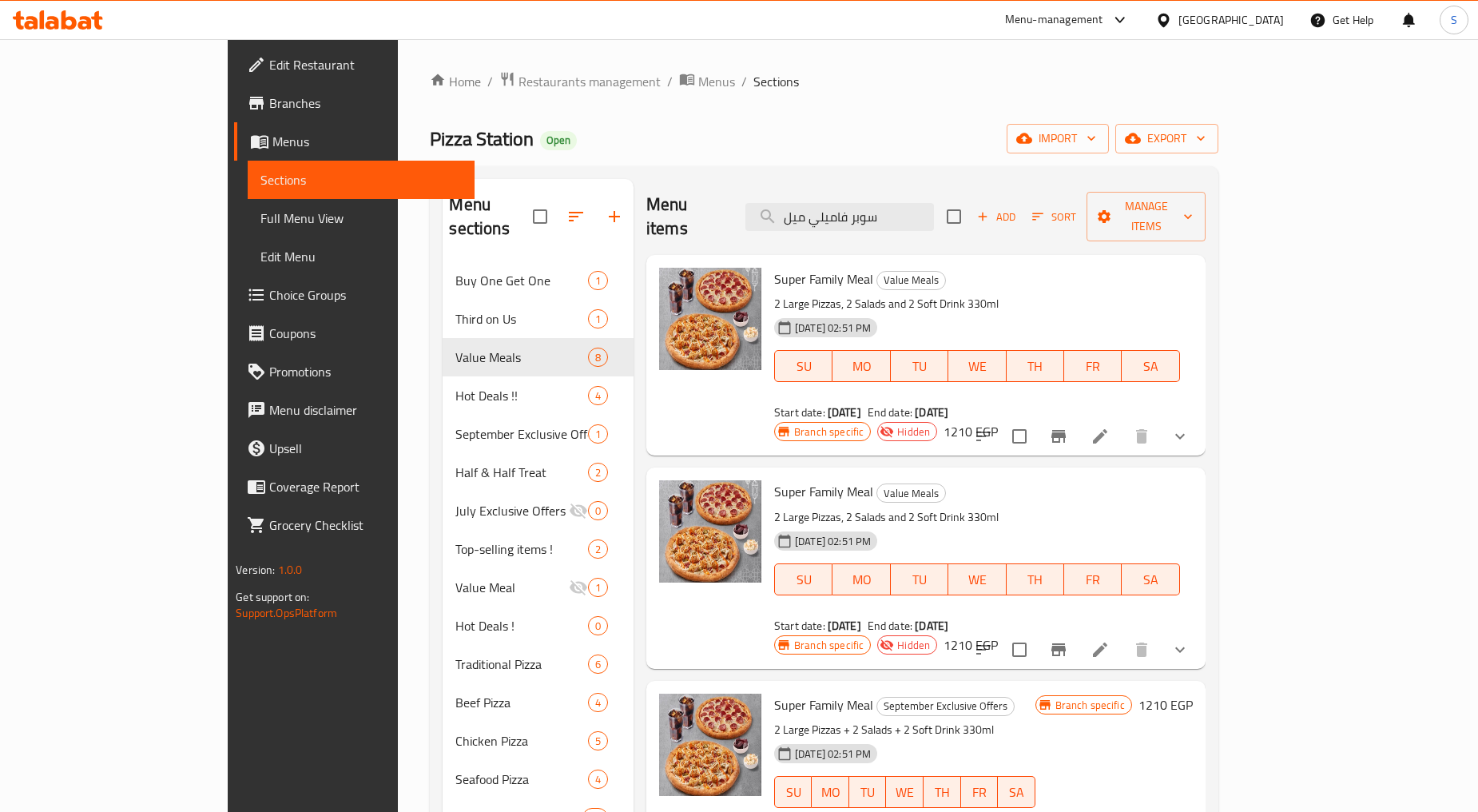
click at [804, 267] on span "Super Family Meal" at bounding box center [823, 279] width 99 height 24
copy h6 "Super Family Meal"
click at [932, 212] on input "سوبر فاميلي ميل" at bounding box center [840, 217] width 189 height 28
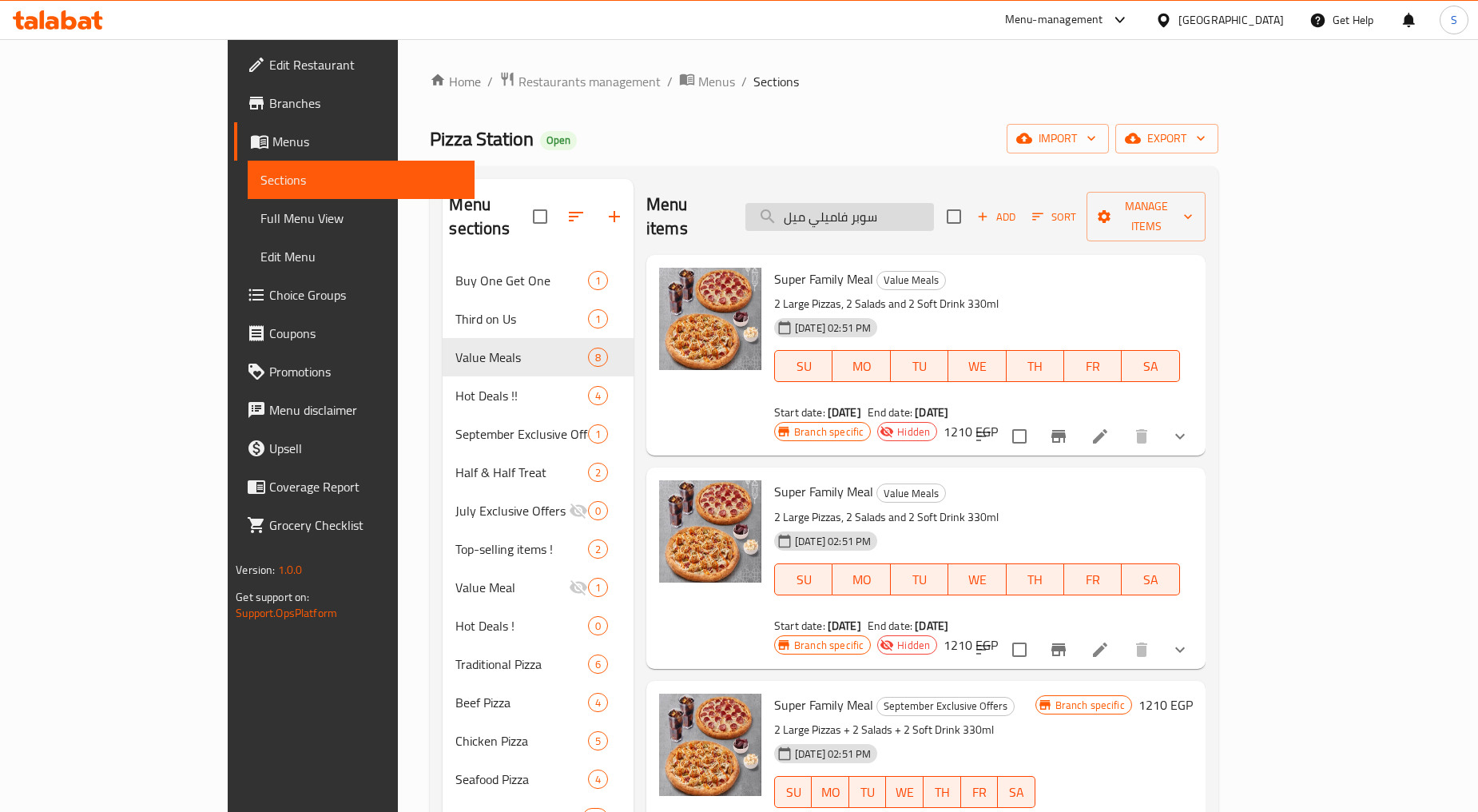
click at [932, 212] on input "سوبر فاميلي ميل" at bounding box center [840, 217] width 189 height 28
paste input "Super Family Meal"
click at [934, 203] on input "Super Family Meal" at bounding box center [840, 217] width 189 height 28
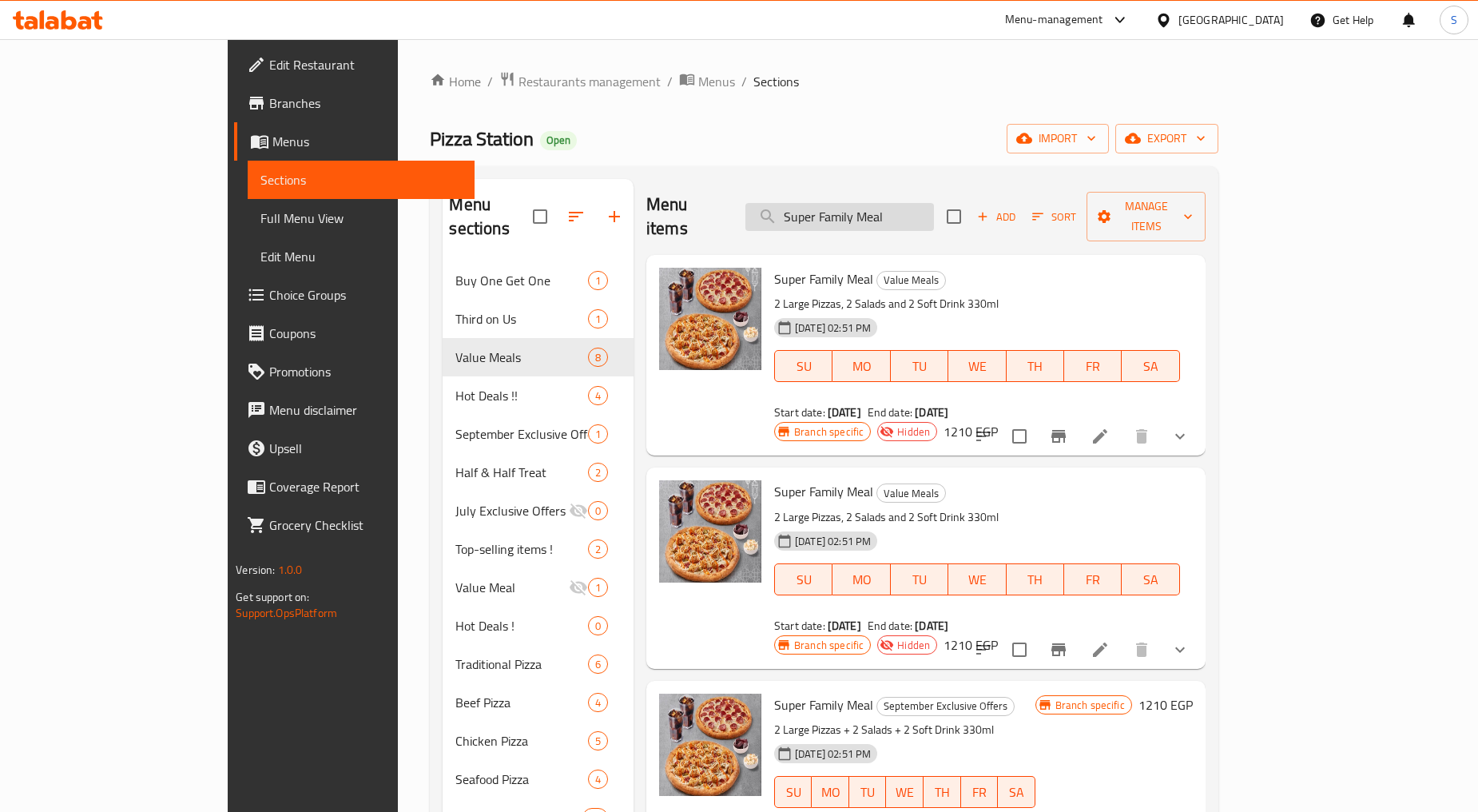
click at [934, 203] on input "Super Family Meal" at bounding box center [840, 217] width 189 height 28
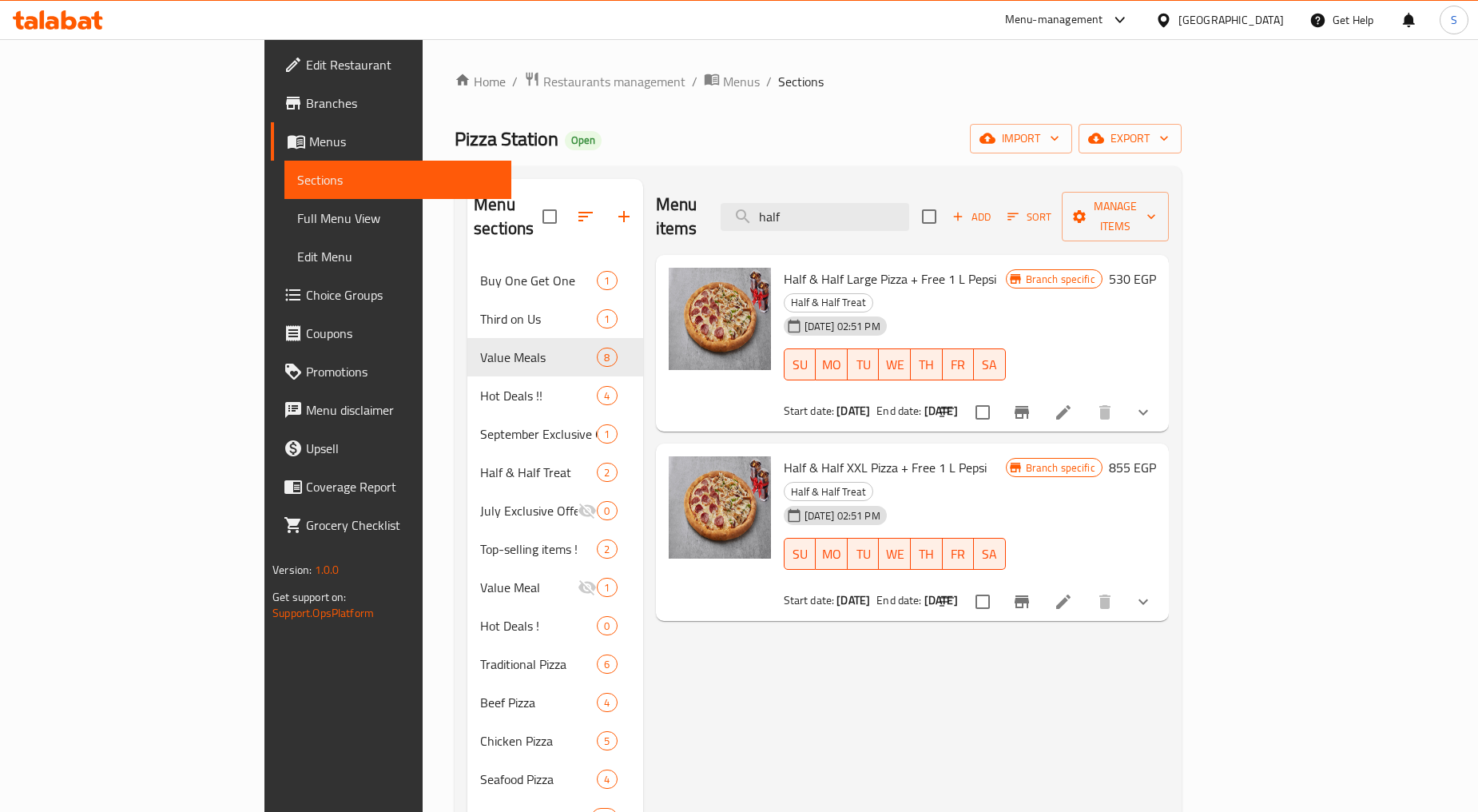
click at [826, 267] on span "Half & Half Large Pizza + Free 1 L Pepsi" at bounding box center [890, 279] width 213 height 24
copy h6 "Half & Half Large Pizza + Free 1 L Pepsi"
click at [783, 456] on span "Half & Half XXL Pizza + Free 1 L Pepsi" at bounding box center [884, 468] width 203 height 24
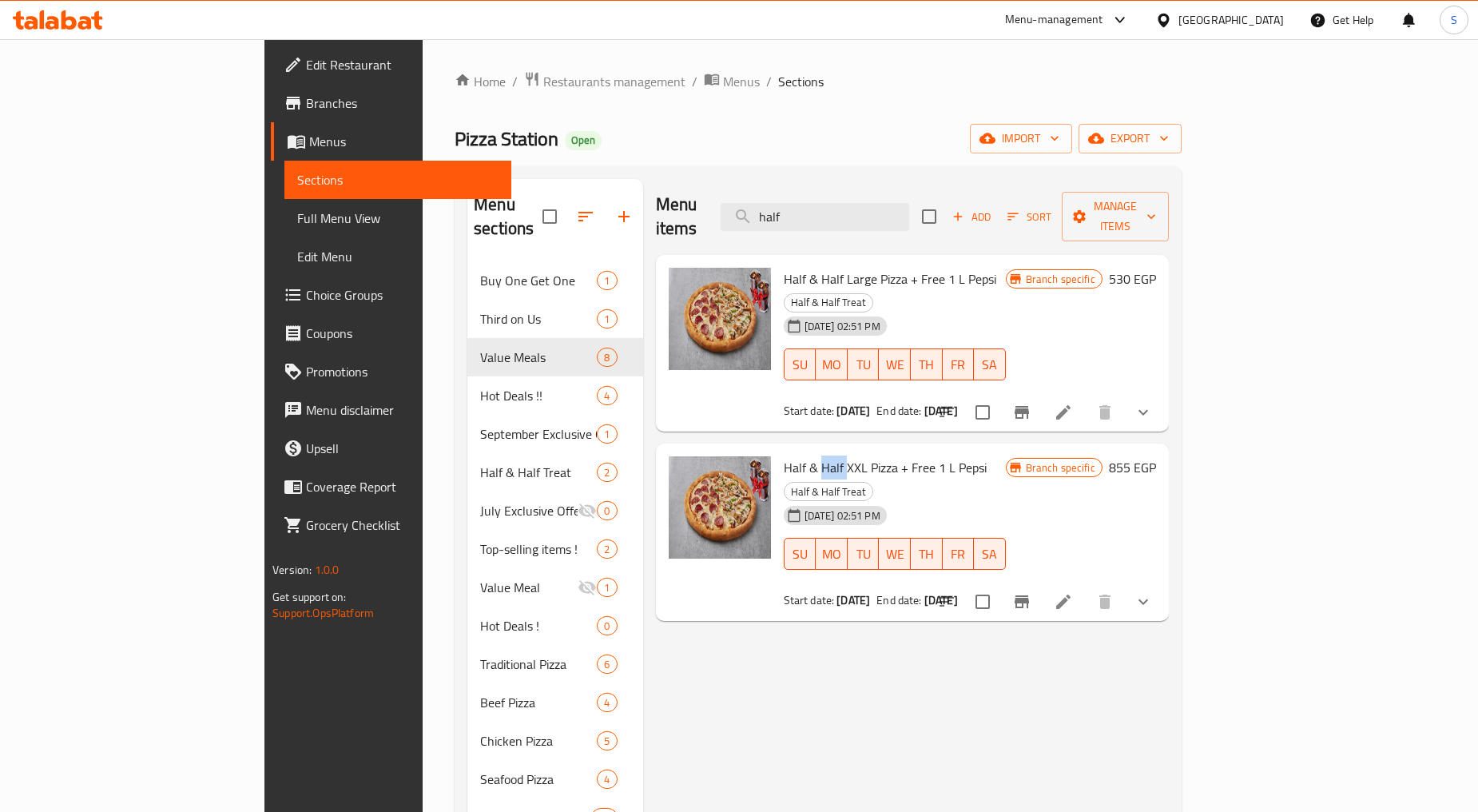
click at [783, 456] on span "Half & Half XXL Pizza + Free 1 L Pepsi" at bounding box center [884, 468] width 203 height 24
copy h6 "Half & Half XXL Pizza + Free 1 L Pepsi"
click at [896, 209] on input "half" at bounding box center [815, 217] width 189 height 28
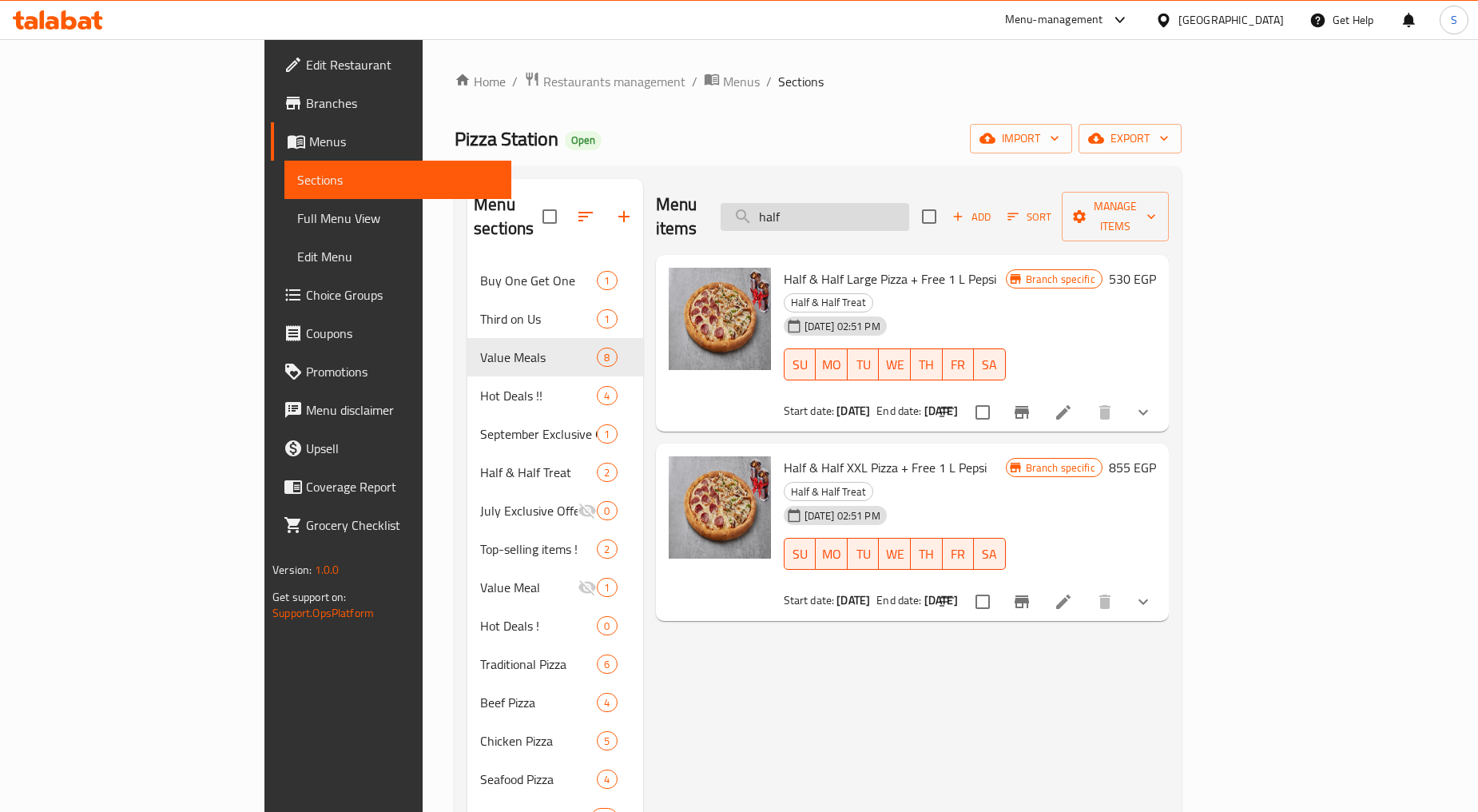
click at [896, 209] on input "half" at bounding box center [815, 217] width 189 height 28
paste input "سوبر فاميلي ميل"
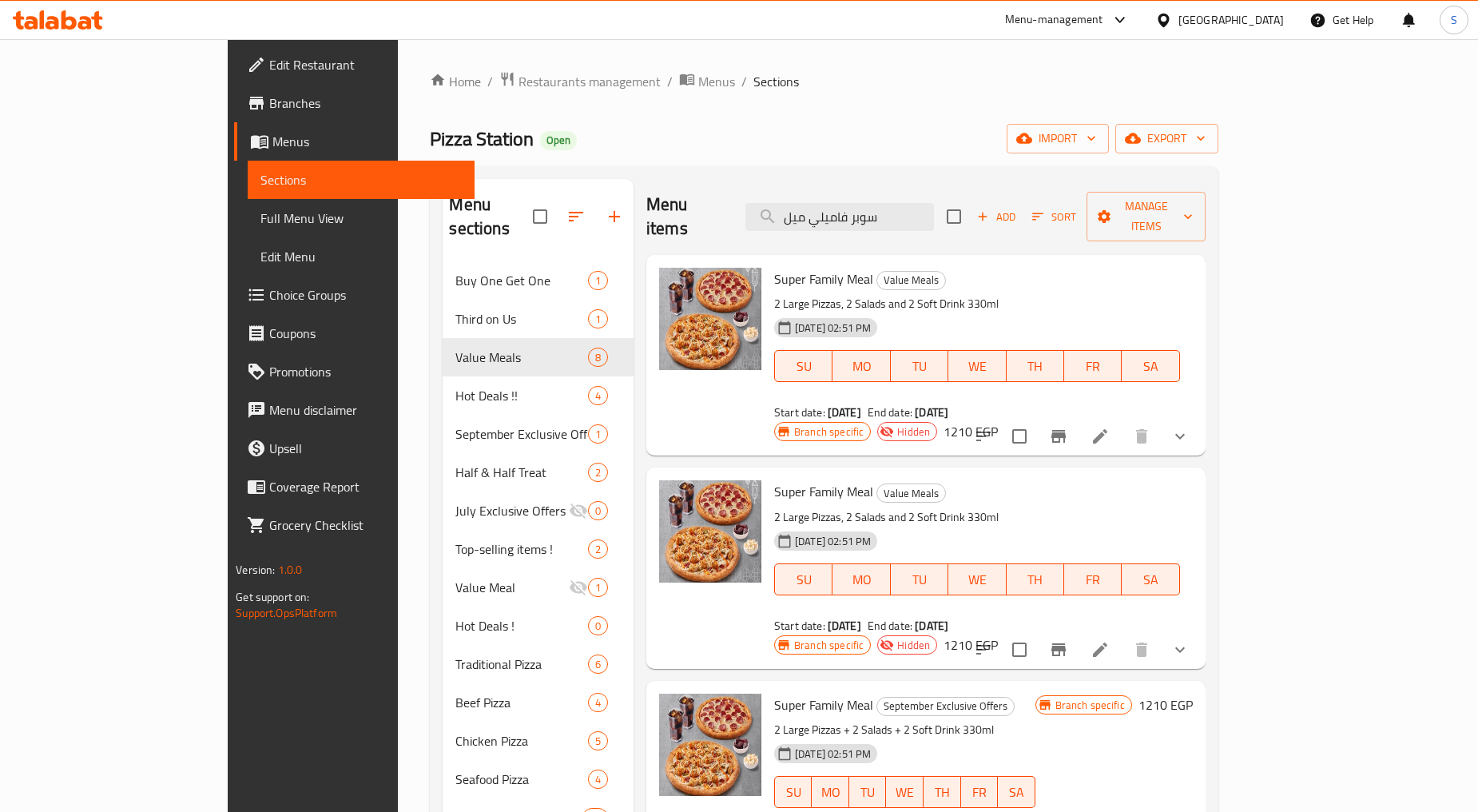
click at [877, 696] on span "September Exclusive Offers" at bounding box center [946, 706] width 137 height 19
copy span "September Exclusive Offers"
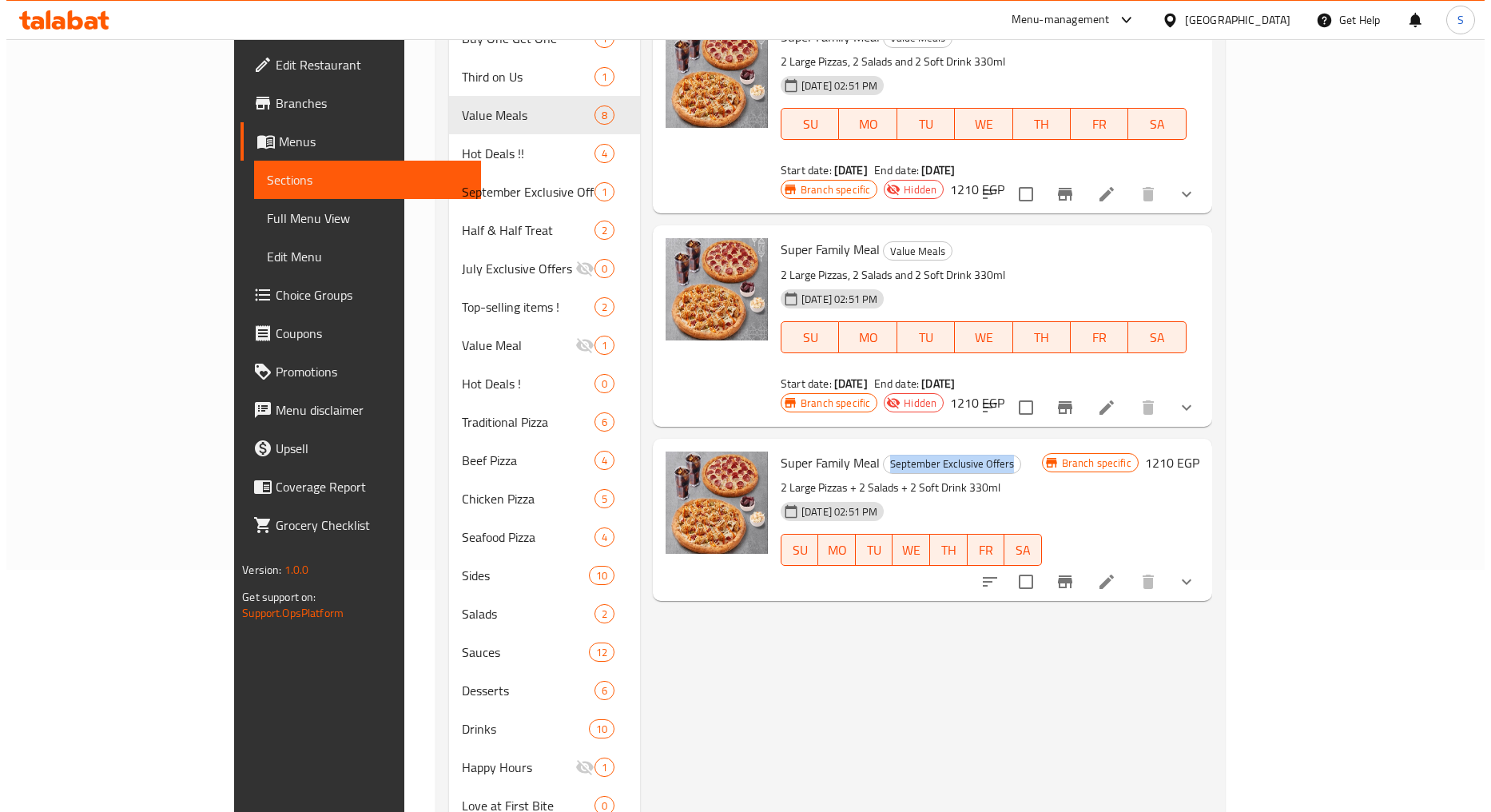
scroll to position [266, 0]
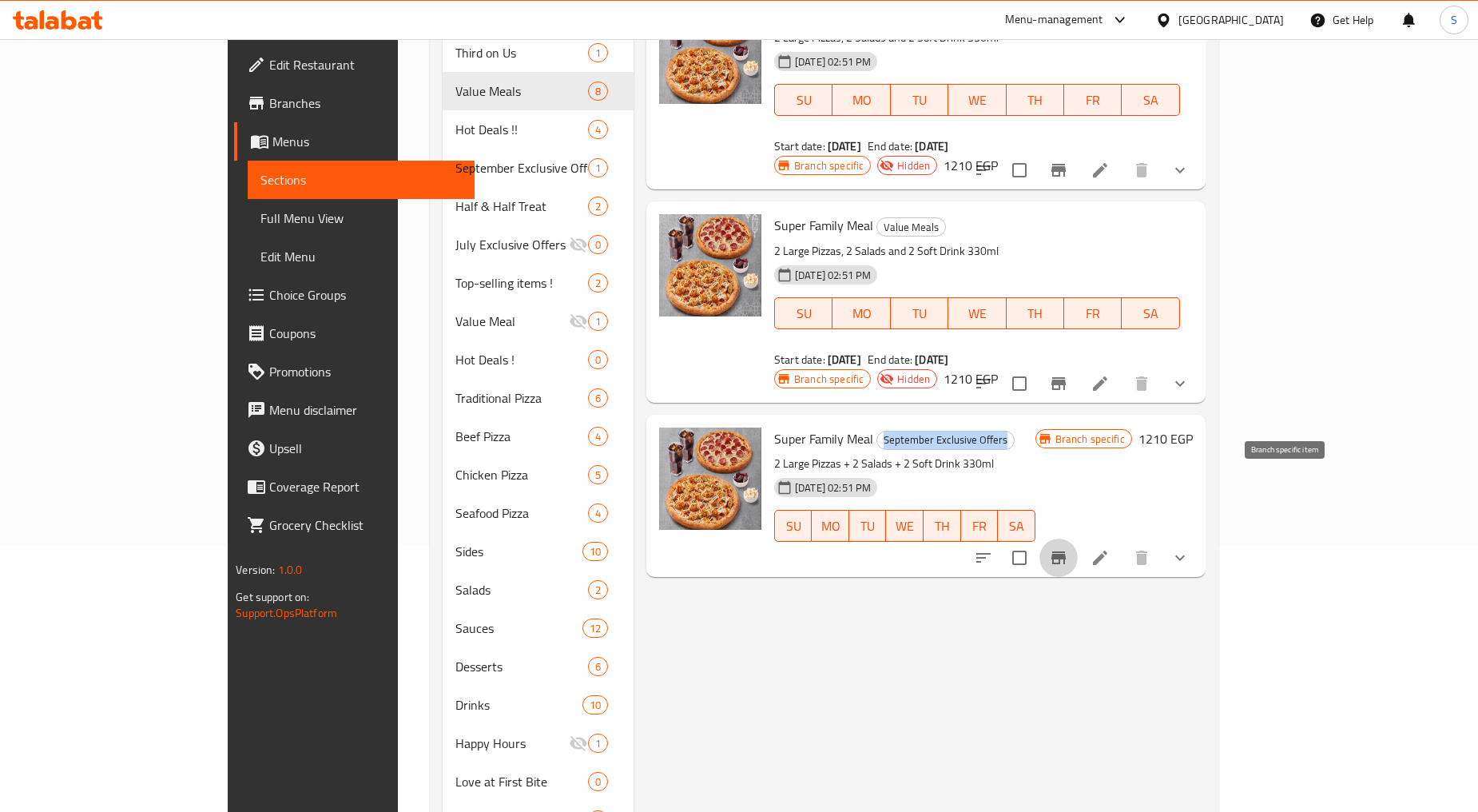
click at [1069, 548] on icon "Branch-specific-item" at bounding box center [1058, 557] width 19 height 19
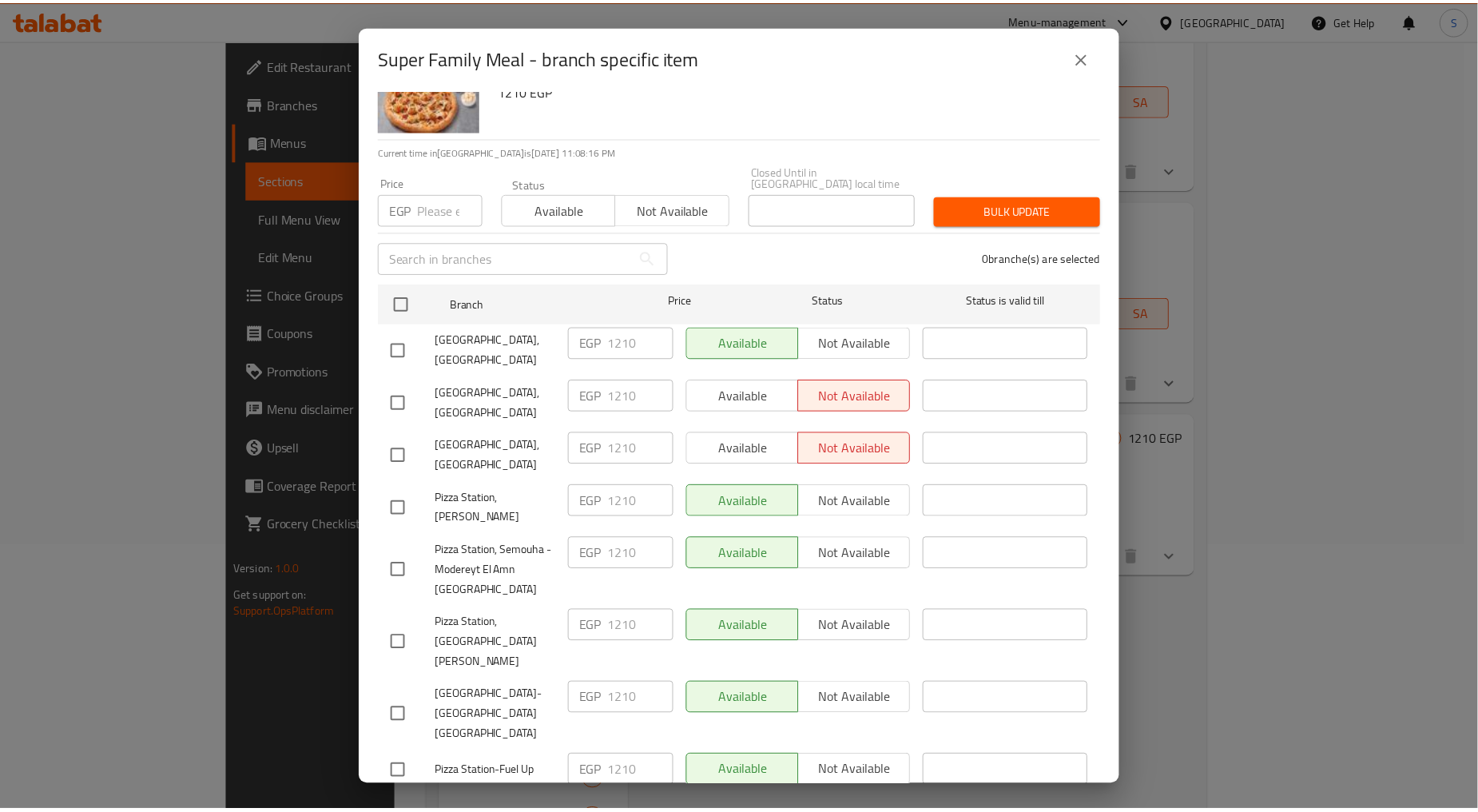
scroll to position [0, 0]
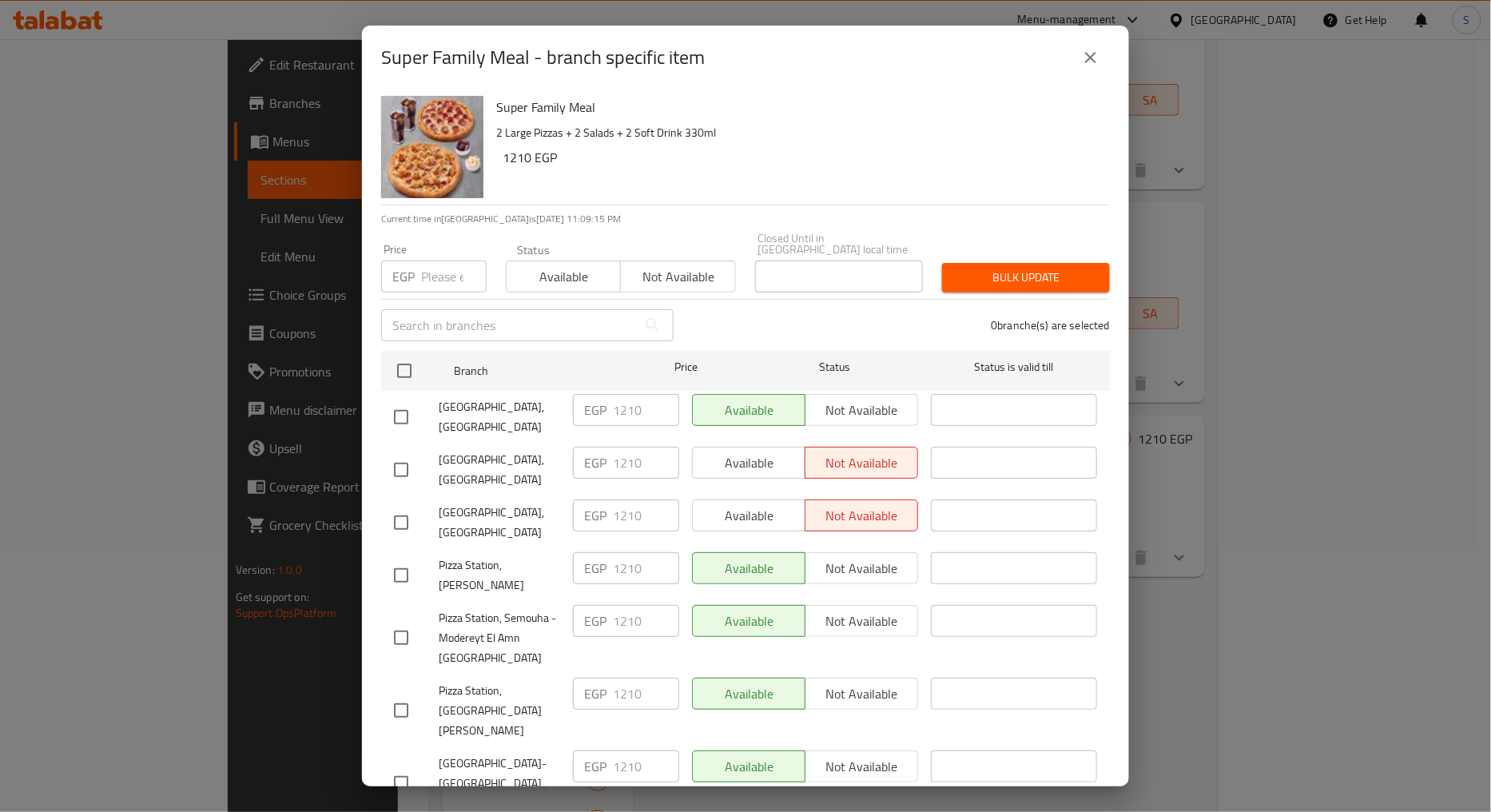
click at [1088, 56] on icon "close" at bounding box center [1090, 57] width 19 height 19
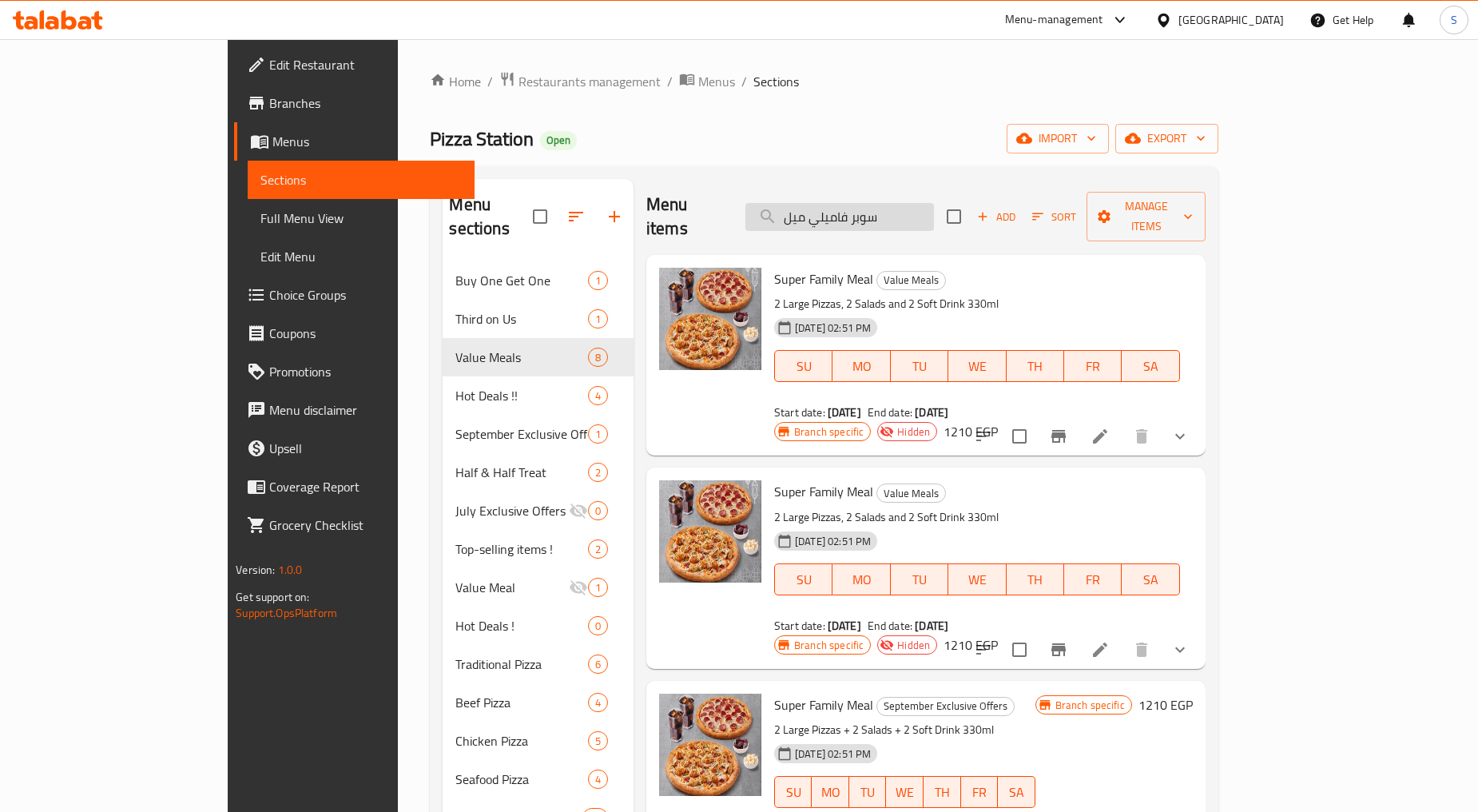
click at [888, 216] on input "سوبر فاميلي ميل" at bounding box center [840, 217] width 189 height 28
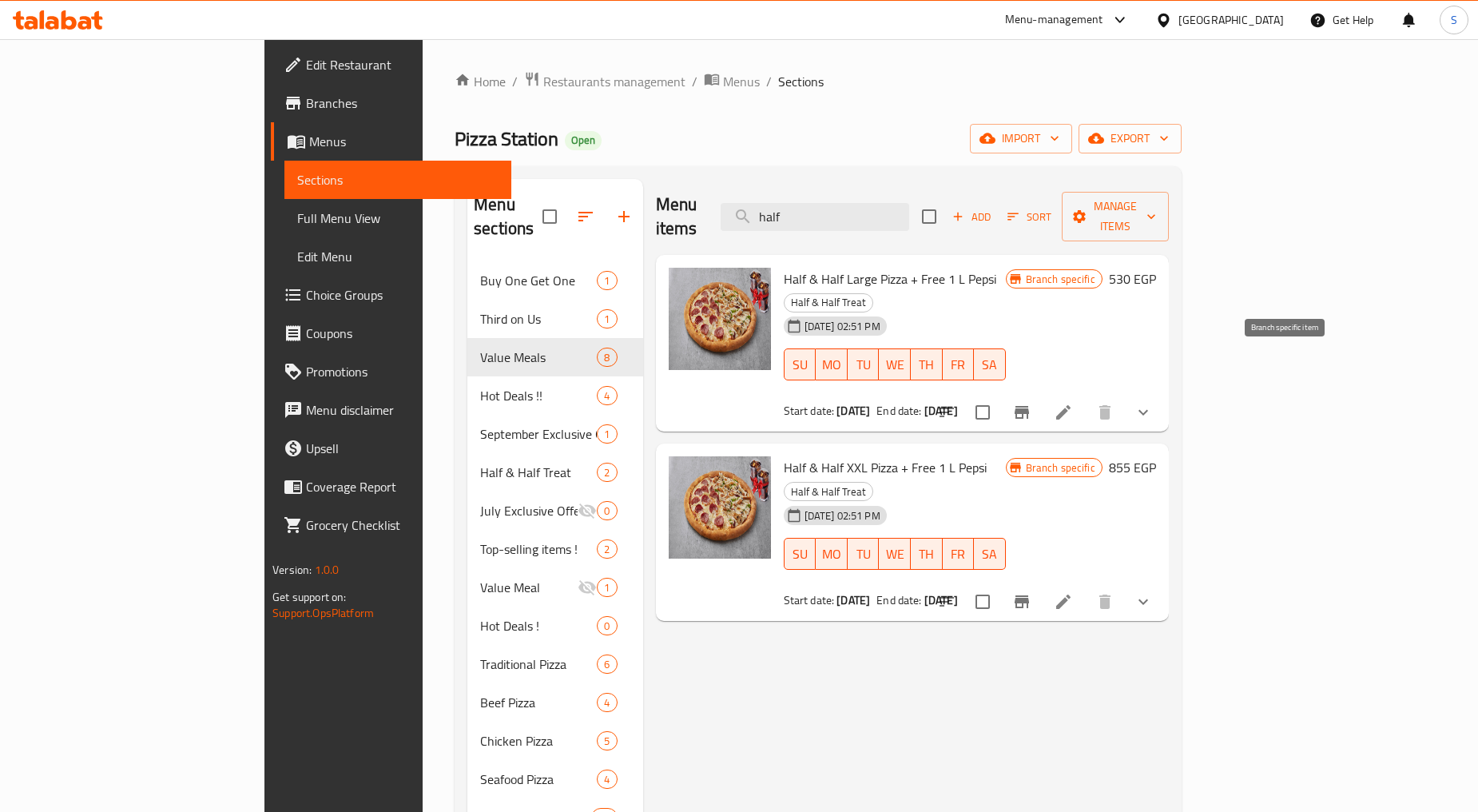
type input "half"
click at [1041, 394] on button "Branch-specific-item" at bounding box center [1021, 412] width 38 height 38
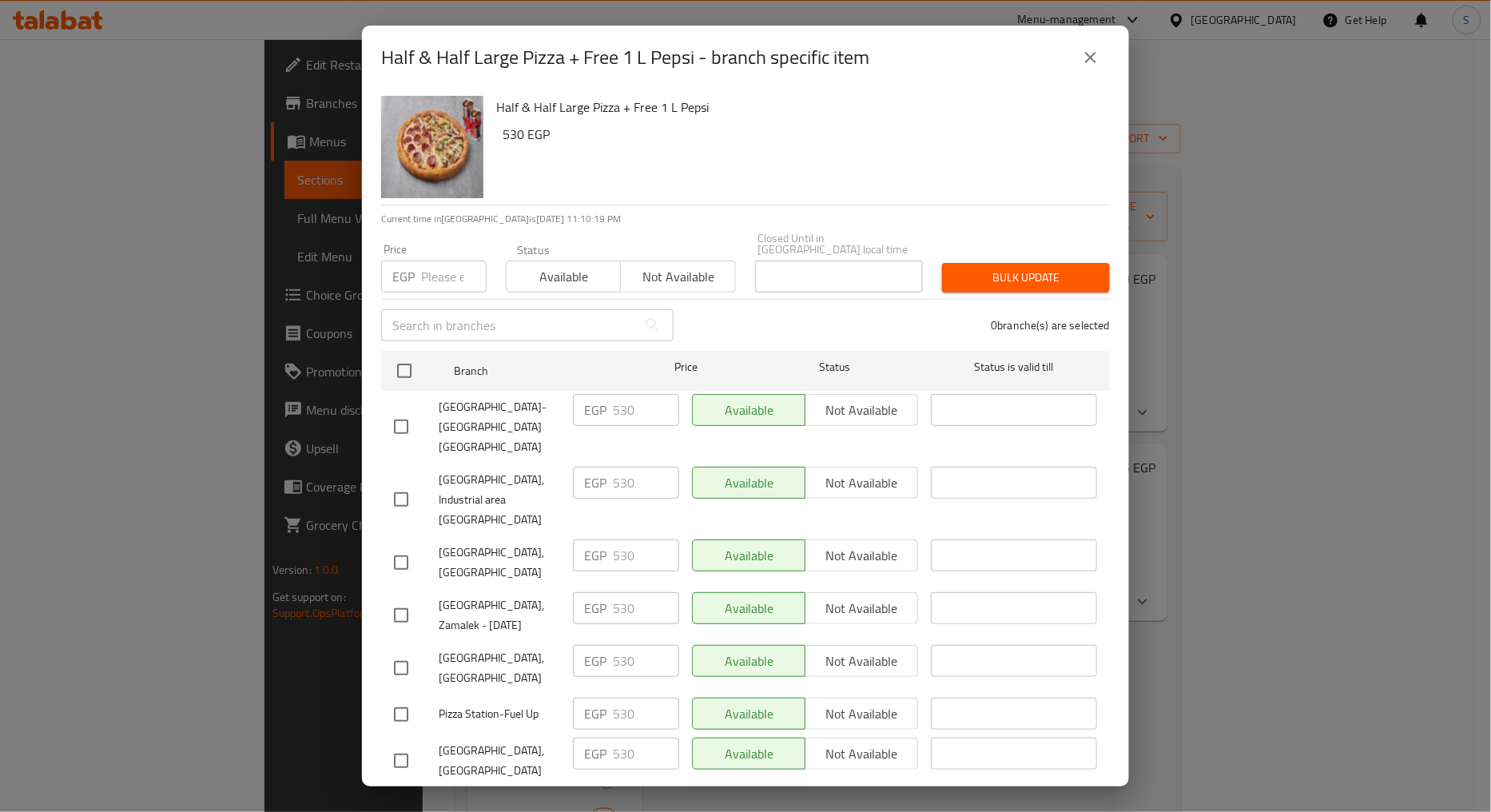
click at [1081, 60] on button "close" at bounding box center [1090, 56] width 38 height 38
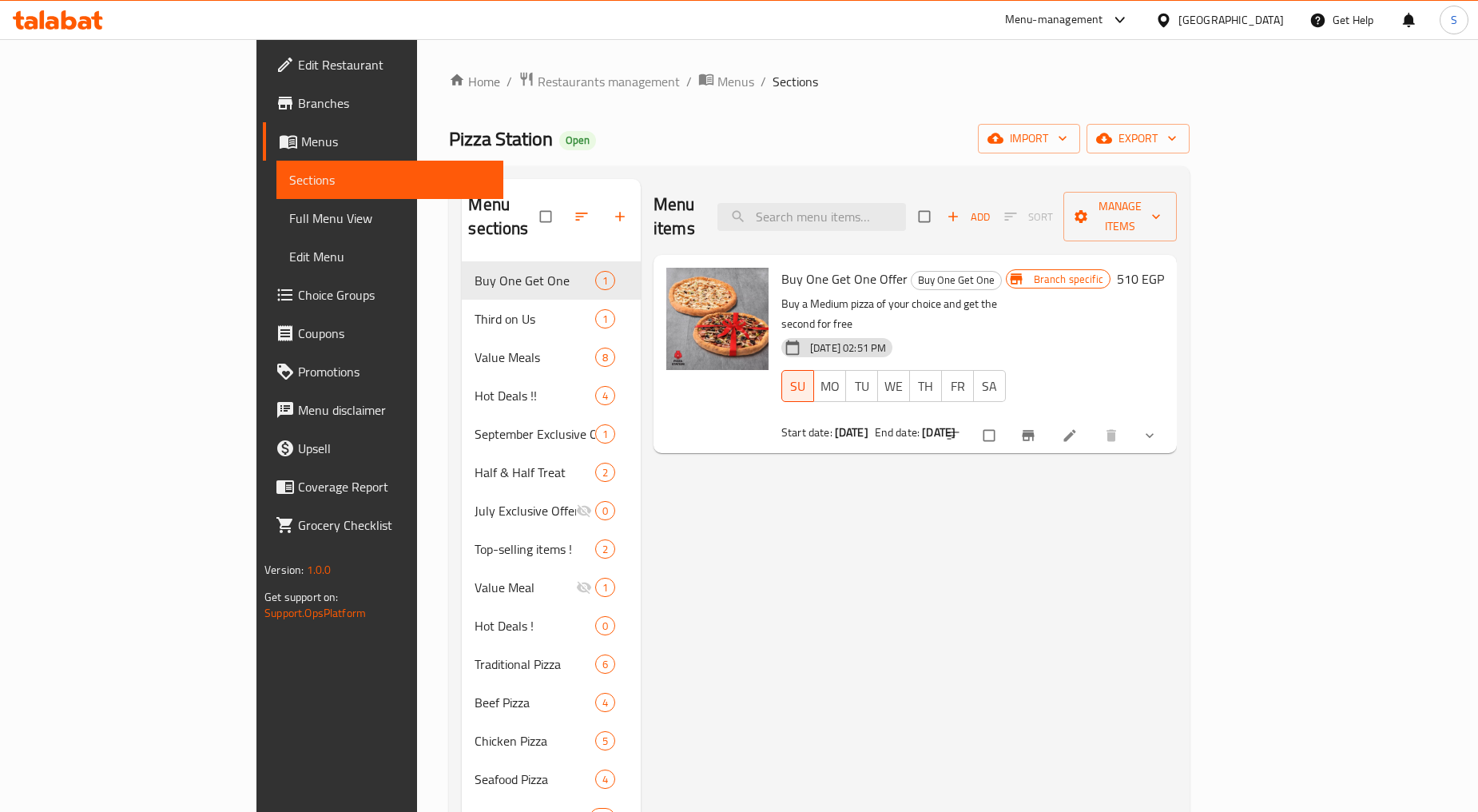
click at [298, 102] on span "Branches" at bounding box center [395, 103] width 193 height 19
